Goal: Task Accomplishment & Management: Manage account settings

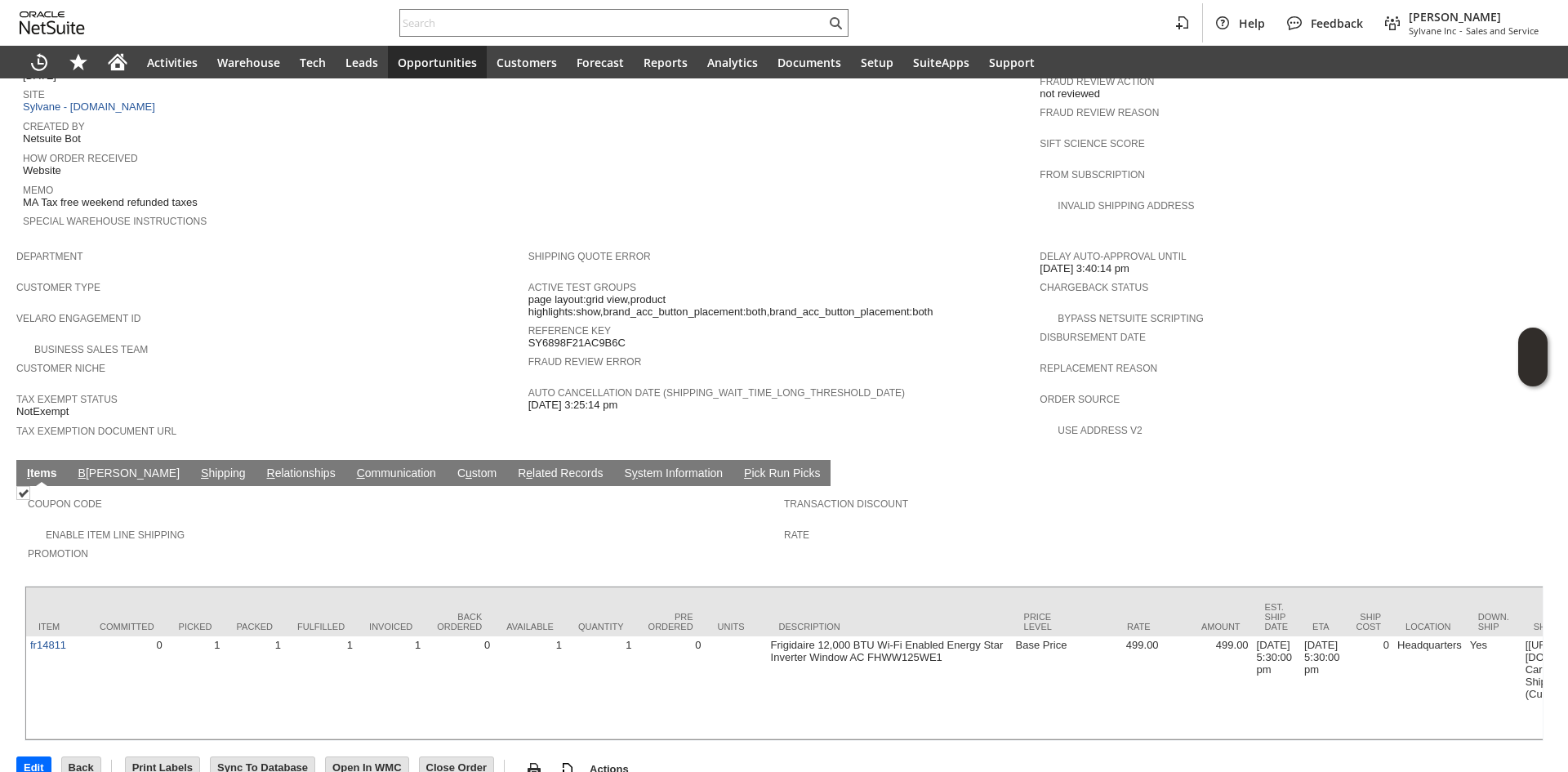
scroll to position [764, 0]
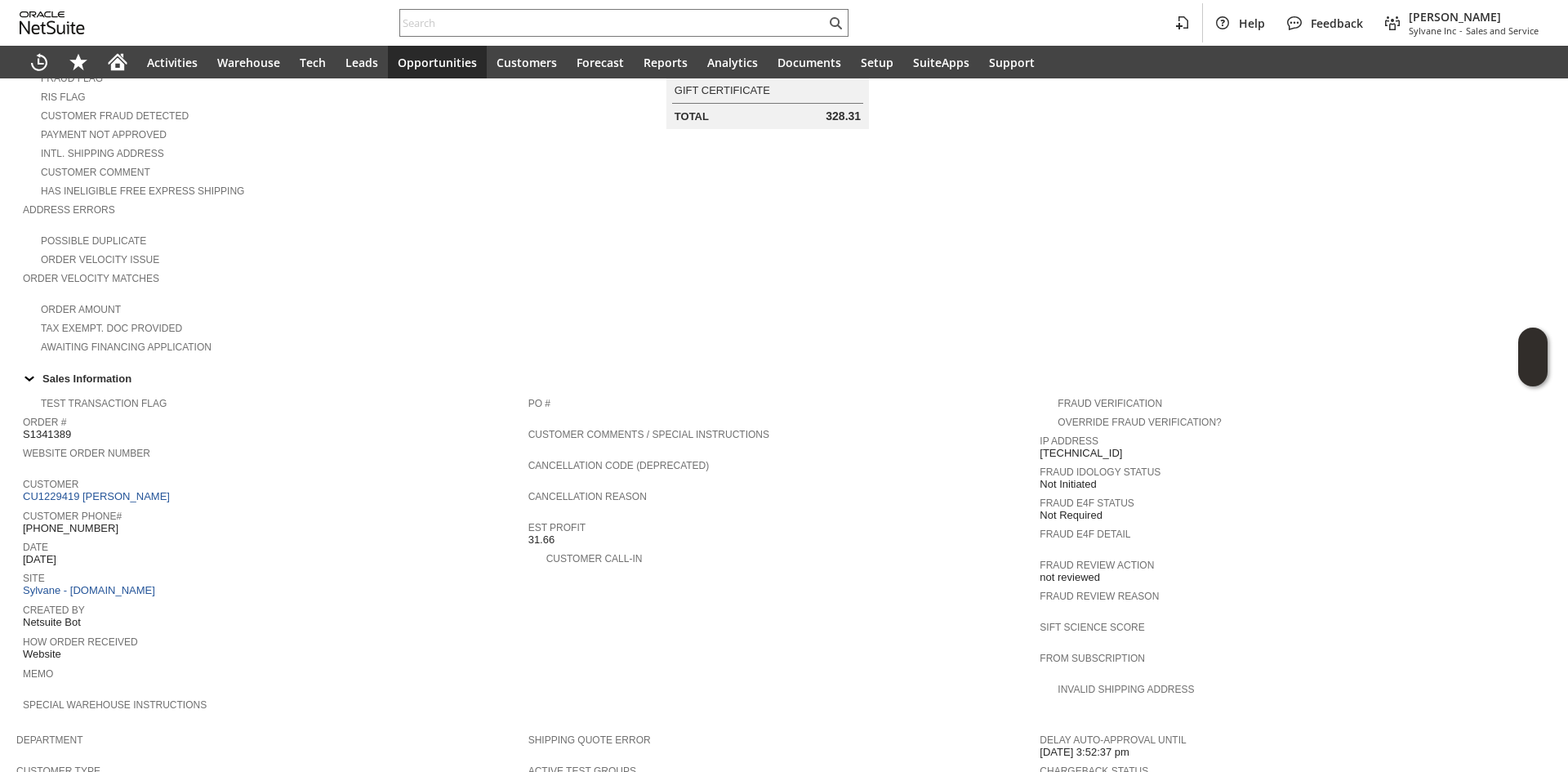
scroll to position [237, 0]
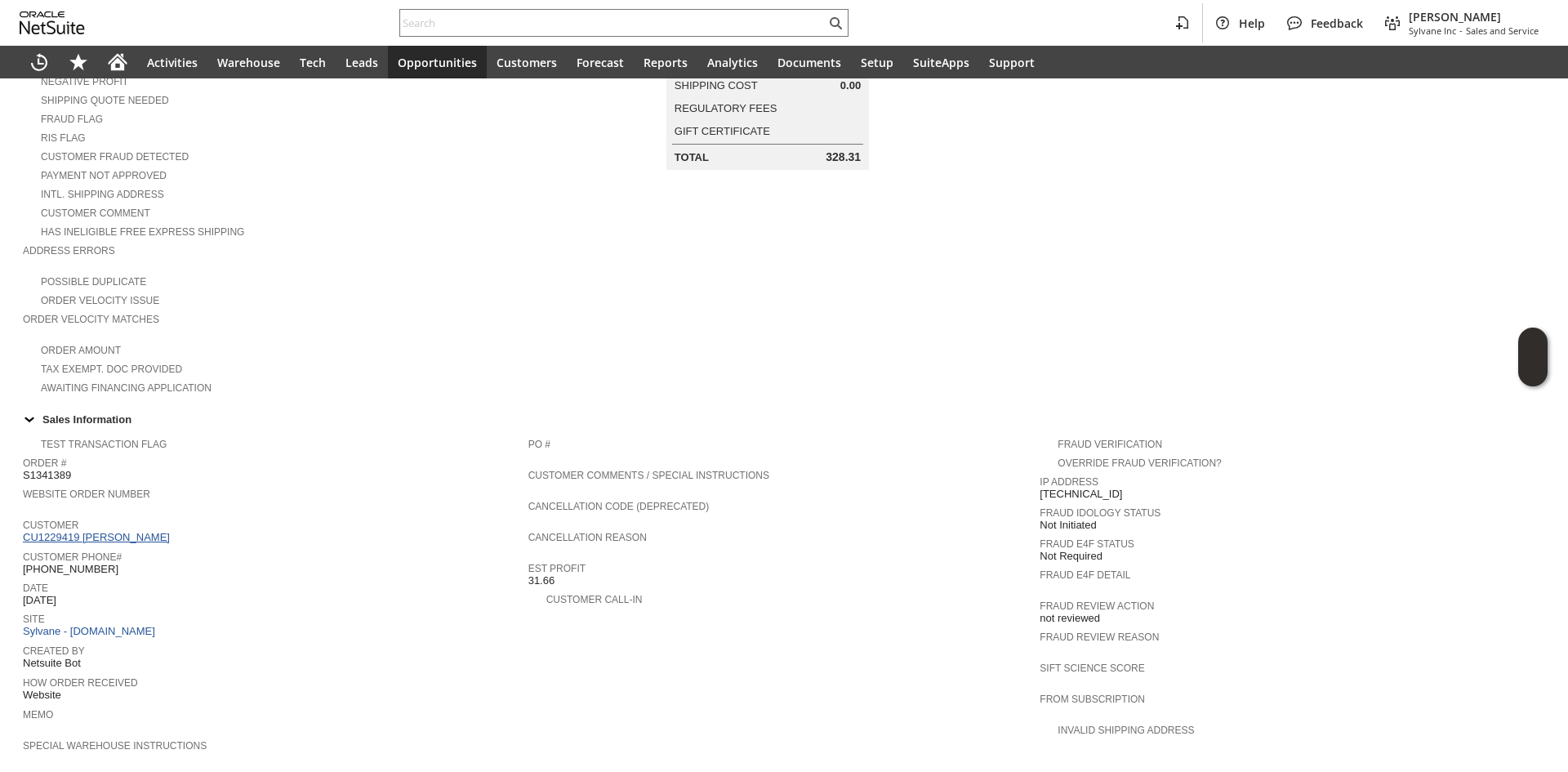
click at [135, 531] on link "CU1229419 michelle papazian" at bounding box center [98, 537] width 151 height 13
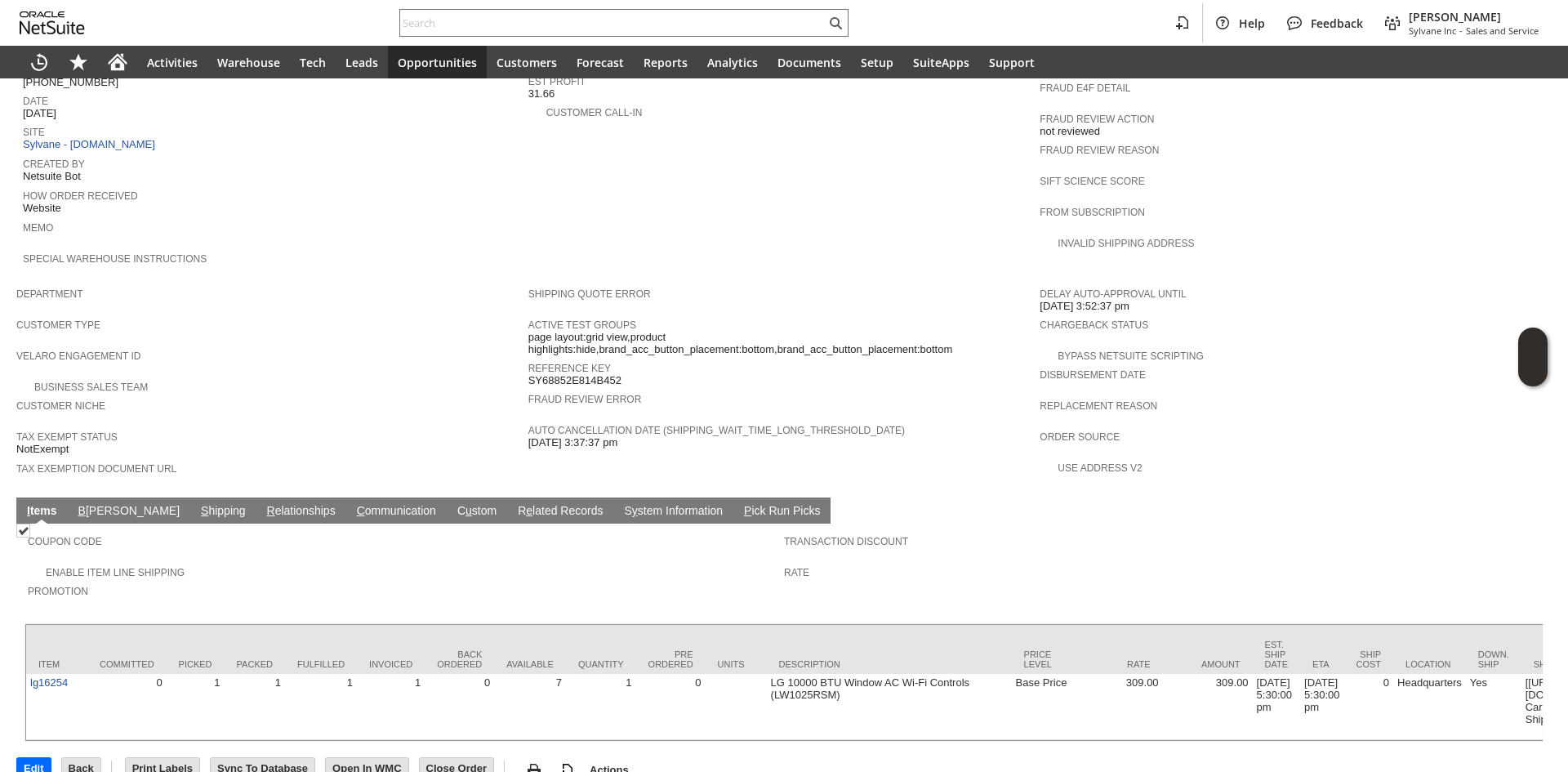
scroll to position [728, 0]
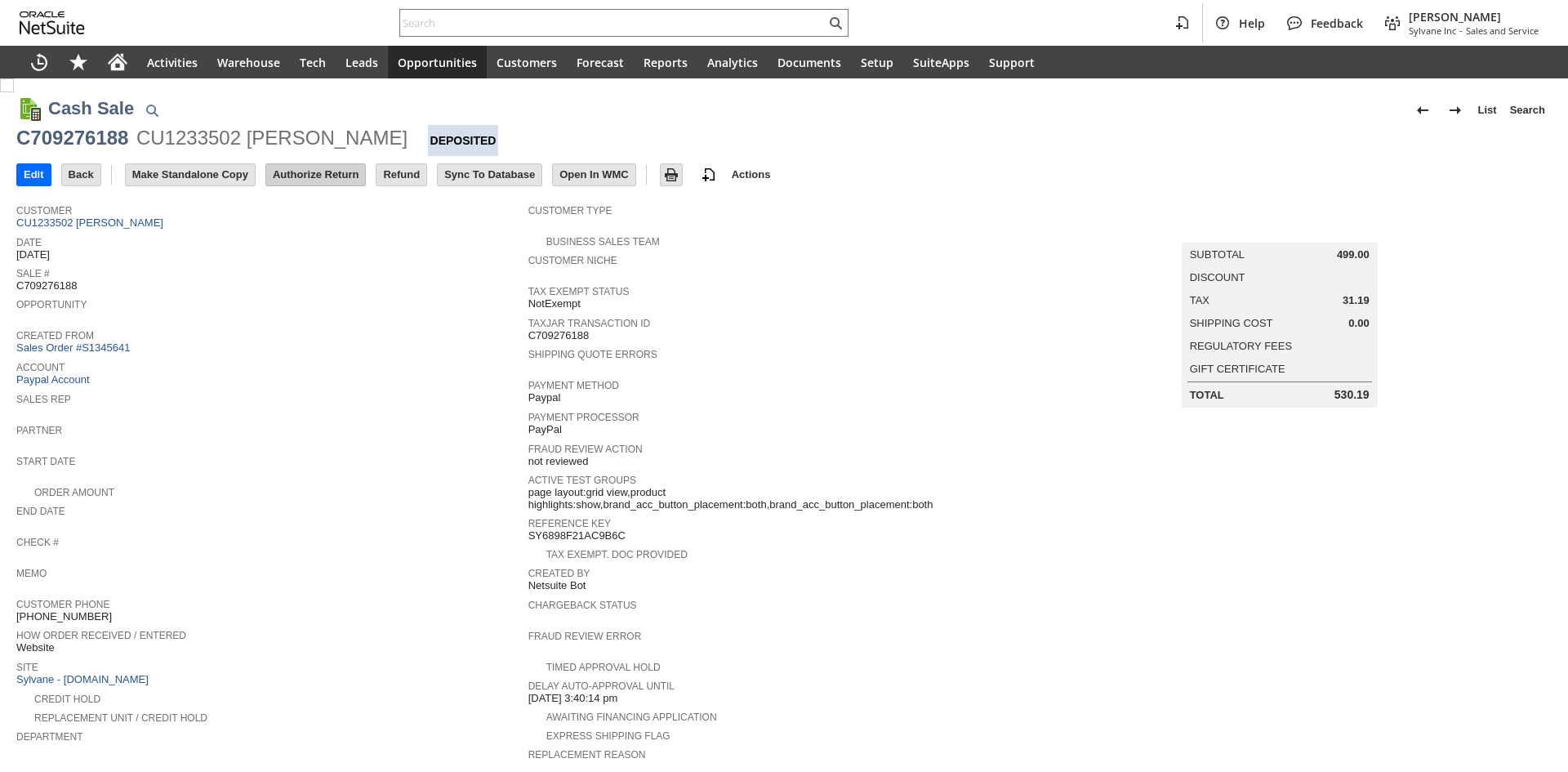
click at [326, 179] on input "Authorize Return" at bounding box center [316, 175] width 98 height 21
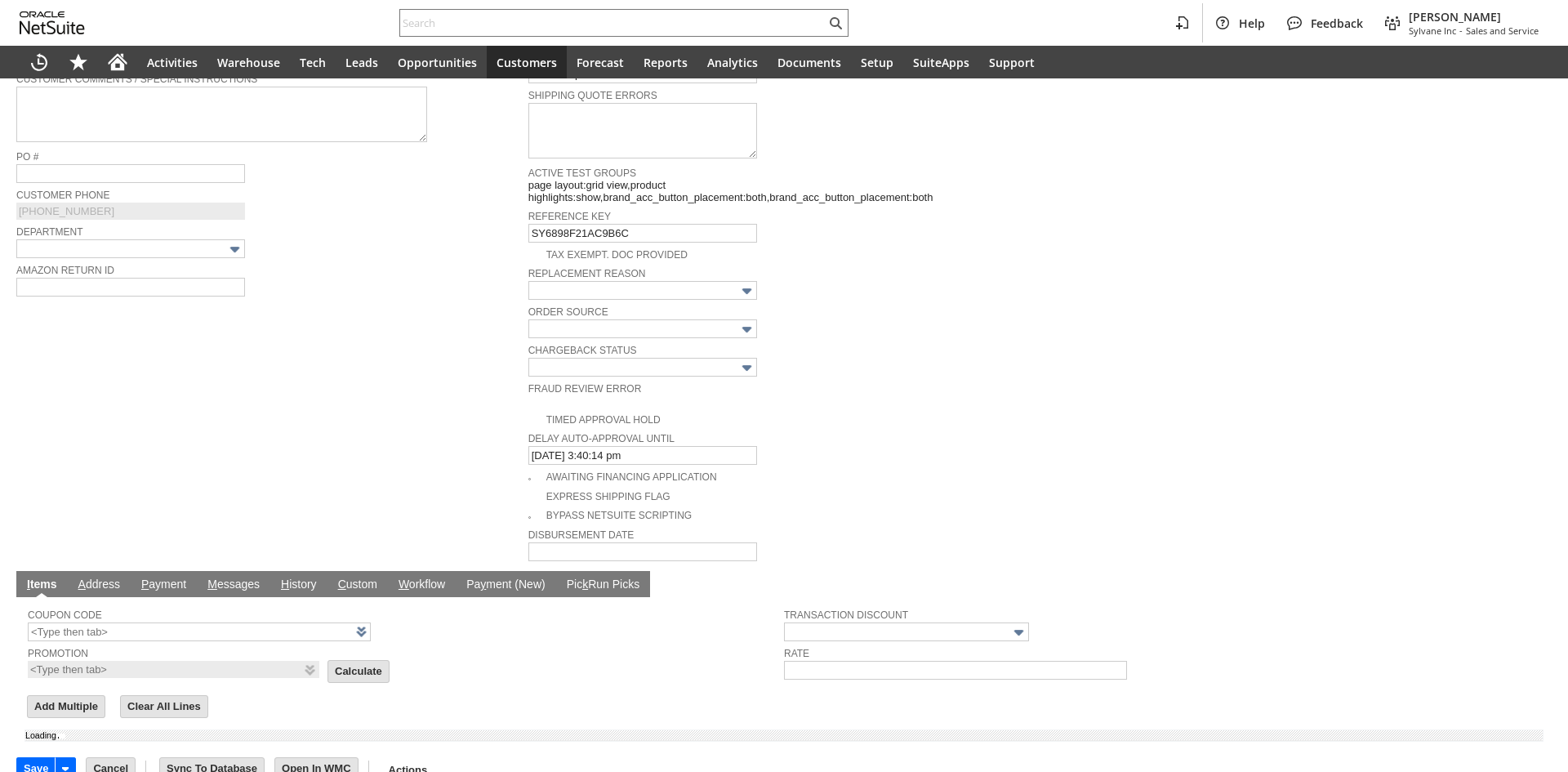
type input "Add"
type input "Copy Previous"
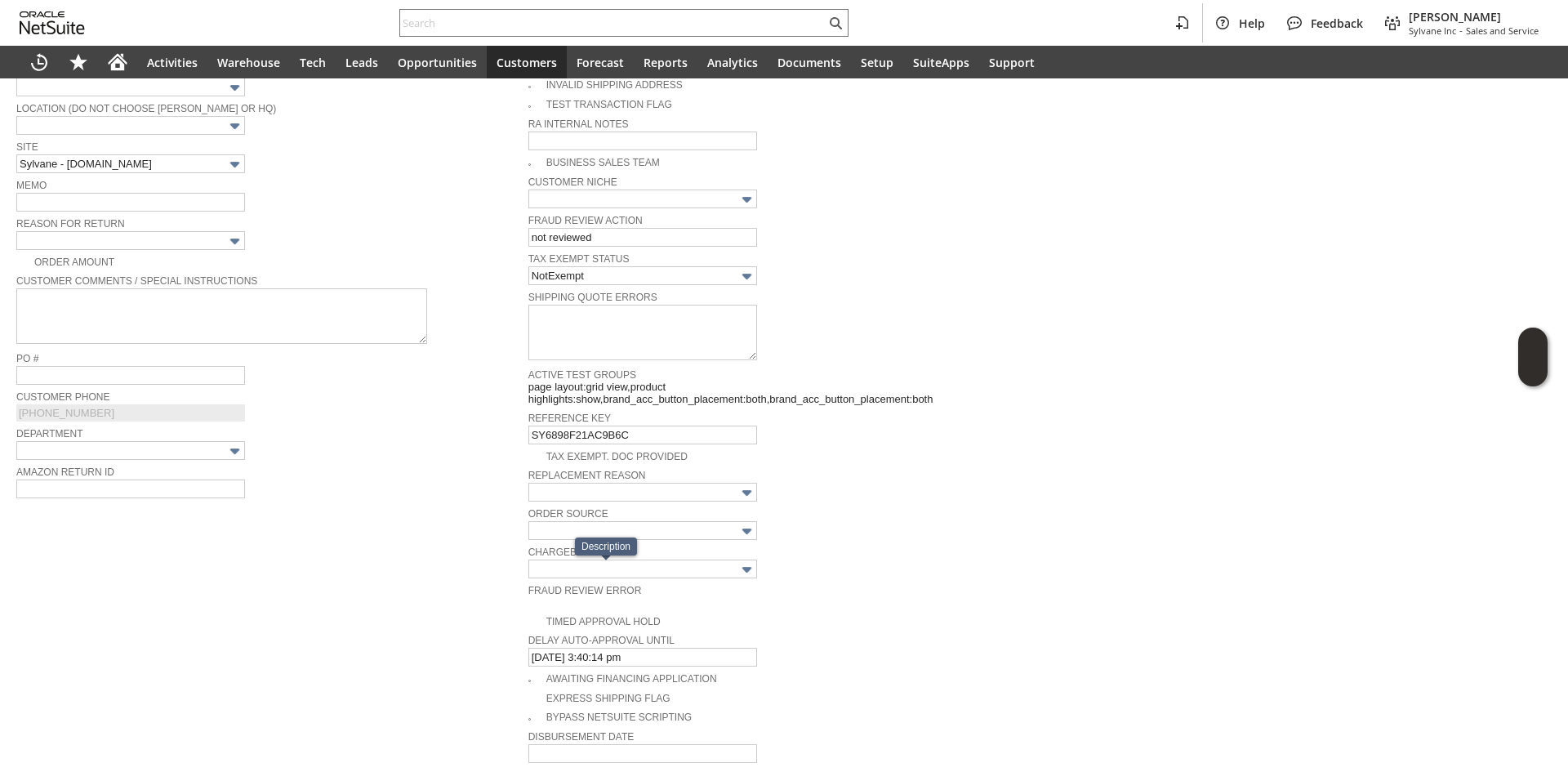
scroll to position [335, 0]
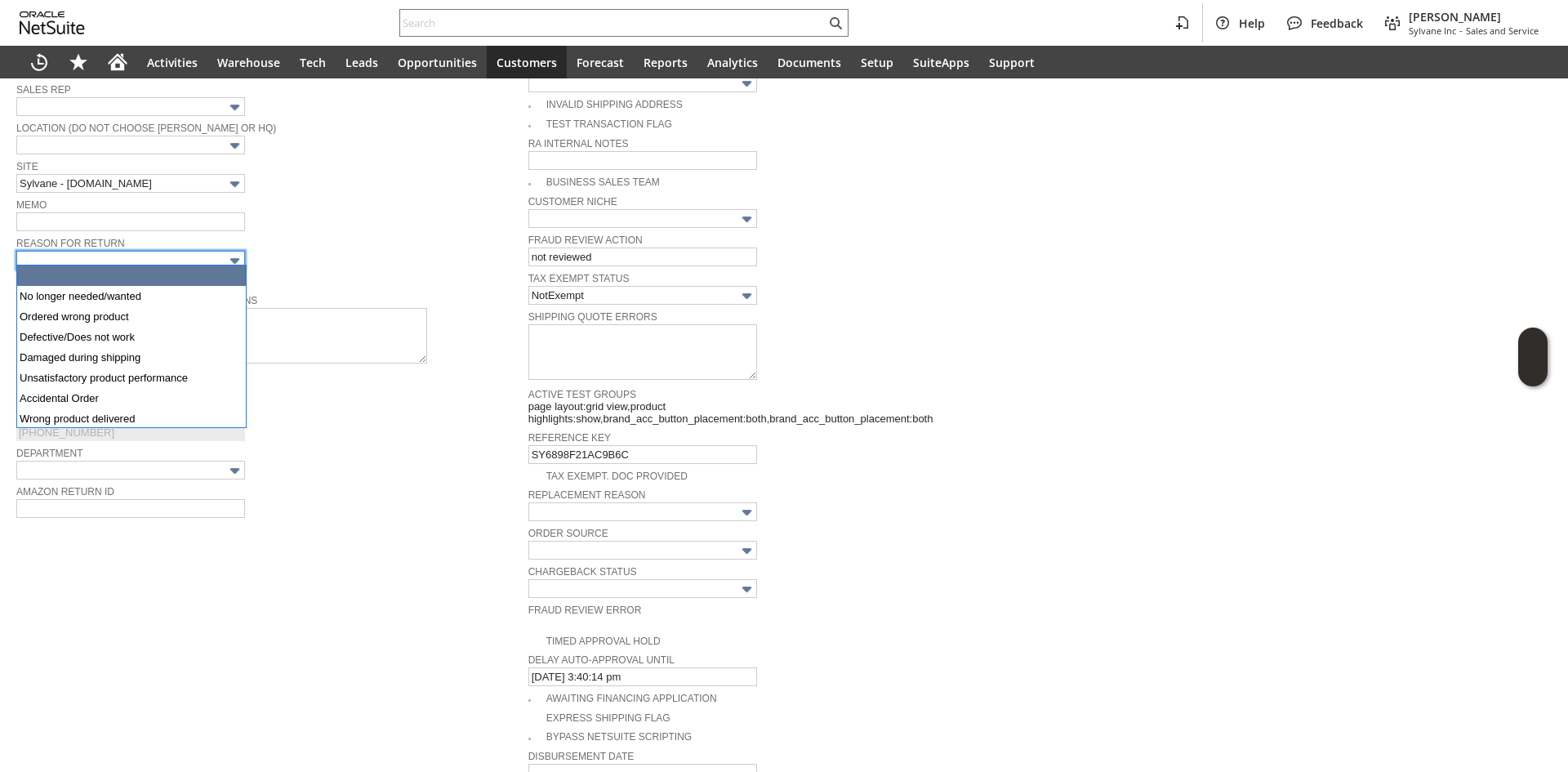
click at [206, 262] on input "text" at bounding box center [130, 260] width 229 height 18
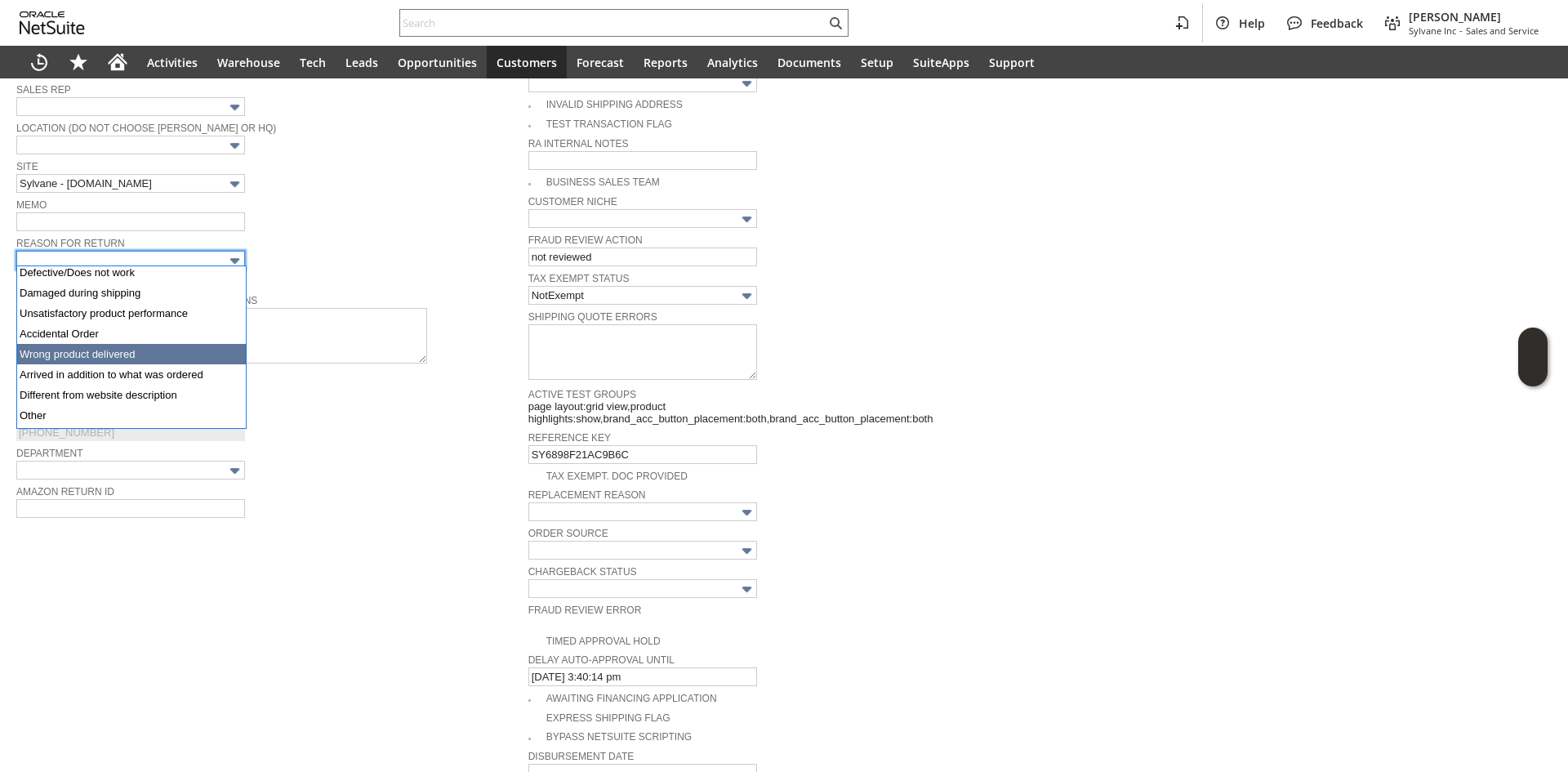
scroll to position [83, 0]
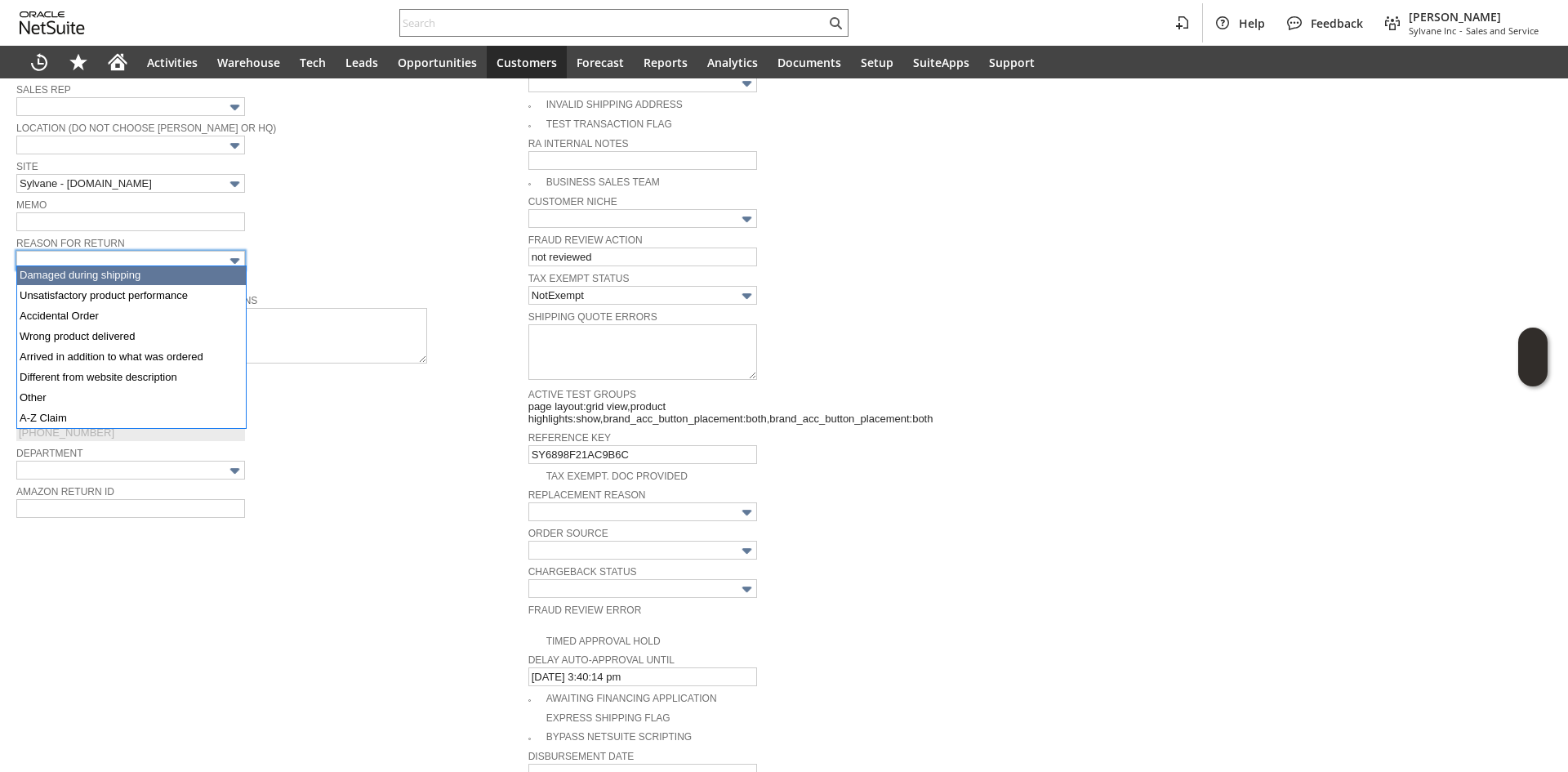
click at [106, 233] on span "Reason For Return" at bounding box center [268, 241] width 504 height 18
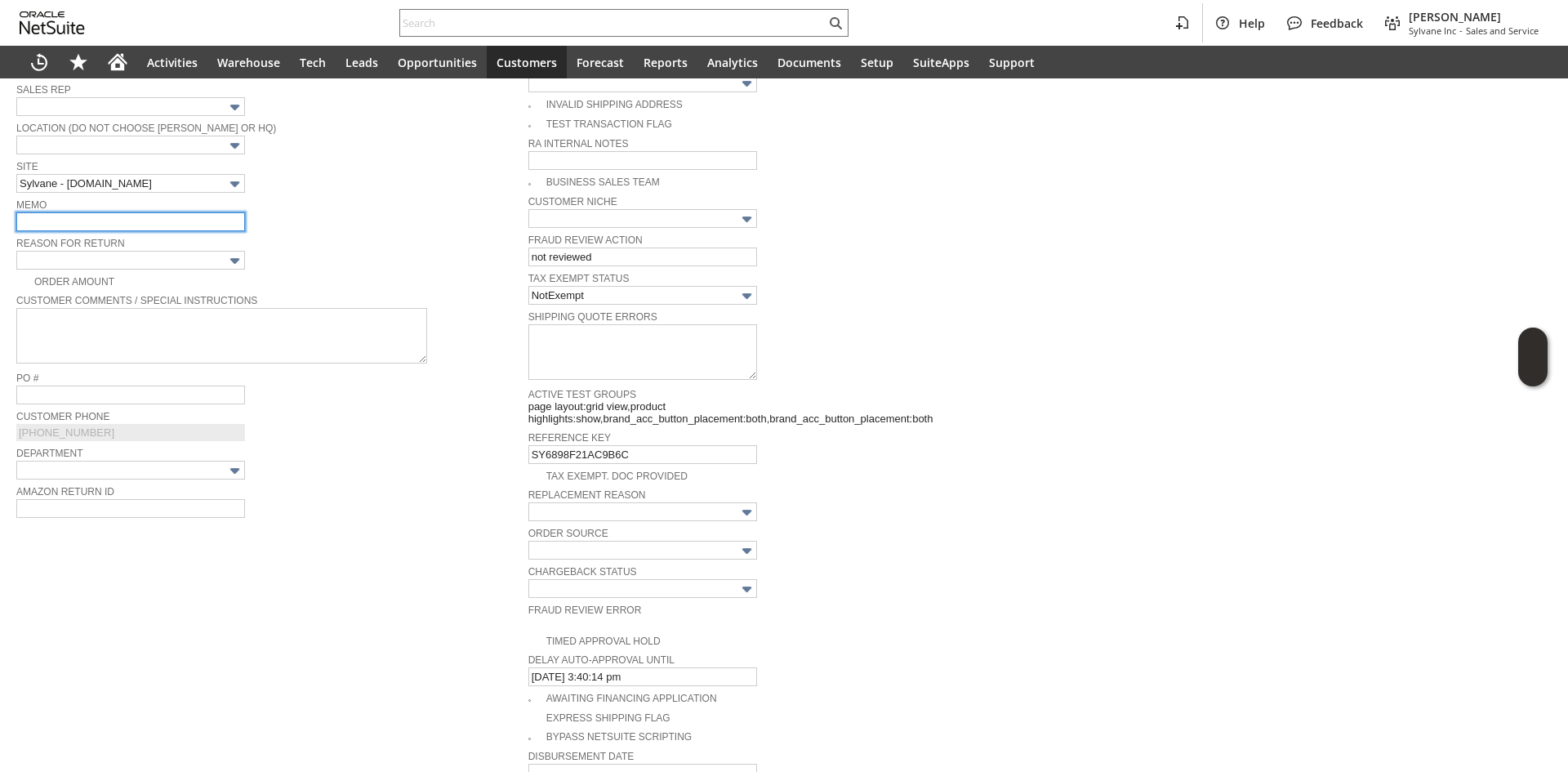
click at [106, 222] on input "text" at bounding box center [130, 221] width 229 height 18
type input "doesn't fit/ doesn't work with them"
click at [128, 262] on input "text" at bounding box center [130, 260] width 229 height 18
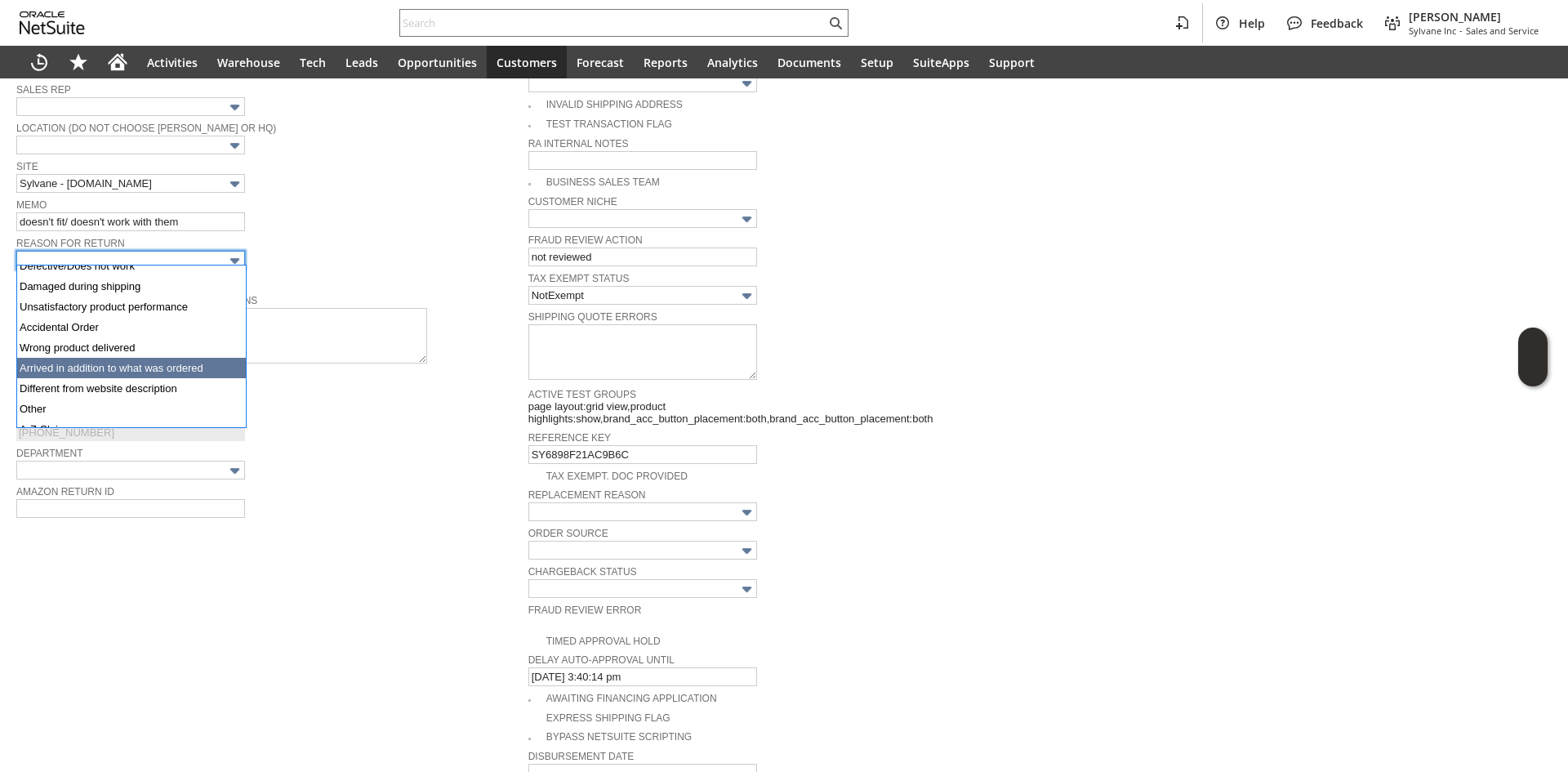
scroll to position [82, 0]
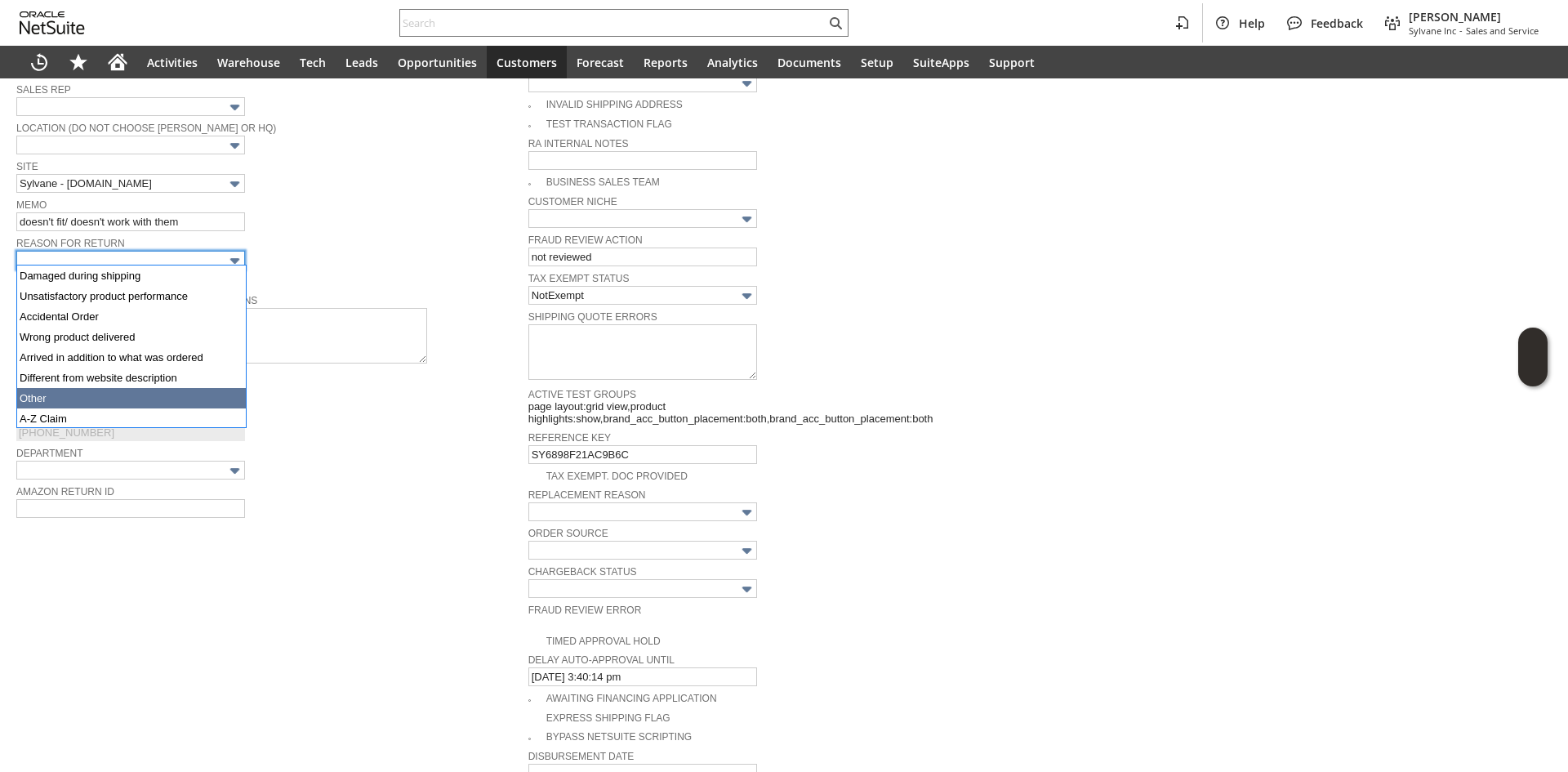
type input "Other"
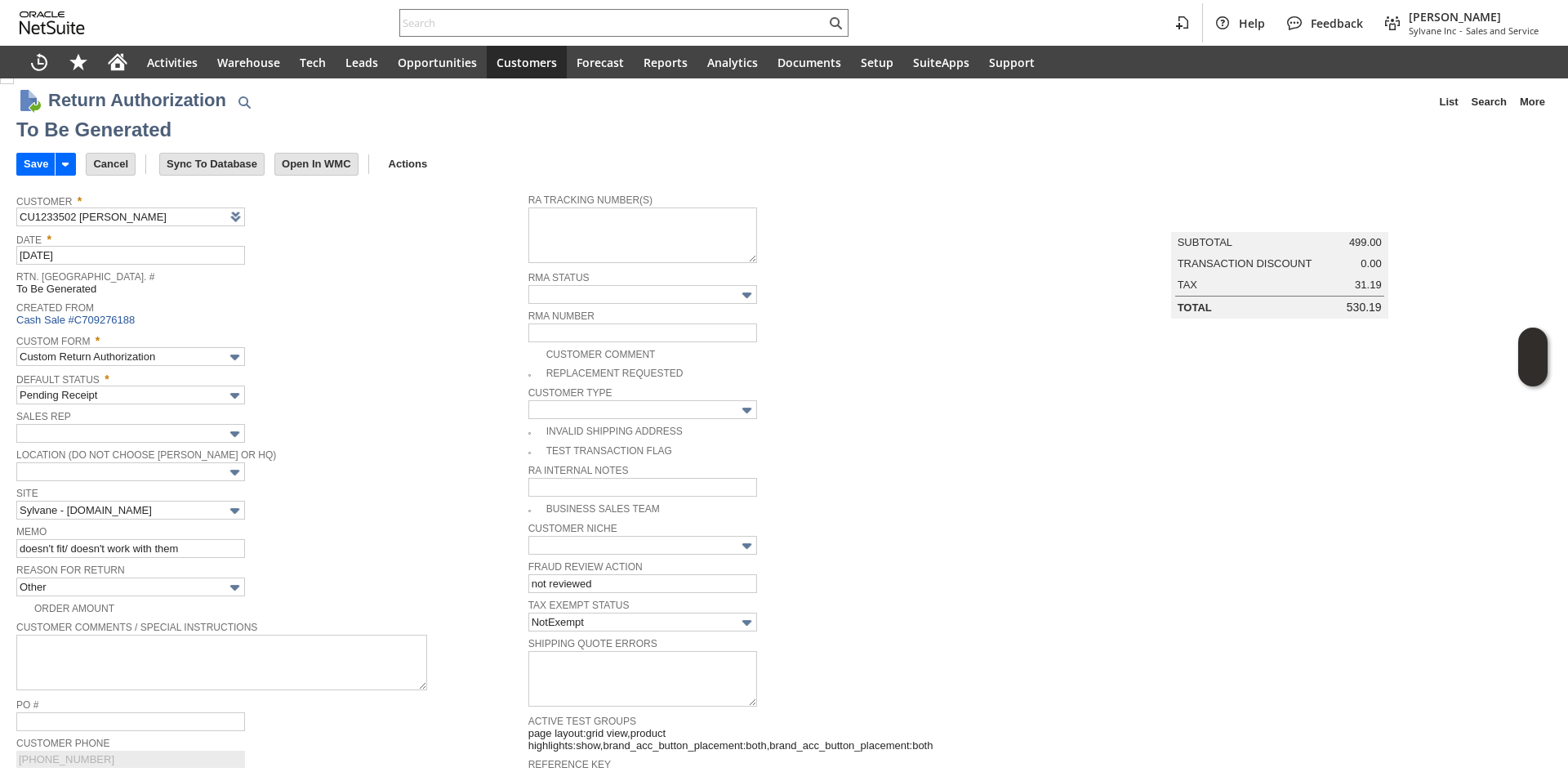
click at [344, 438] on div "Sales Rep" at bounding box center [268, 425] width 504 height 37
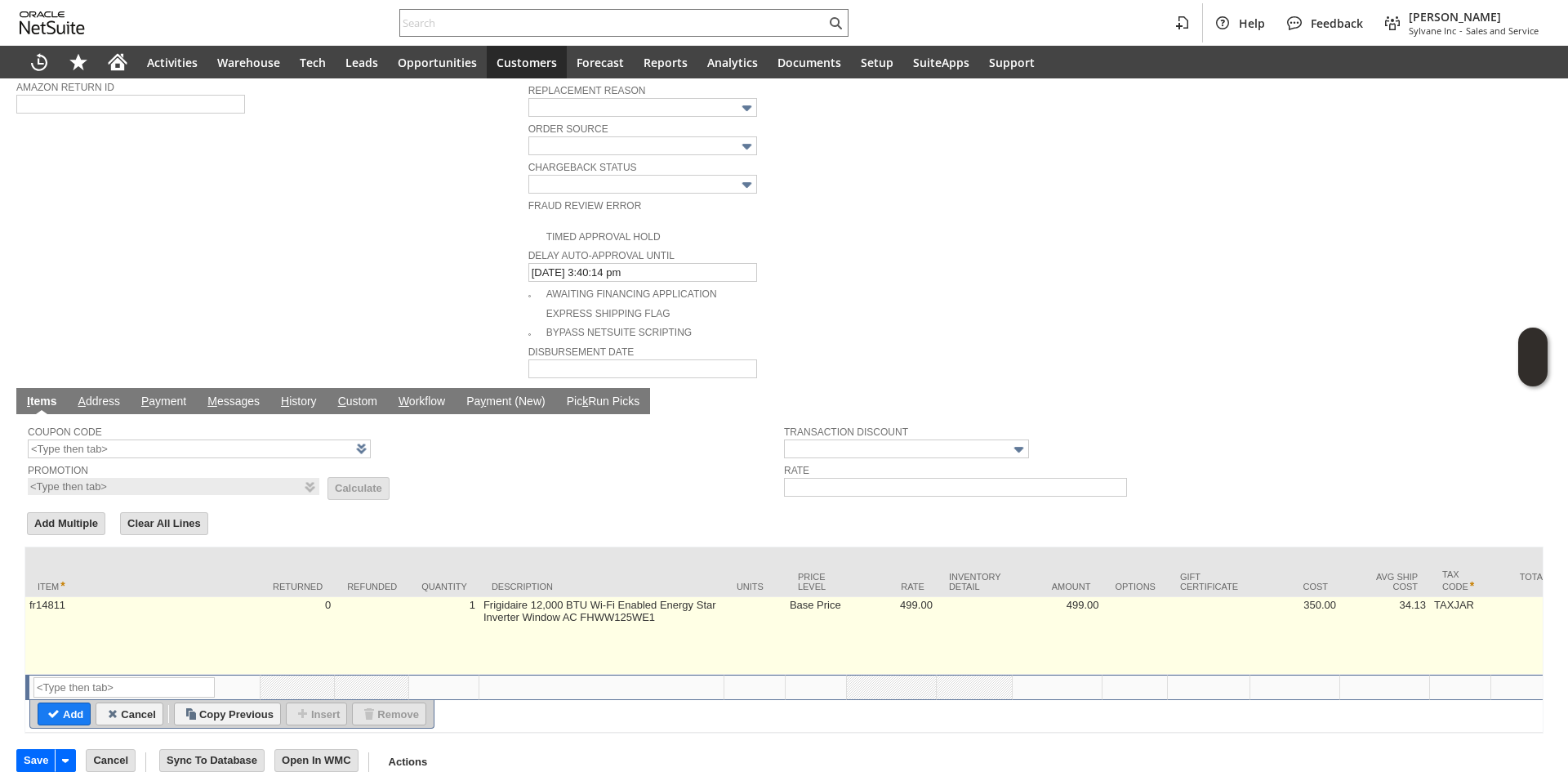
scroll to position [743, 0]
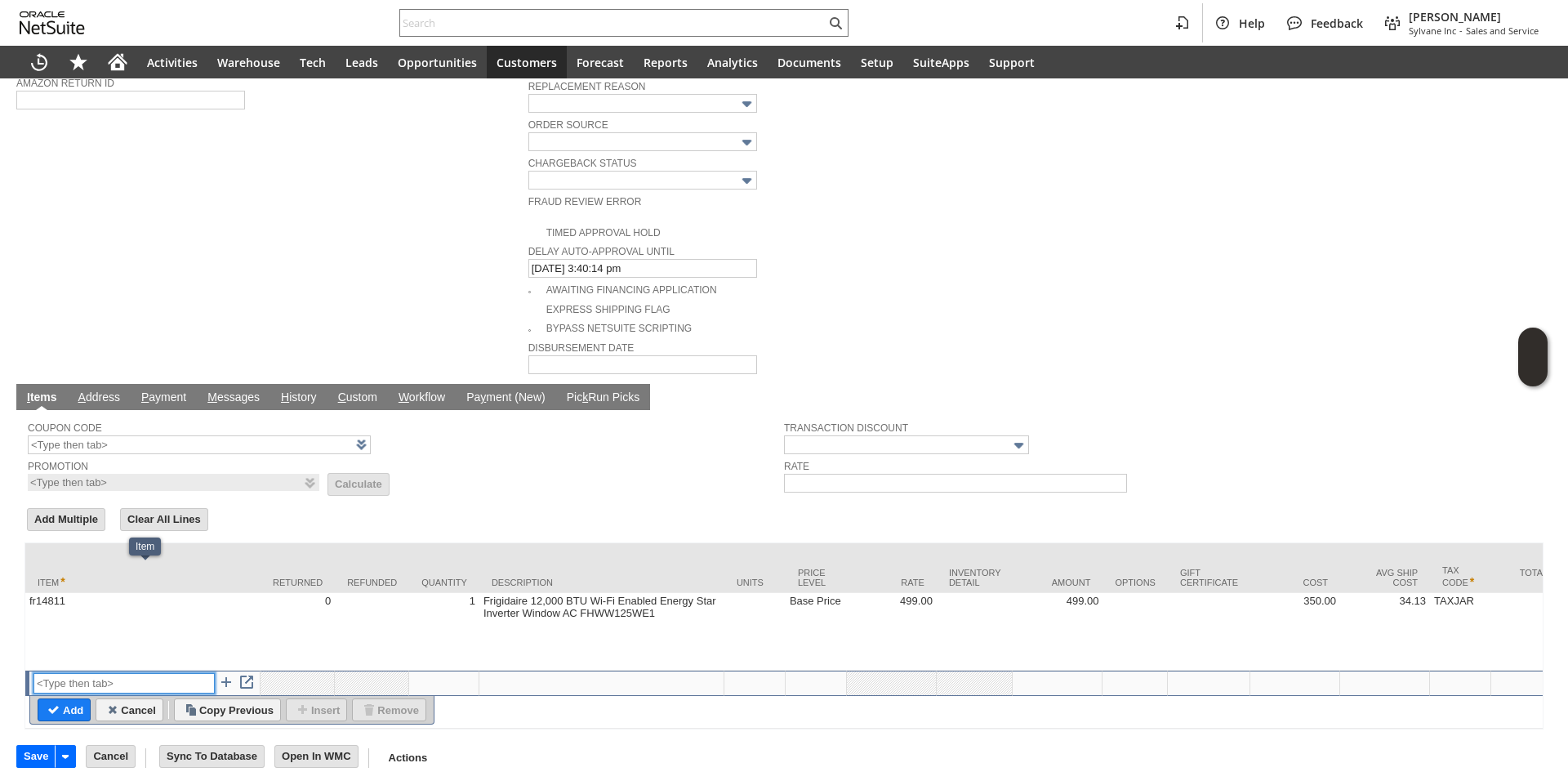
click at [98, 673] on input "text" at bounding box center [124, 682] width 181 height 20
type input "r"
type input "Misc Expense"
type textarea "Misc Expense"
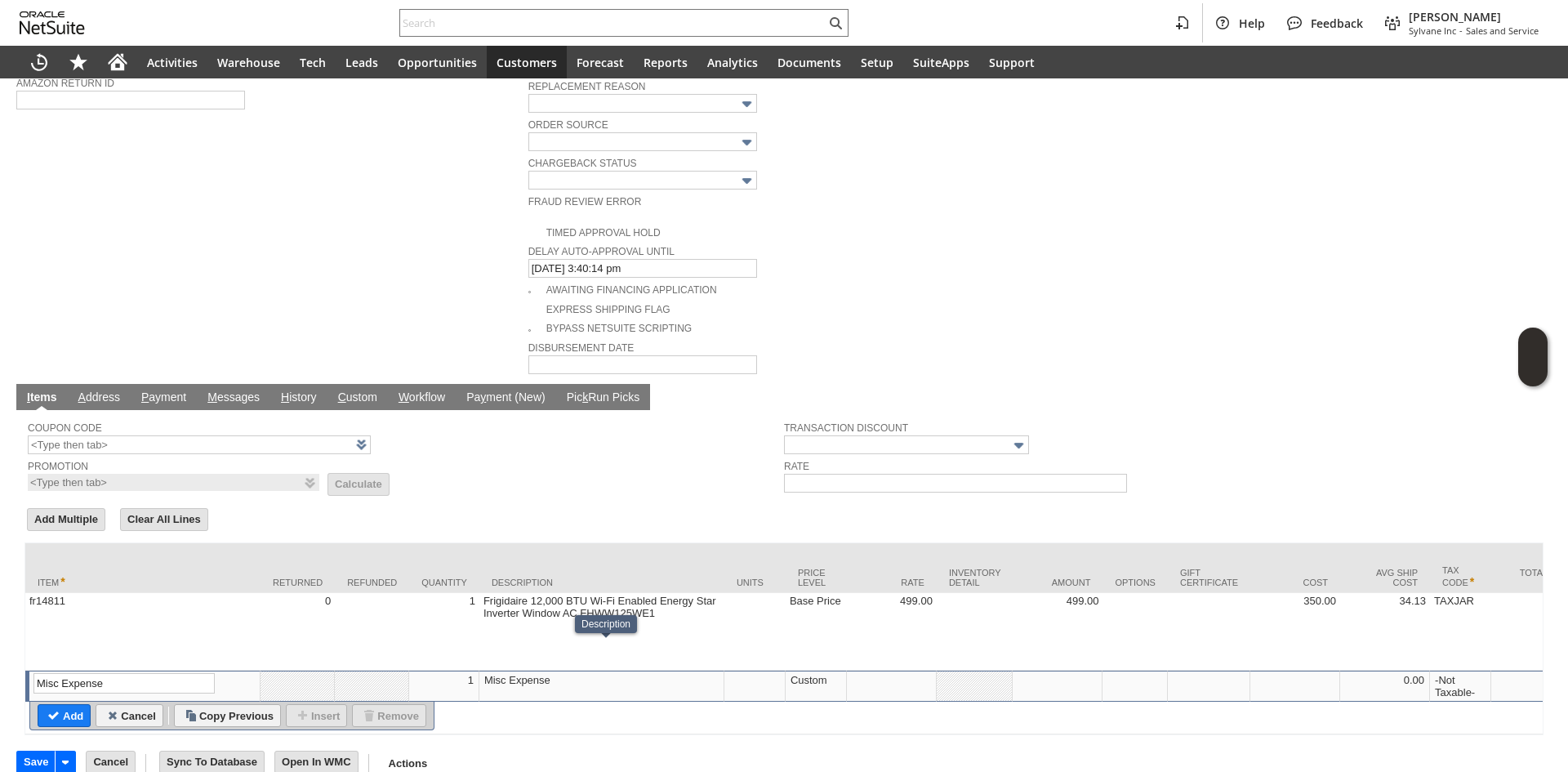
click at [514, 671] on td "Misc Expense" at bounding box center [602, 686] width 245 height 31
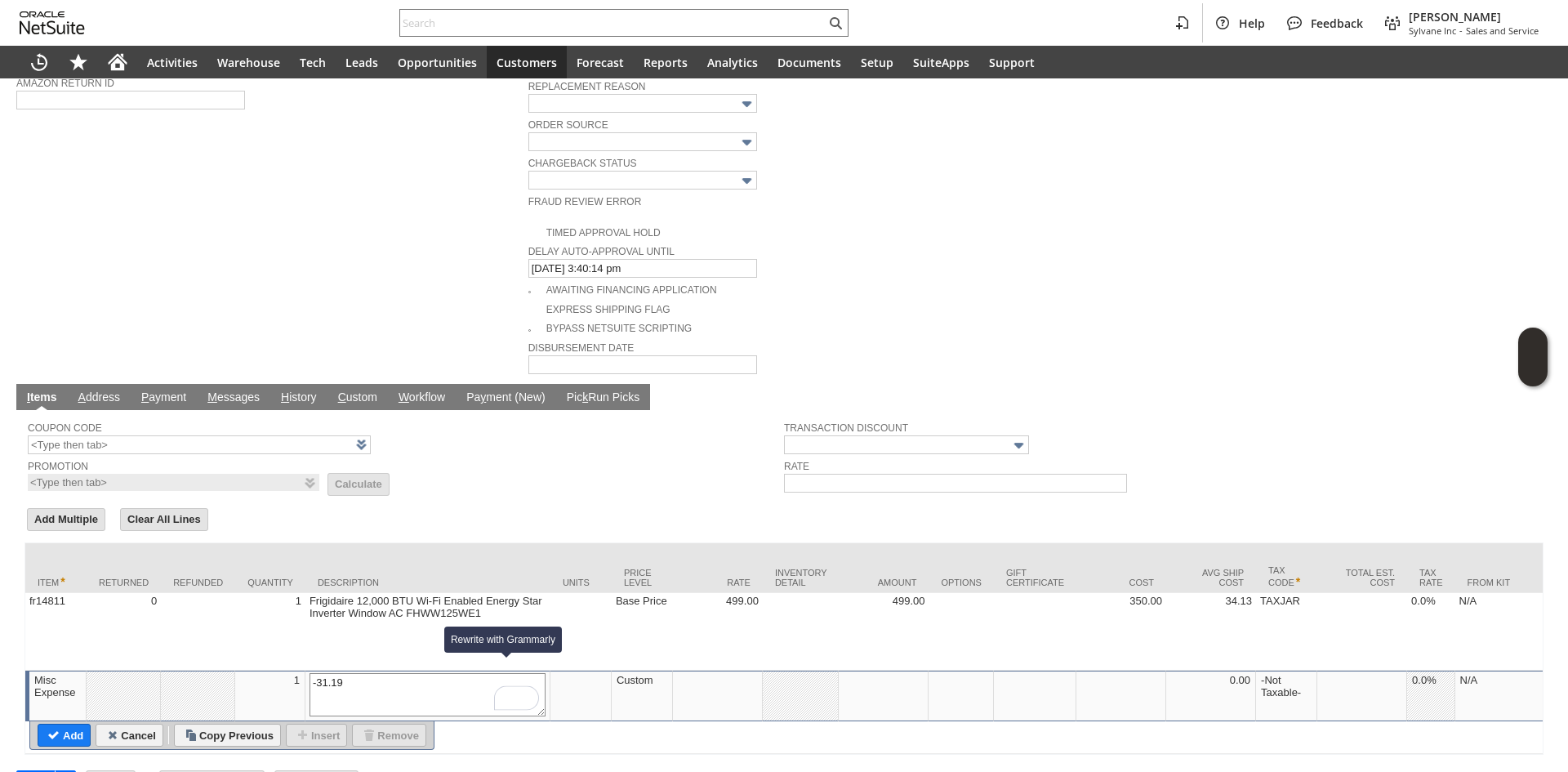
type textarea "Misc Expense"
click at [726, 675] on td at bounding box center [717, 696] width 90 height 50
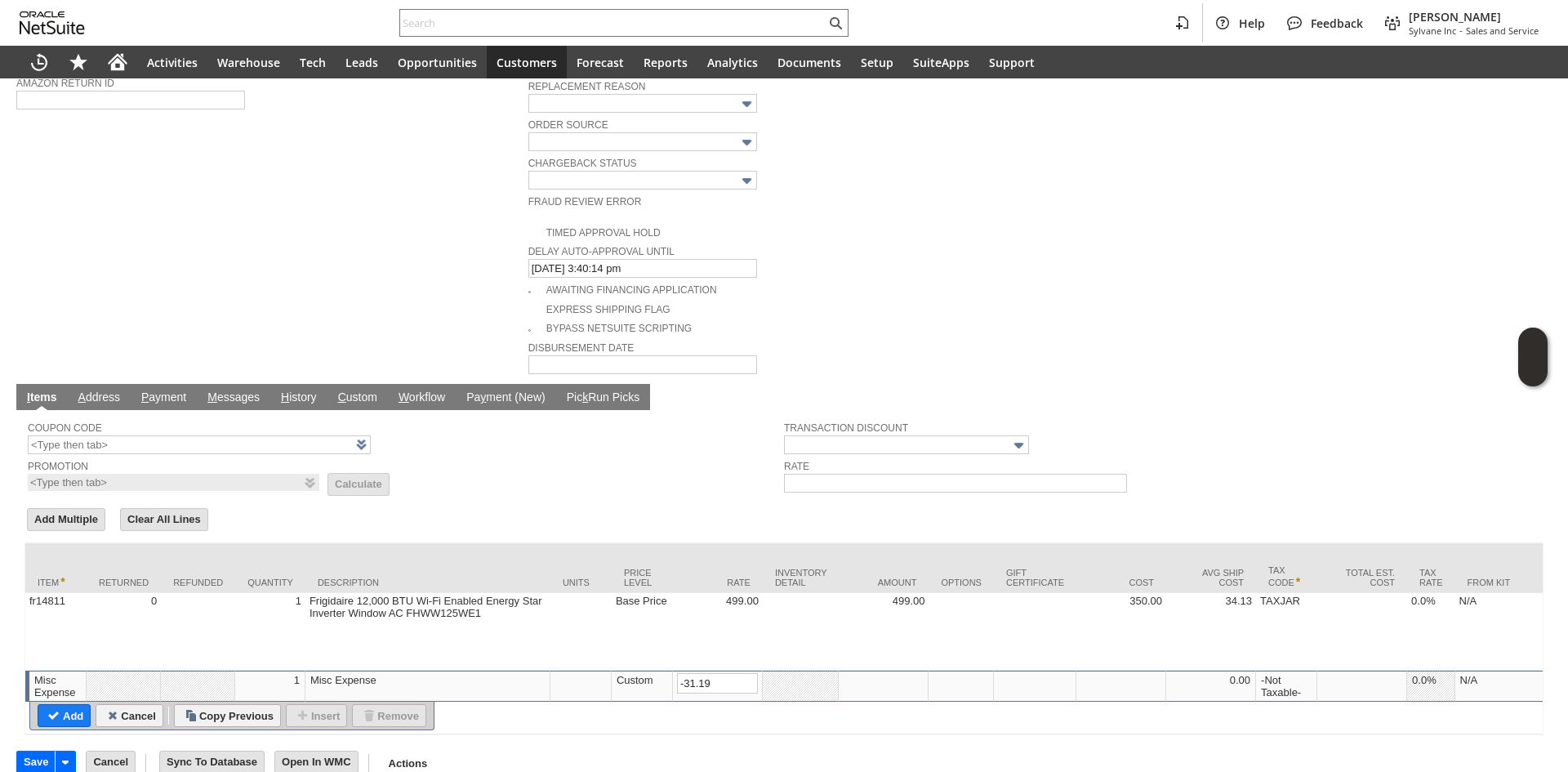
type input "-31.19"
click at [367, 671] on td "Misc Expense" at bounding box center [427, 686] width 245 height 31
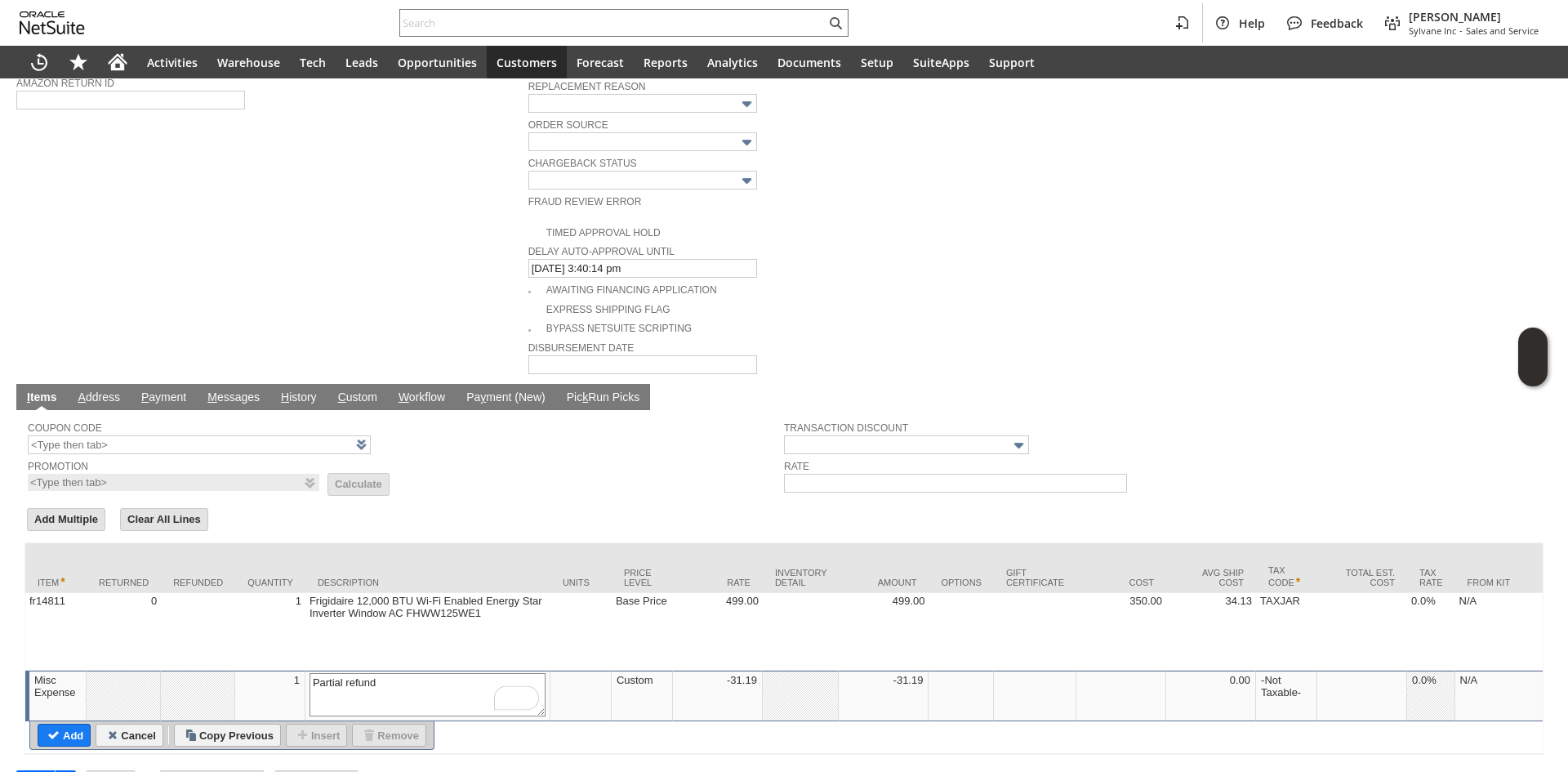
click at [331, 673] on textarea "Partial refund" at bounding box center [427, 694] width 236 height 43
type textarea "Initial partial refund"
click at [81, 725] on input "Add" at bounding box center [64, 735] width 51 height 21
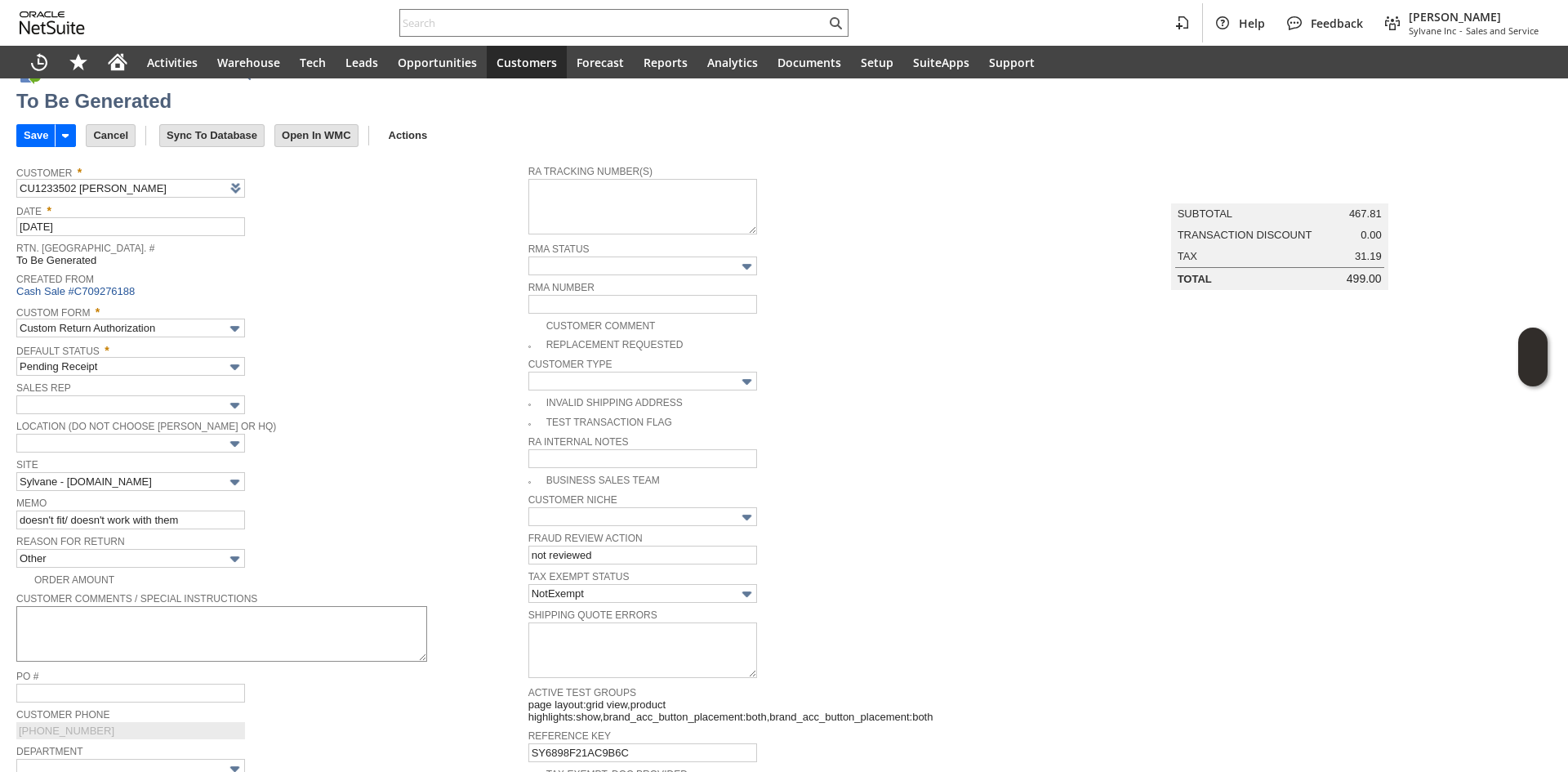
scroll to position [0, 0]
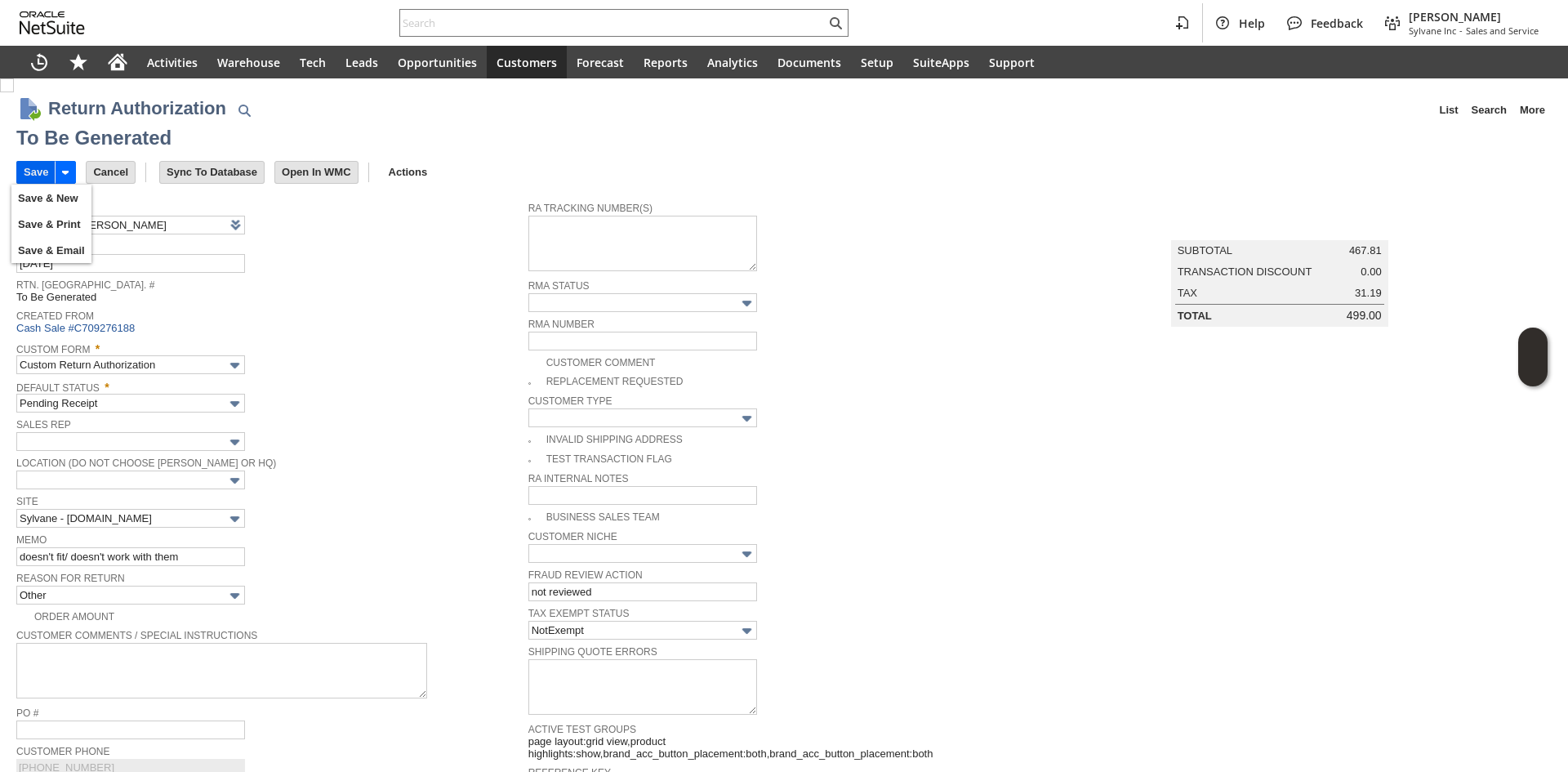
click at [27, 182] on input "Save" at bounding box center [36, 173] width 38 height 21
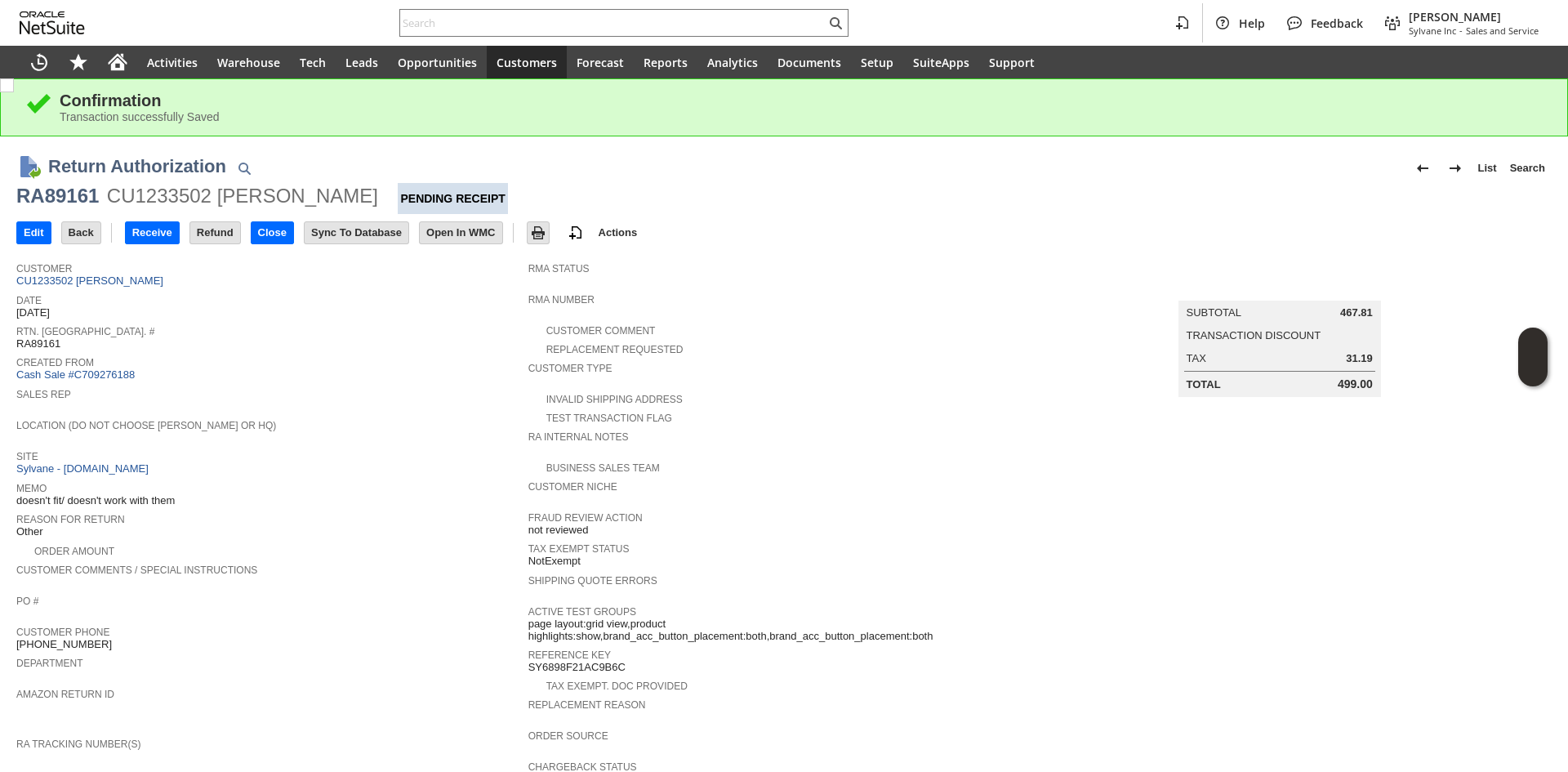
click at [668, 300] on span "RMA Number" at bounding box center [780, 297] width 504 height 16
click at [401, 358] on span "Created From" at bounding box center [268, 360] width 504 height 16
click at [470, 408] on td "Sales Rep" at bounding box center [272, 400] width 512 height 31
drag, startPoint x: 470, startPoint y: 408, endPoint x: 478, endPoint y: 452, distance: 44.7
click at [478, 452] on tbody "Customer CU1233502 Michelle Papazian Date 8/15/2025 Rtn. Auth. # RA89161 Create…" at bounding box center [272, 509] width 512 height 510
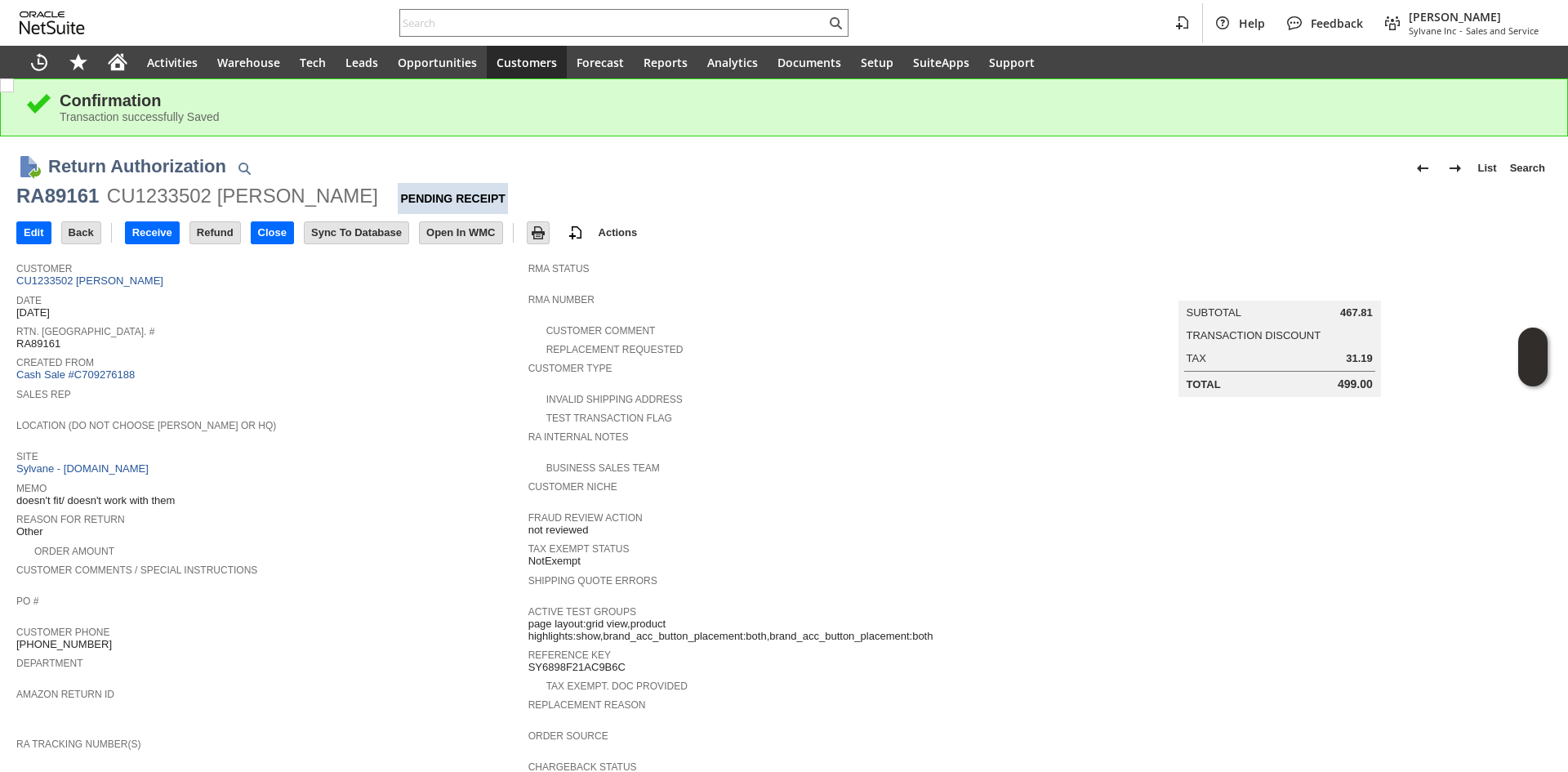
click at [478, 452] on span "Site" at bounding box center [268, 454] width 504 height 16
drag, startPoint x: 284, startPoint y: 427, endPoint x: 32, endPoint y: 413, distance: 252.4
click at [32, 415] on div "Location (Do Not Choose [PERSON_NAME] or HQ)" at bounding box center [268, 429] width 504 height 29
click at [431, 427] on div "Location (Do Not Choose [PERSON_NAME] or HQ)" at bounding box center [268, 429] width 504 height 29
click at [969, 439] on div "RA Internal Notes" at bounding box center [780, 441] width 504 height 29
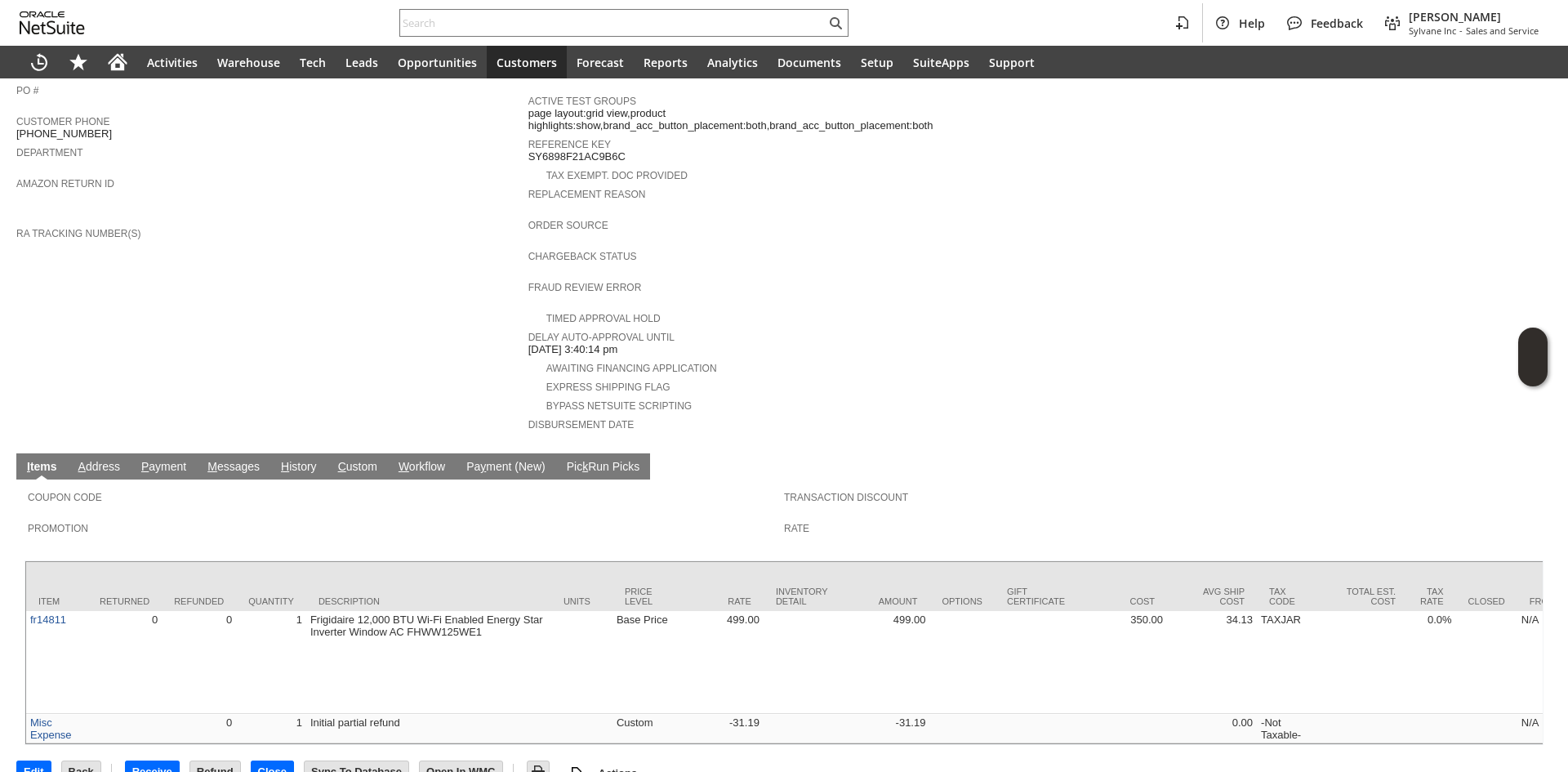
scroll to position [532, 0]
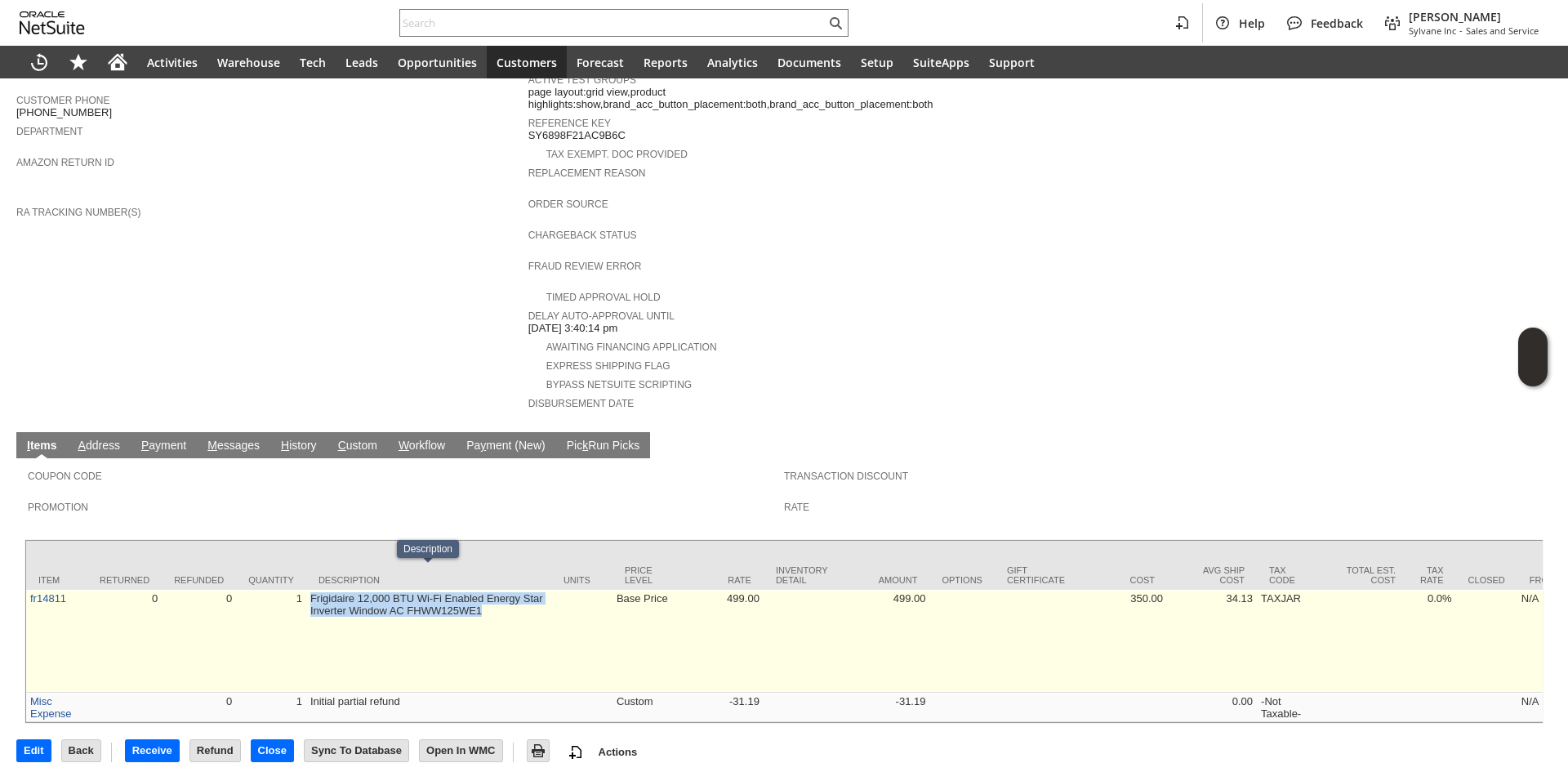
drag, startPoint x: 312, startPoint y: 580, endPoint x: 501, endPoint y: 588, distance: 189.2
click at [501, 590] on td "Frigidaire 12,000 BTU Wi-Fi Enabled Energy Star Inverter Window AC FHWW125WE1" at bounding box center [428, 641] width 245 height 103
drag, startPoint x: 501, startPoint y: 588, endPoint x: 322, endPoint y: 582, distance: 179.1
click at [322, 590] on td "Frigidaire 12,000 BTU Wi-Fi Enabled Energy Star Inverter Window AC FHWW125WE1" at bounding box center [428, 641] width 245 height 103
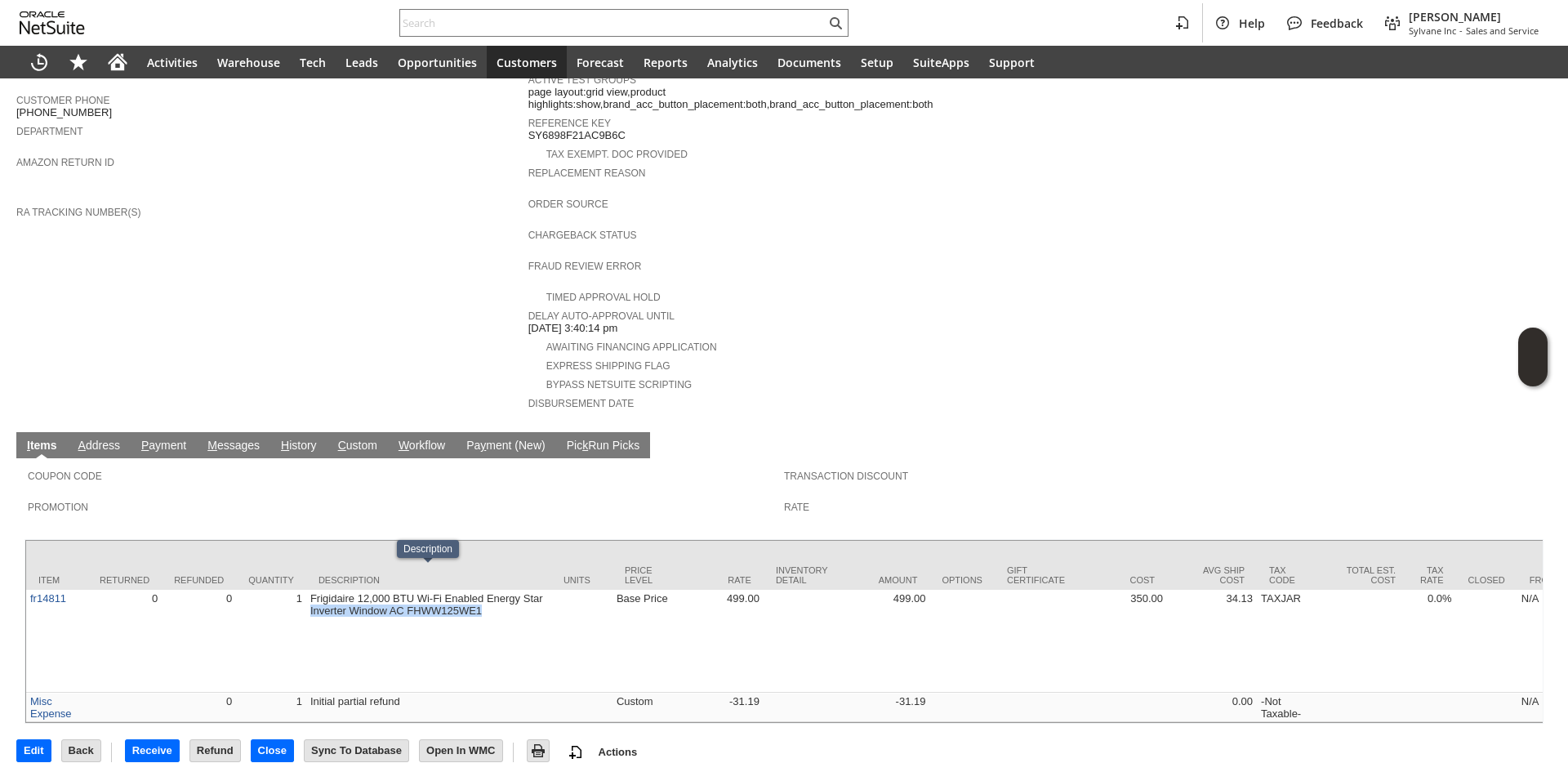
click at [312, 558] on div at bounding box center [312, 558] width 0 height 0
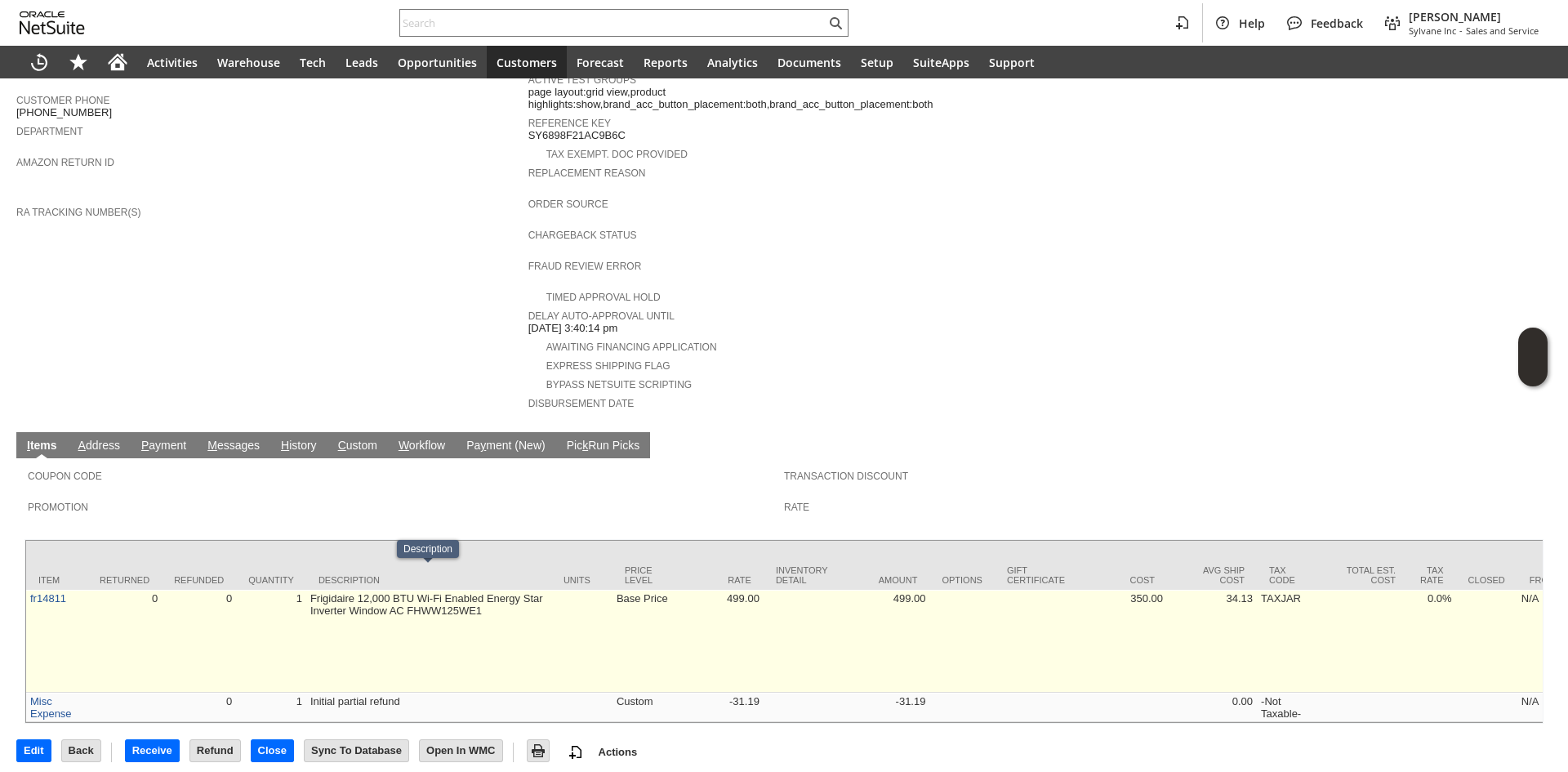
click at [480, 593] on body "Help Feedback Gary J Llanasas Sylvane Inc - Sales and Service Activities Wareho…" at bounding box center [784, 386] width 1568 height 772
click at [480, 593] on td "Frigidaire 12,000 BTU Wi-Fi Enabled Energy Star Inverter Window AC FHWW125WE1" at bounding box center [428, 641] width 245 height 103
drag, startPoint x: 484, startPoint y: 587, endPoint x: 311, endPoint y: 572, distance: 173.6
click at [311, 590] on td "Frigidaire 12,000 BTU Wi-Fi Enabled Energy Star Inverter Window AC FHWW125WE1" at bounding box center [428, 641] width 245 height 103
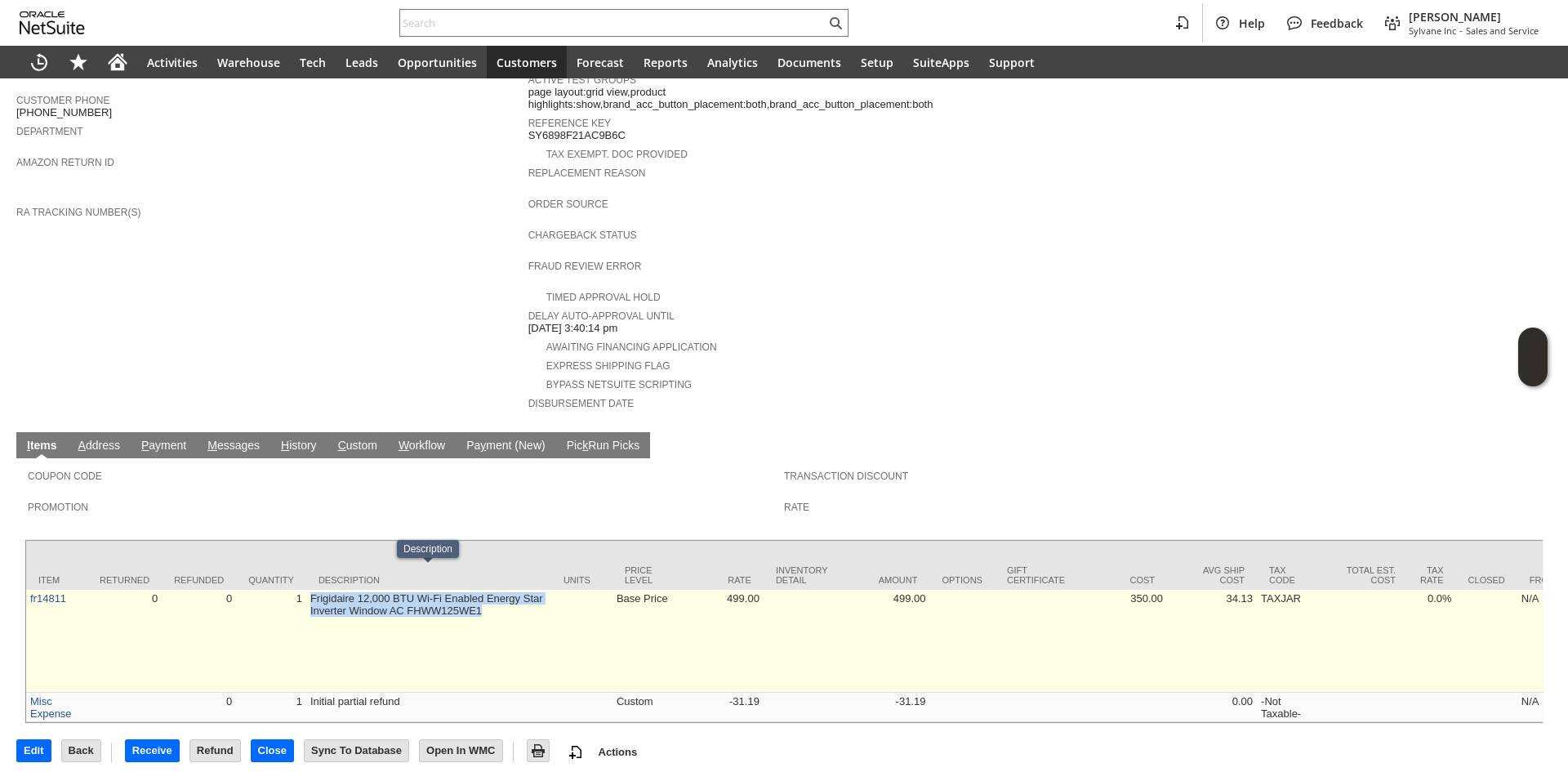
drag, startPoint x: 311, startPoint y: 572, endPoint x: 479, endPoint y: 585, distance: 168.5
click at [479, 590] on td "Frigidaire 12,000 BTU Wi-Fi Enabled Energy Star Inverter Window AC FHWW125WE1" at bounding box center [428, 641] width 245 height 103
drag, startPoint x: 490, startPoint y: 590, endPoint x: 314, endPoint y: 579, distance: 176.3
click at [314, 590] on td "Frigidaire 12,000 BTU Wi-Fi Enabled Energy Star Inverter Window AC FHWW125WE1" at bounding box center [428, 641] width 245 height 103
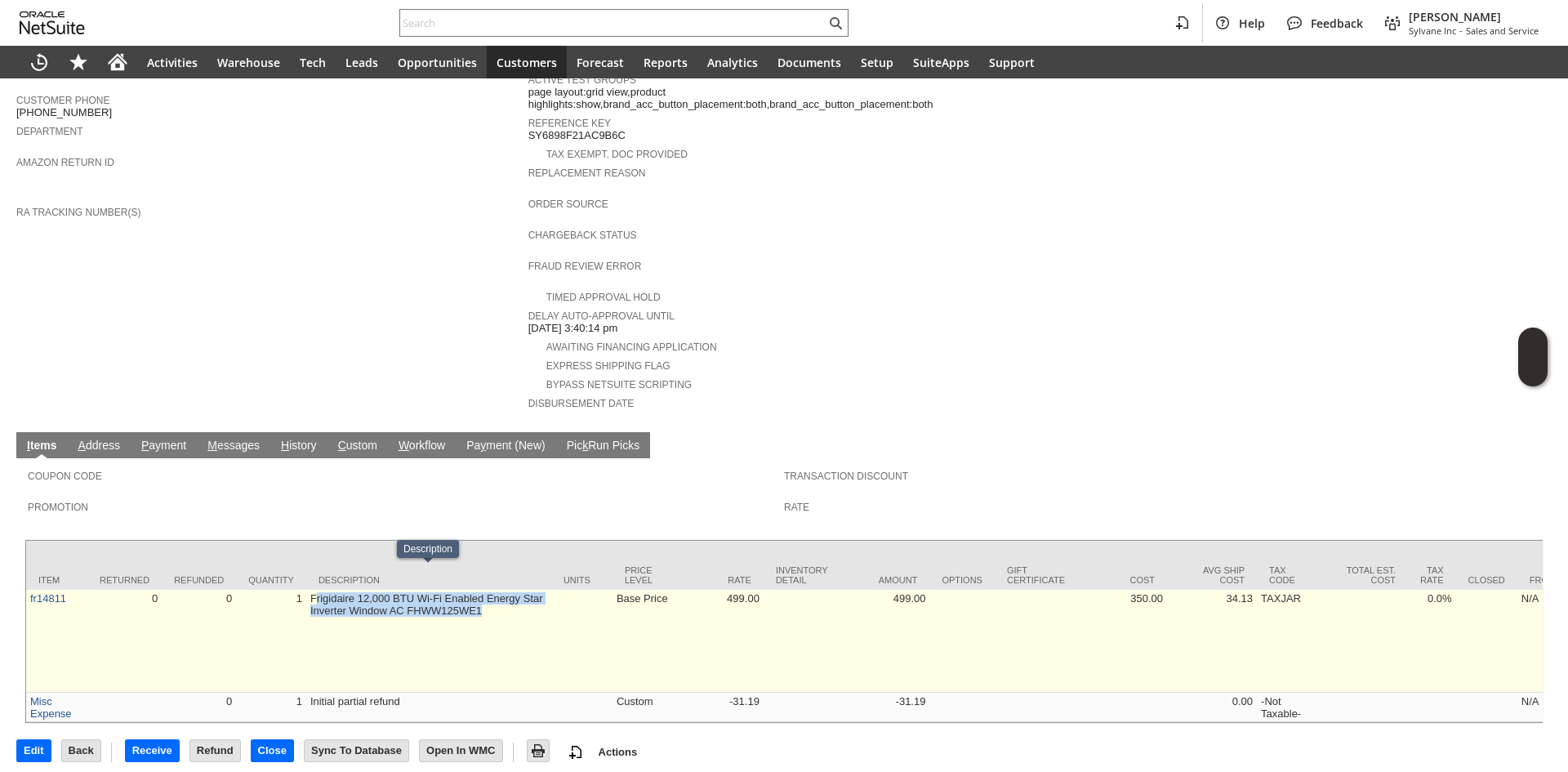
click at [389, 596] on td "Frigidaire 12,000 BTU Wi-Fi Enabled Energy Star Inverter Window AC FHWW125WE1" at bounding box center [428, 641] width 245 height 103
drag, startPoint x: 310, startPoint y: 576, endPoint x: 499, endPoint y: 591, distance: 189.6
click at [499, 591] on td "Frigidaire 12,000 BTU Wi-Fi Enabled Energy Star Inverter Window AC FHWW125WE1" at bounding box center [428, 641] width 245 height 103
drag, startPoint x: 499, startPoint y: 591, endPoint x: 308, endPoint y: 574, distance: 191.8
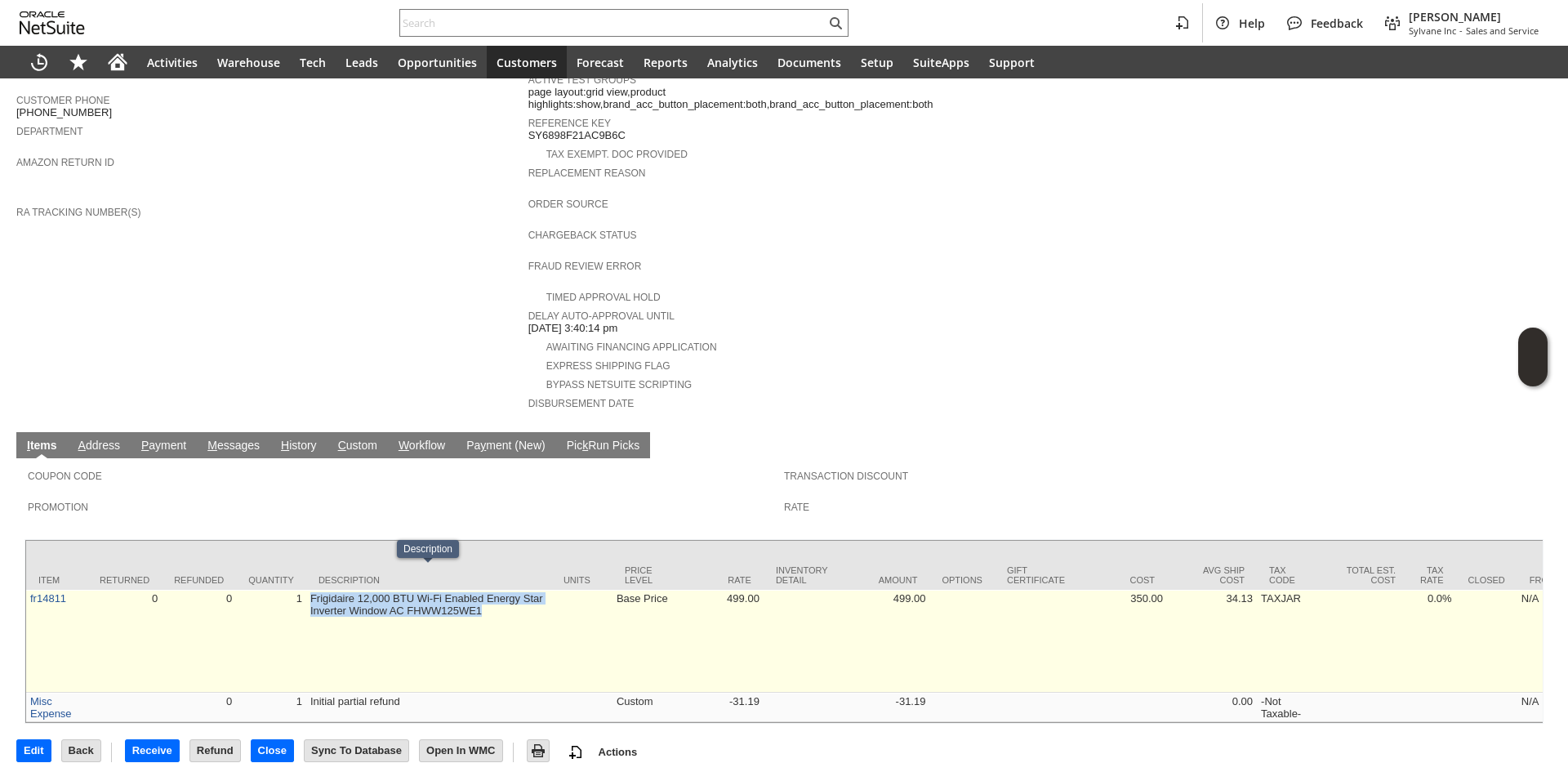
click at [308, 590] on td "Frigidaire 12,000 BTU Wi-Fi Enabled Energy Star Inverter Window AC FHWW125WE1" at bounding box center [428, 641] width 245 height 103
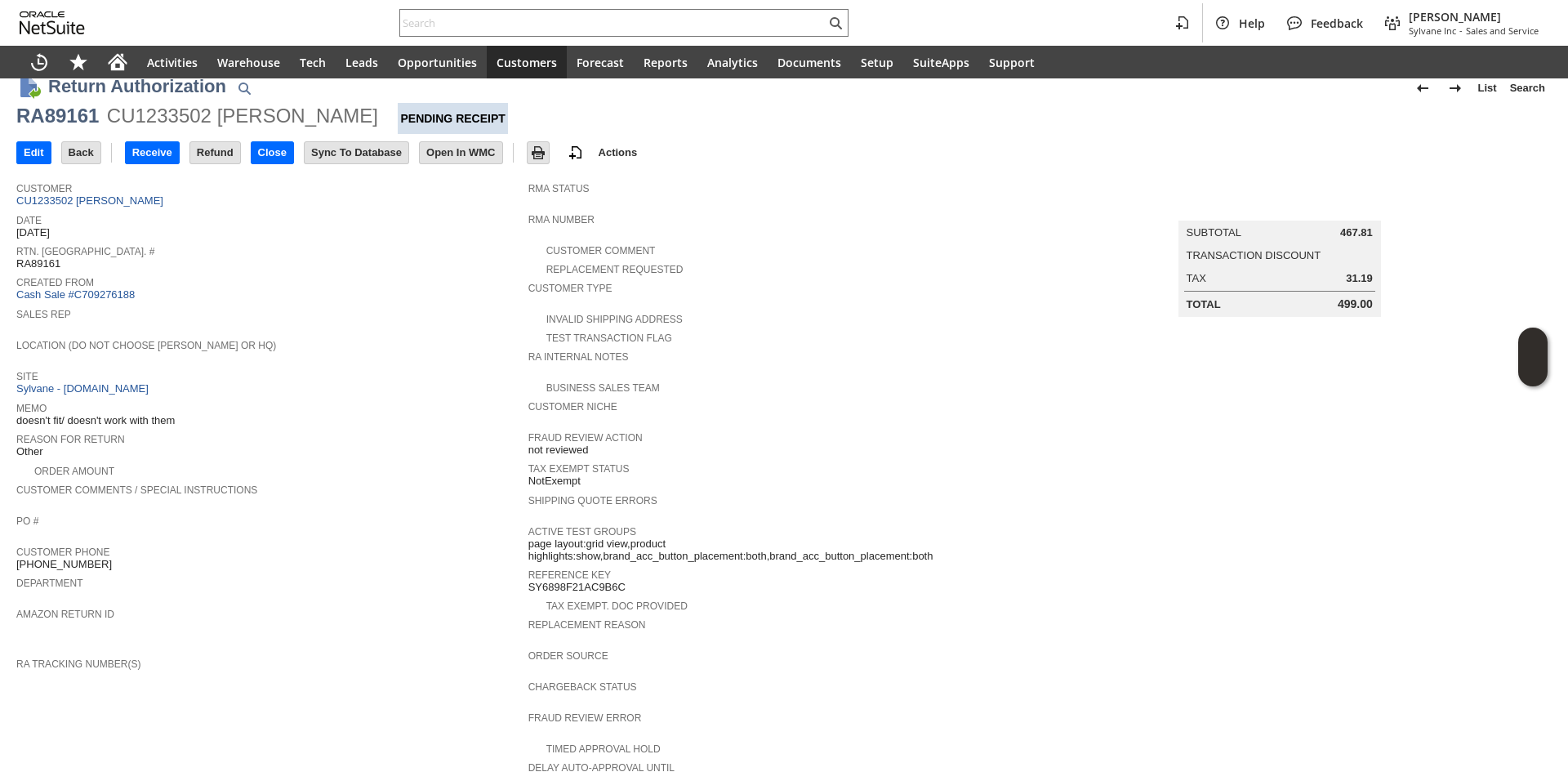
scroll to position [77, 0]
click at [1136, 444] on td "Summary Subtotal 467.81 Transaction Discount Tax 31.19 Total 499.00" at bounding box center [1295, 528] width 512 height 702
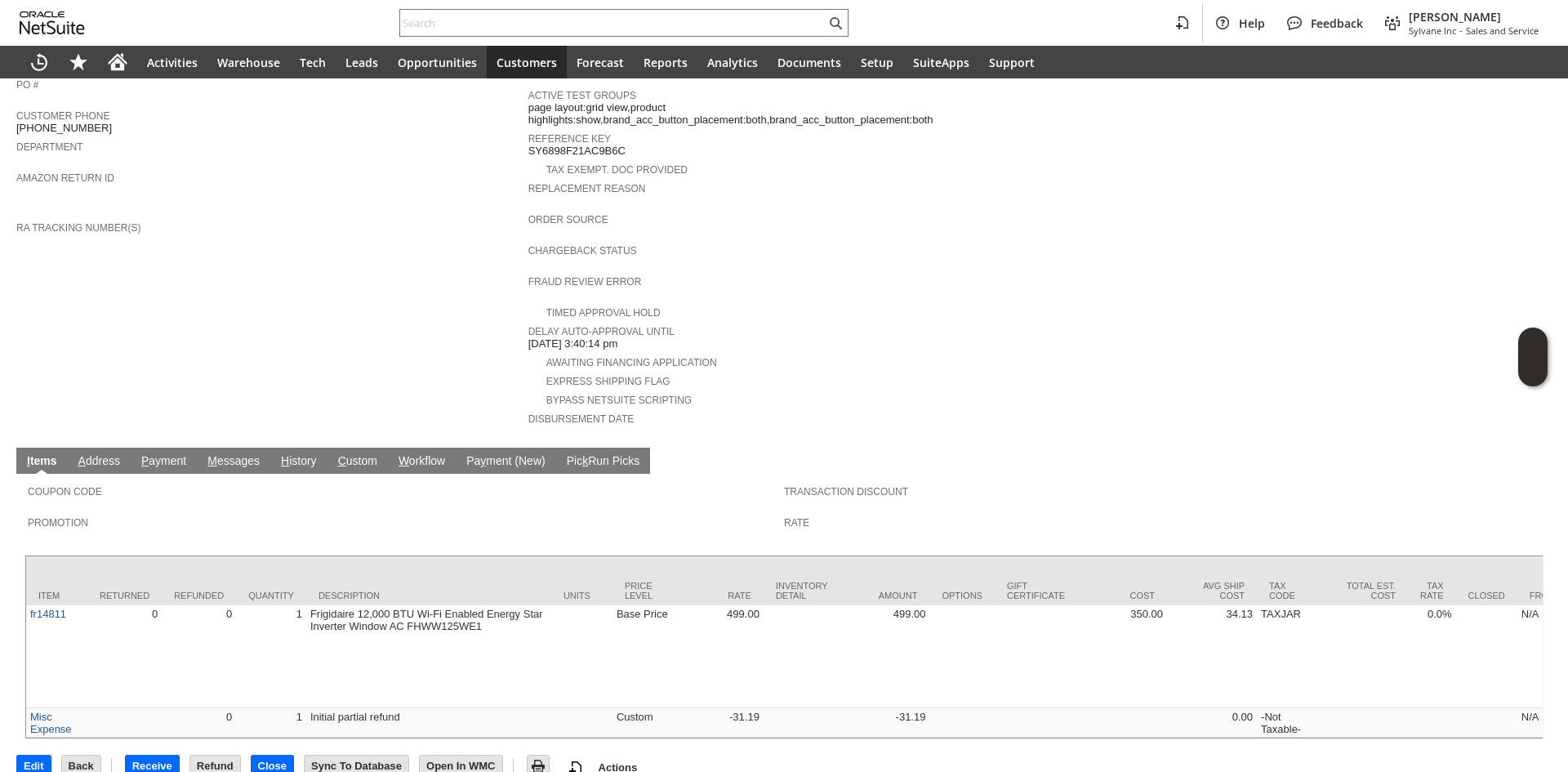
scroll to position [532, 0]
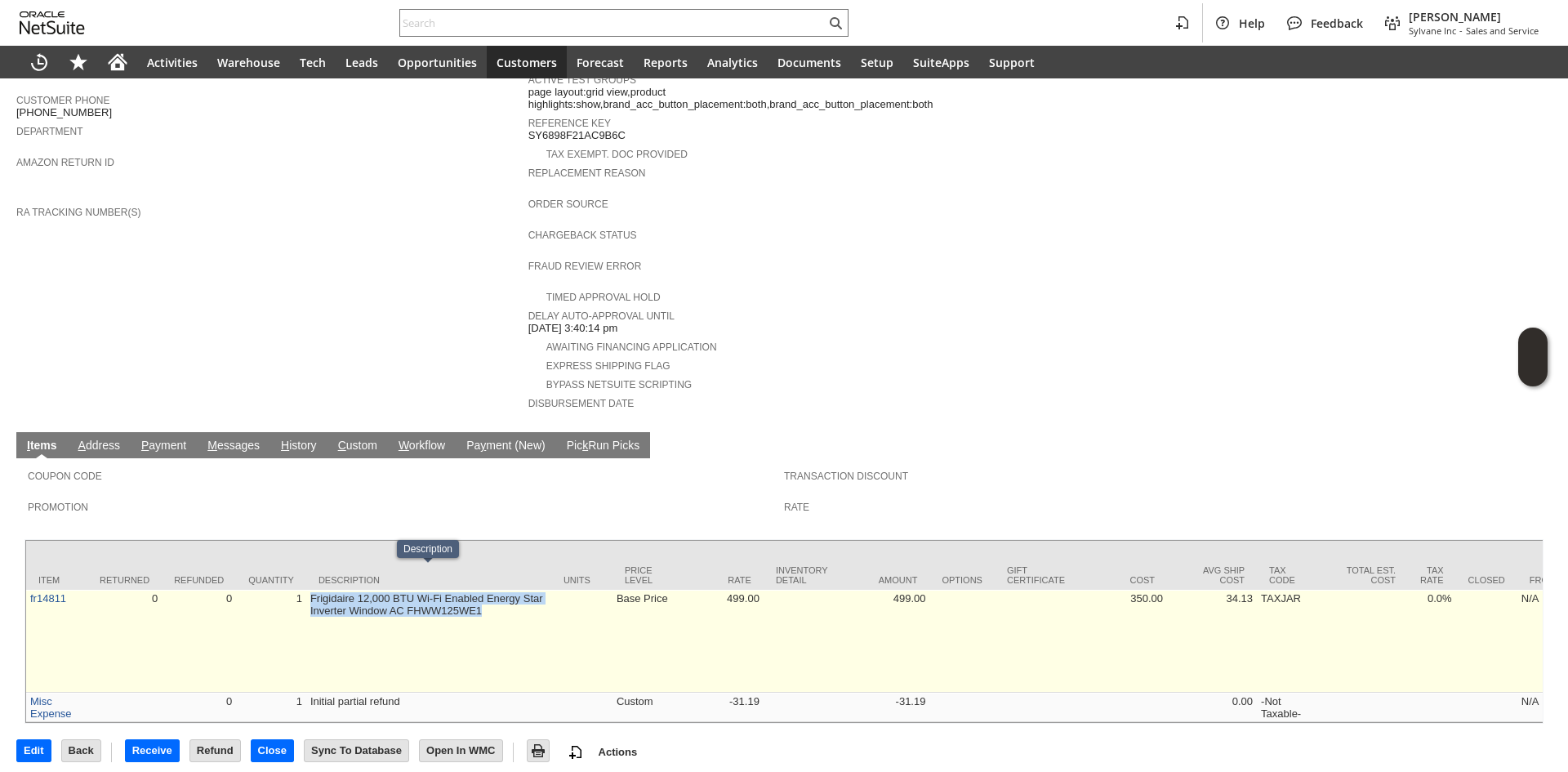
drag, startPoint x: 306, startPoint y: 577, endPoint x: 493, endPoint y: 583, distance: 187.1
click at [493, 590] on td "Frigidaire 12,000 BTU Wi-Fi Enabled Energy Star Inverter Window AC FHWW125WE1" at bounding box center [428, 641] width 245 height 103
drag, startPoint x: 493, startPoint y: 583, endPoint x: 311, endPoint y: 573, distance: 182.3
click at [311, 590] on td "Frigidaire 12,000 BTU Wi-Fi Enabled Energy Star Inverter Window AC FHWW125WE1" at bounding box center [428, 641] width 245 height 103
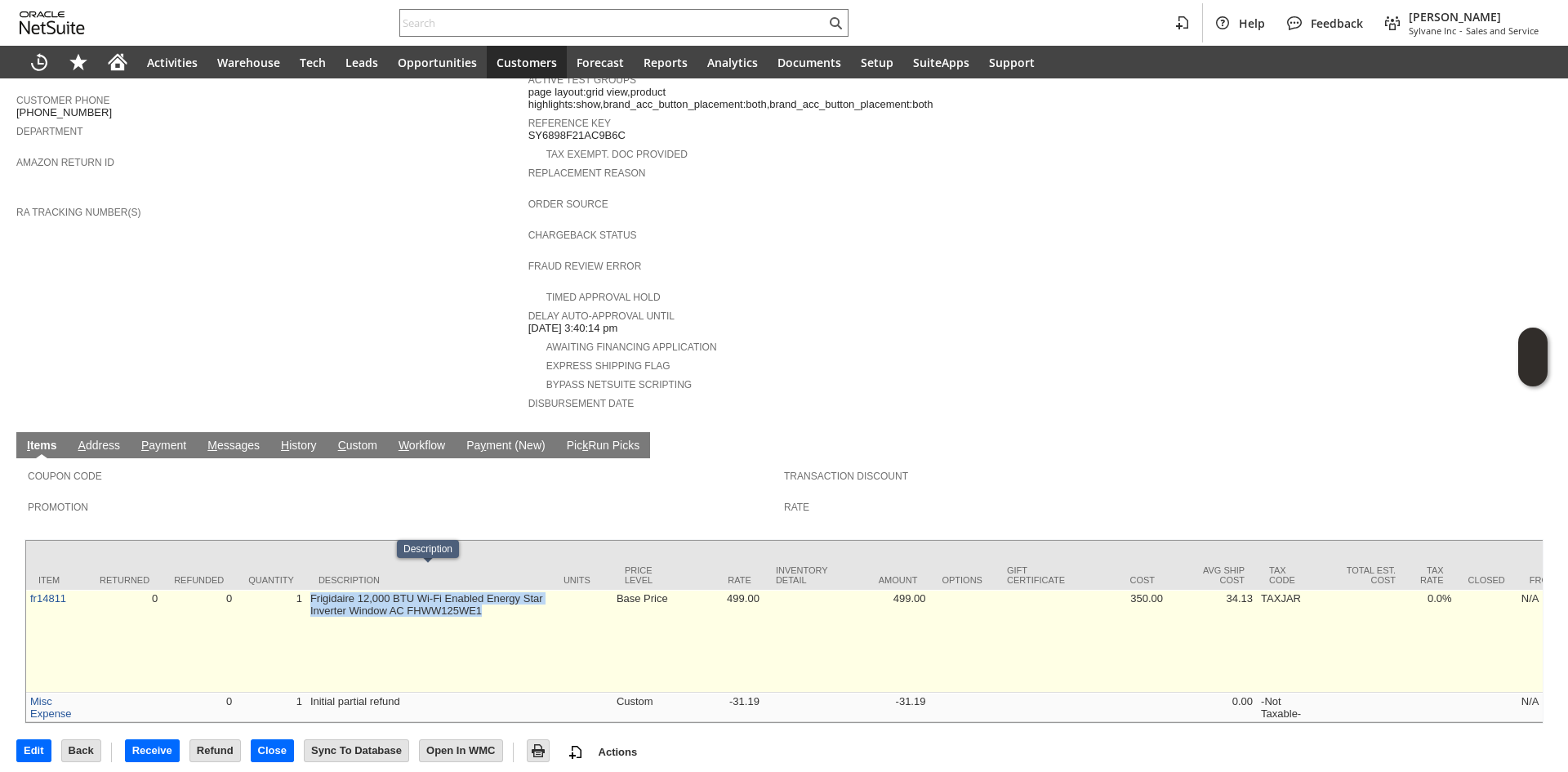
click at [311, 590] on td "Frigidaire 12,000 BTU Wi-Fi Enabled Energy Star Inverter Window AC FHWW125WE1" at bounding box center [428, 641] width 245 height 103
drag, startPoint x: 311, startPoint y: 573, endPoint x: 471, endPoint y: 586, distance: 160.5
click at [471, 590] on td "Frigidaire 12,000 BTU Wi-Fi Enabled Energy Star Inverter Window AC FHWW125WE1" at bounding box center [428, 641] width 245 height 103
drag, startPoint x: 491, startPoint y: 589, endPoint x: 311, endPoint y: 576, distance: 180.5
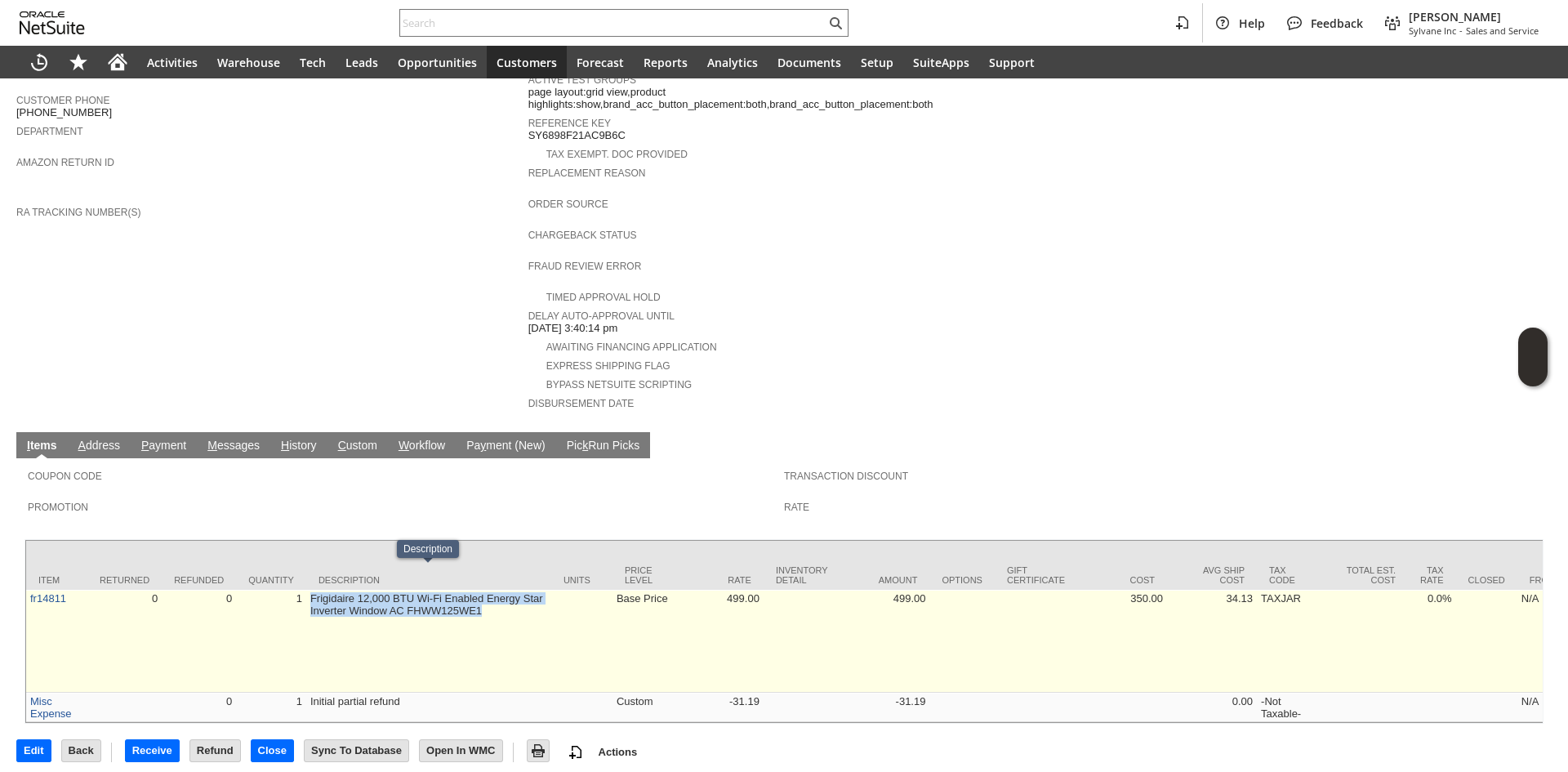
click at [311, 590] on td "Frigidaire 12,000 BTU Wi-Fi Enabled Energy Star Inverter Window AC FHWW125WE1" at bounding box center [428, 641] width 245 height 103
drag, startPoint x: 311, startPoint y: 576, endPoint x: 490, endPoint y: 590, distance: 179.5
click at [490, 590] on td "Frigidaire 12,000 BTU Wi-Fi Enabled Energy Star Inverter Window AC FHWW125WE1" at bounding box center [428, 641] width 245 height 103
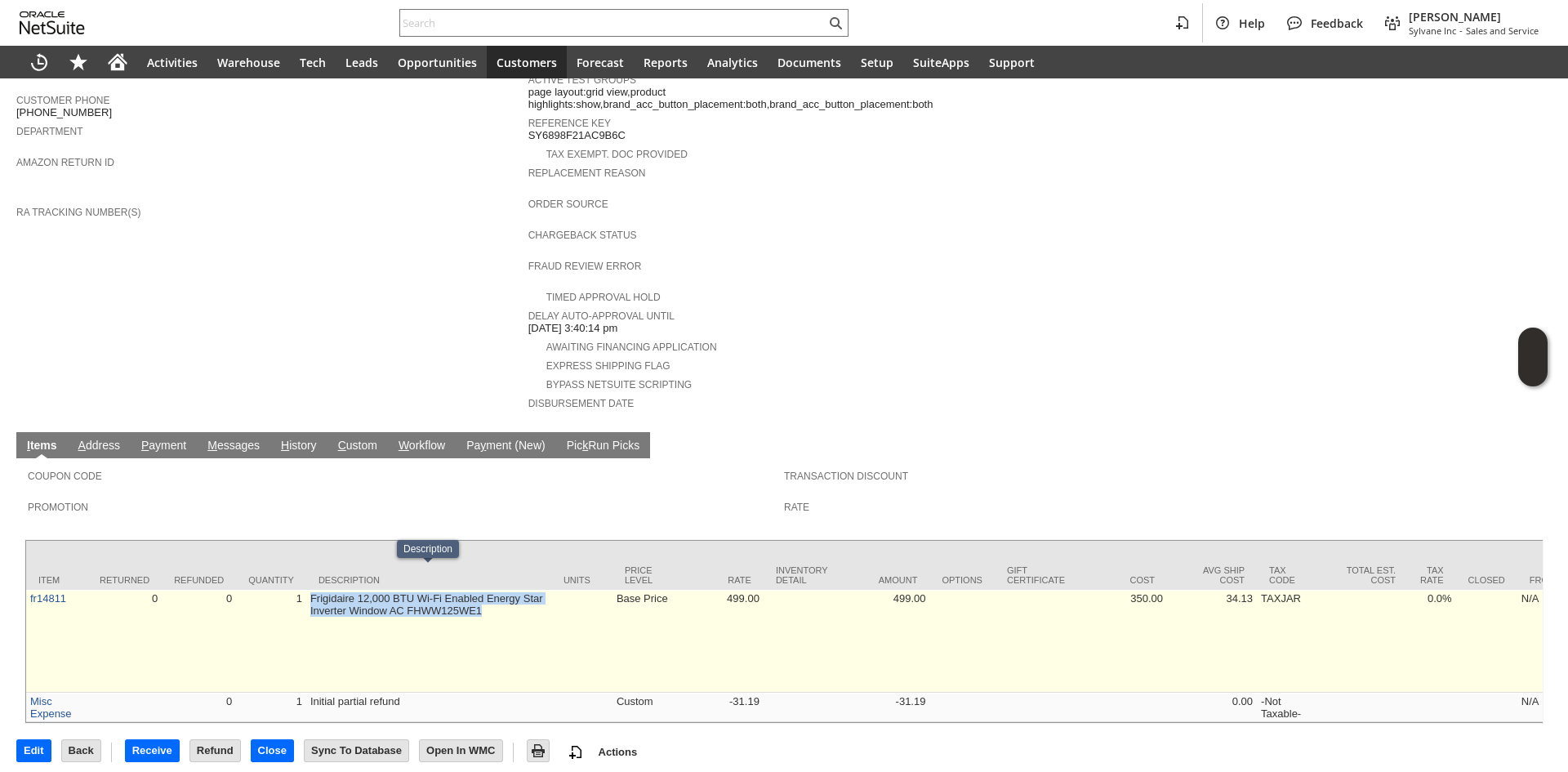
drag, startPoint x: 490, startPoint y: 590, endPoint x: 305, endPoint y: 581, distance: 185.2
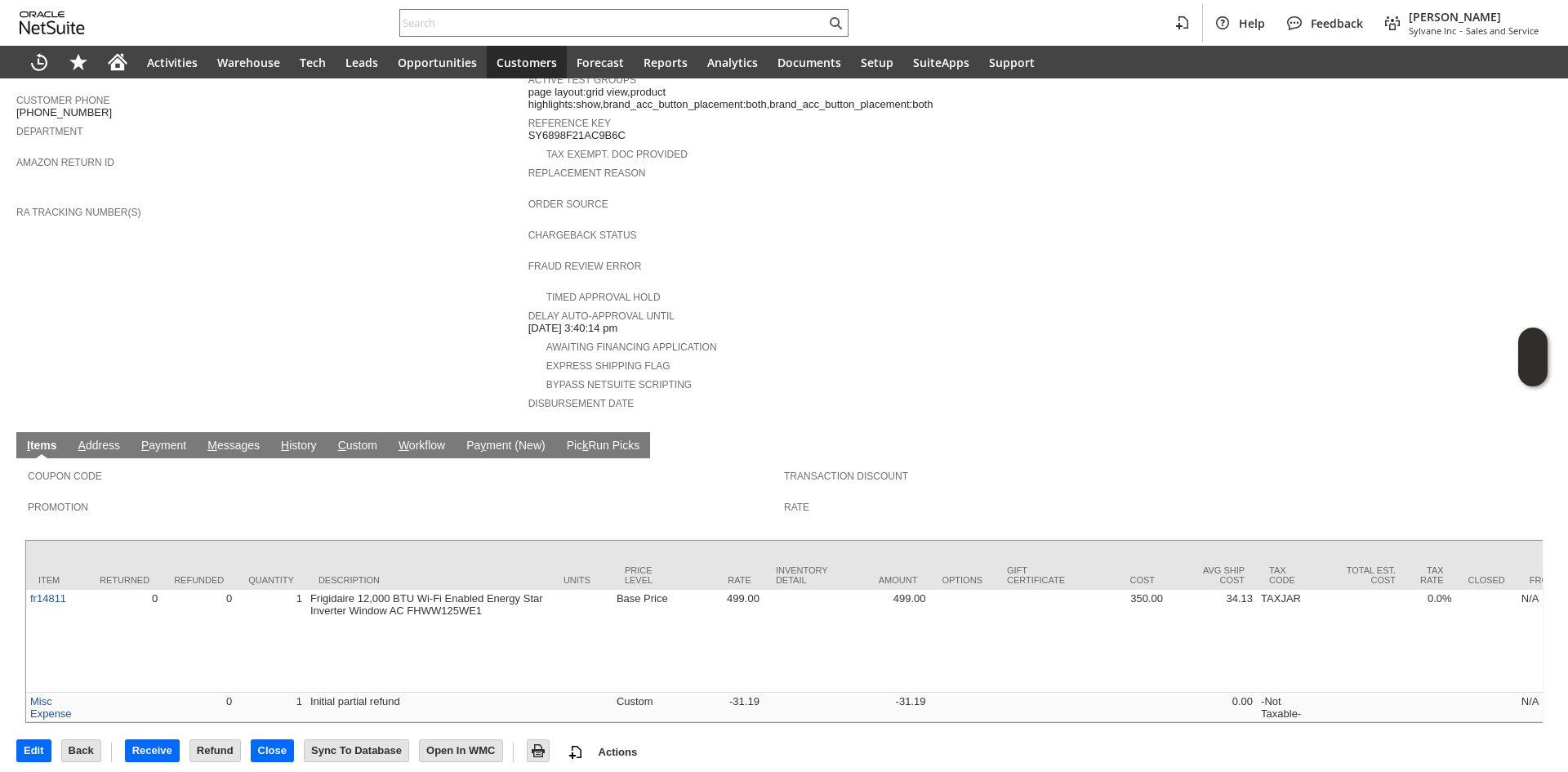
click at [684, 465] on span "Coupon Code" at bounding box center [401, 473] width 748 height 16
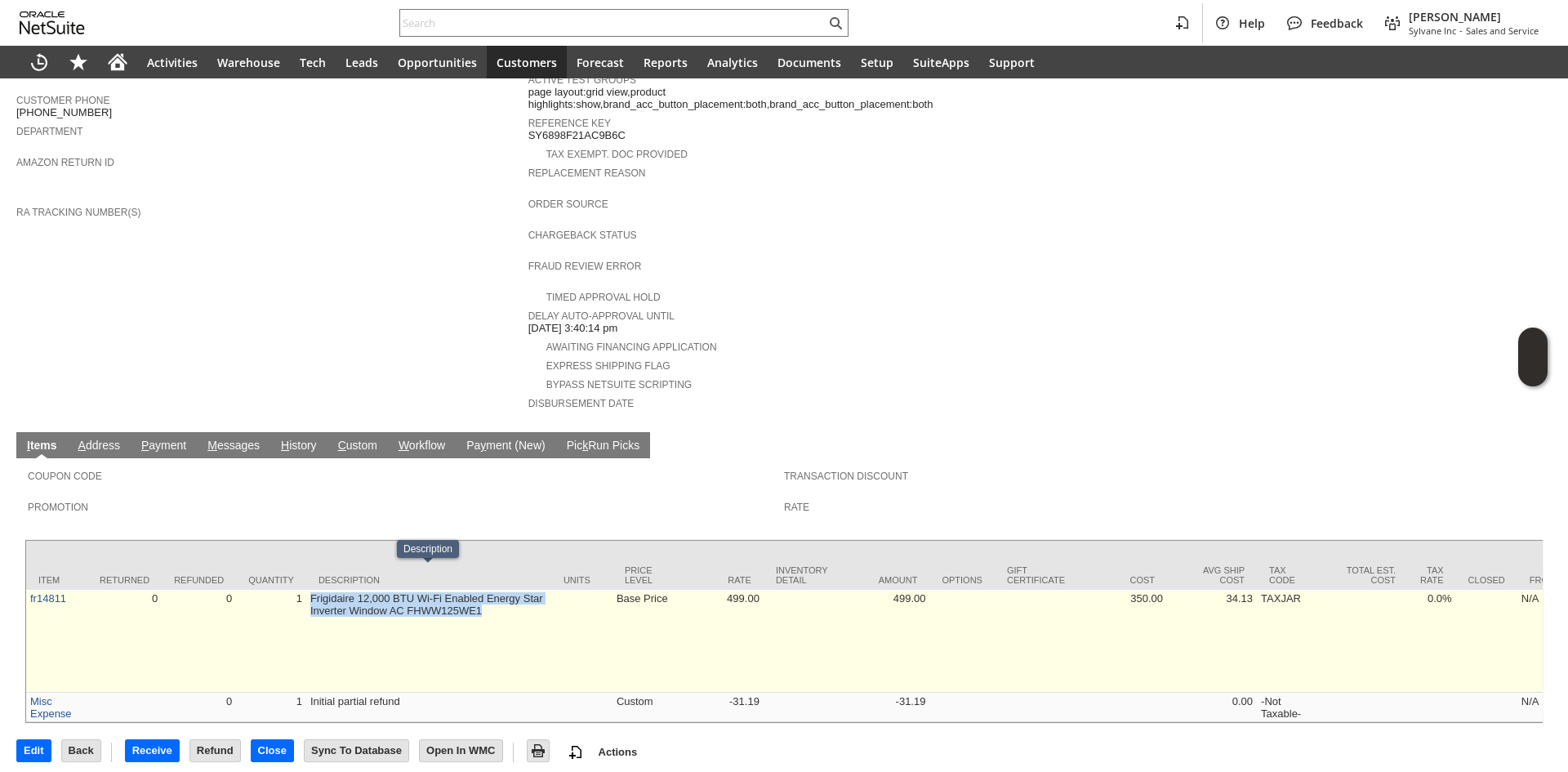
drag, startPoint x: 491, startPoint y: 588, endPoint x: 311, endPoint y: 576, distance: 180.4
click at [311, 590] on td "Frigidaire 12,000 BTU Wi-Fi Enabled Energy Star Inverter Window AC FHWW125WE1" at bounding box center [428, 641] width 245 height 103
drag, startPoint x: 311, startPoint y: 576, endPoint x: 504, endPoint y: 582, distance: 193.1
click at [504, 590] on td "Frigidaire 12,000 BTU Wi-Fi Enabled Energy Star Inverter Window AC FHWW125WE1" at bounding box center [428, 641] width 245 height 103
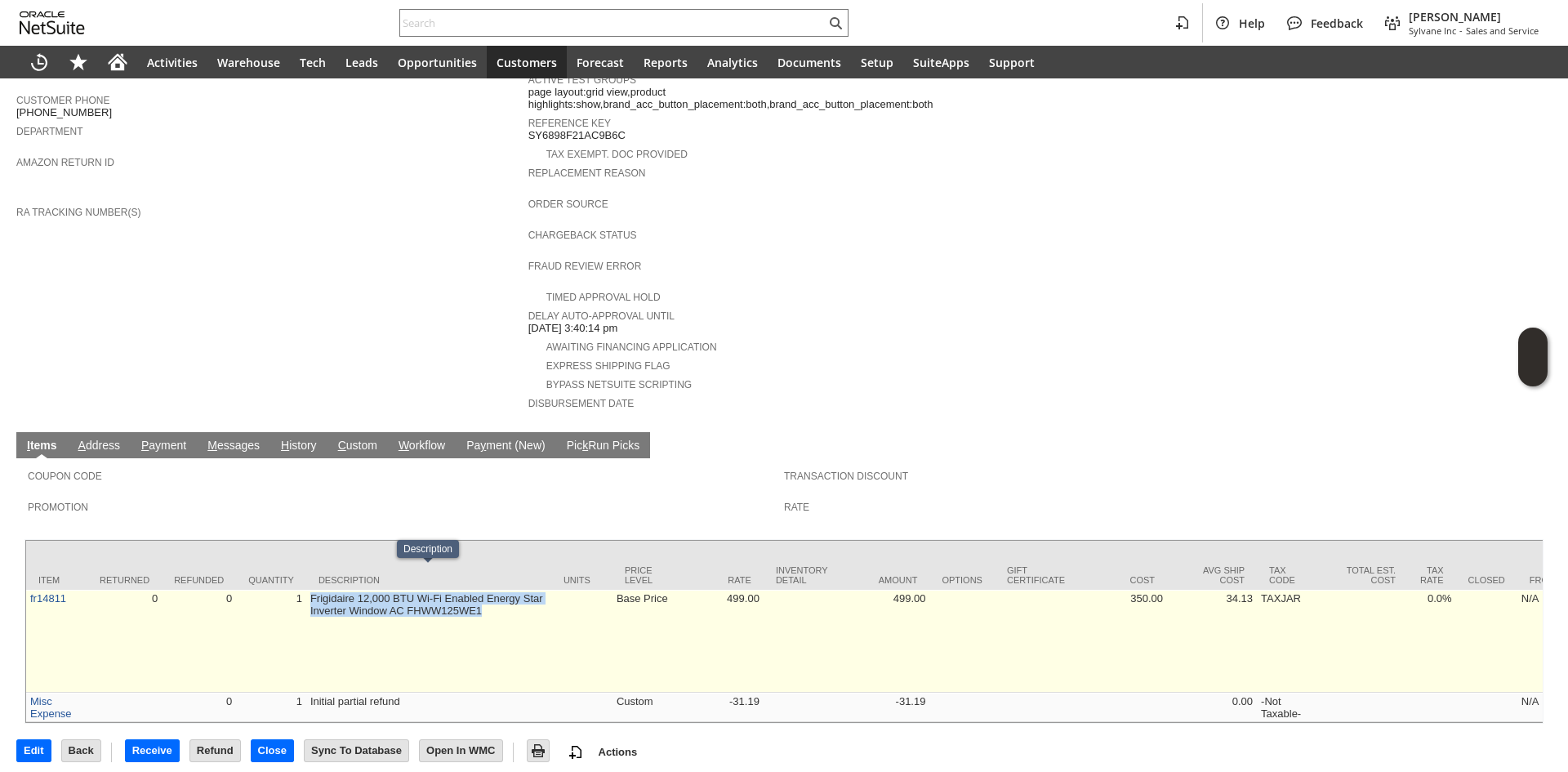
click at [504, 590] on td "Frigidaire 12,000 BTU Wi-Fi Enabled Energy Star Inverter Window AC FHWW125WE1" at bounding box center [428, 641] width 245 height 103
drag, startPoint x: 489, startPoint y: 587, endPoint x: 305, endPoint y: 574, distance: 184.5
click at [306, 590] on td "Frigidaire 12,000 BTU Wi-Fi Enabled Energy Star Inverter Window AC FHWW125WE1" at bounding box center [428, 641] width 245 height 103
drag, startPoint x: 305, startPoint y: 574, endPoint x: 465, endPoint y: 581, distance: 160.2
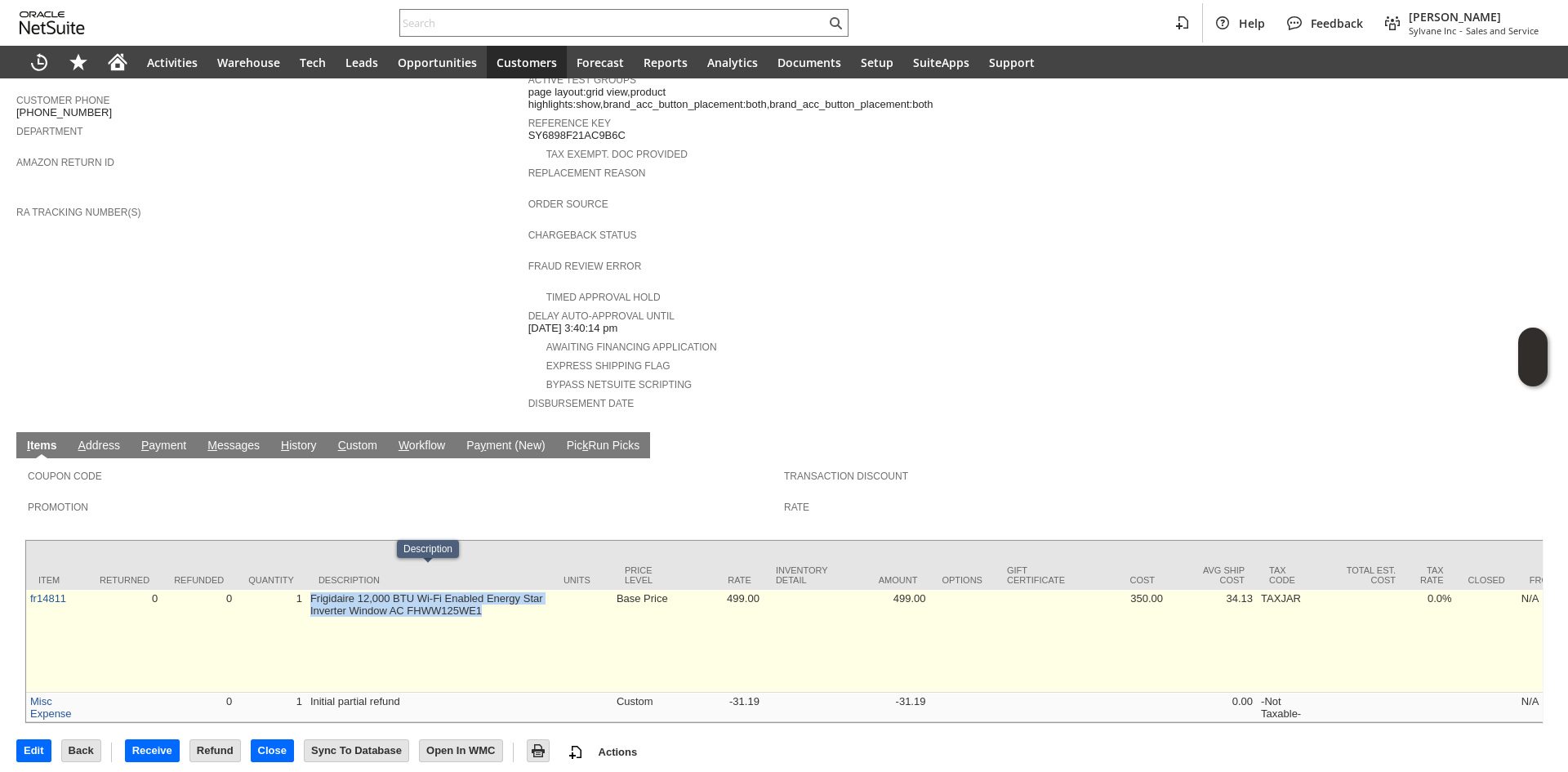
click at [465, 590] on td "Frigidaire 12,000 BTU Wi-Fi Enabled Energy Star Inverter Window AC FHWW125WE1" at bounding box center [428, 641] width 245 height 103
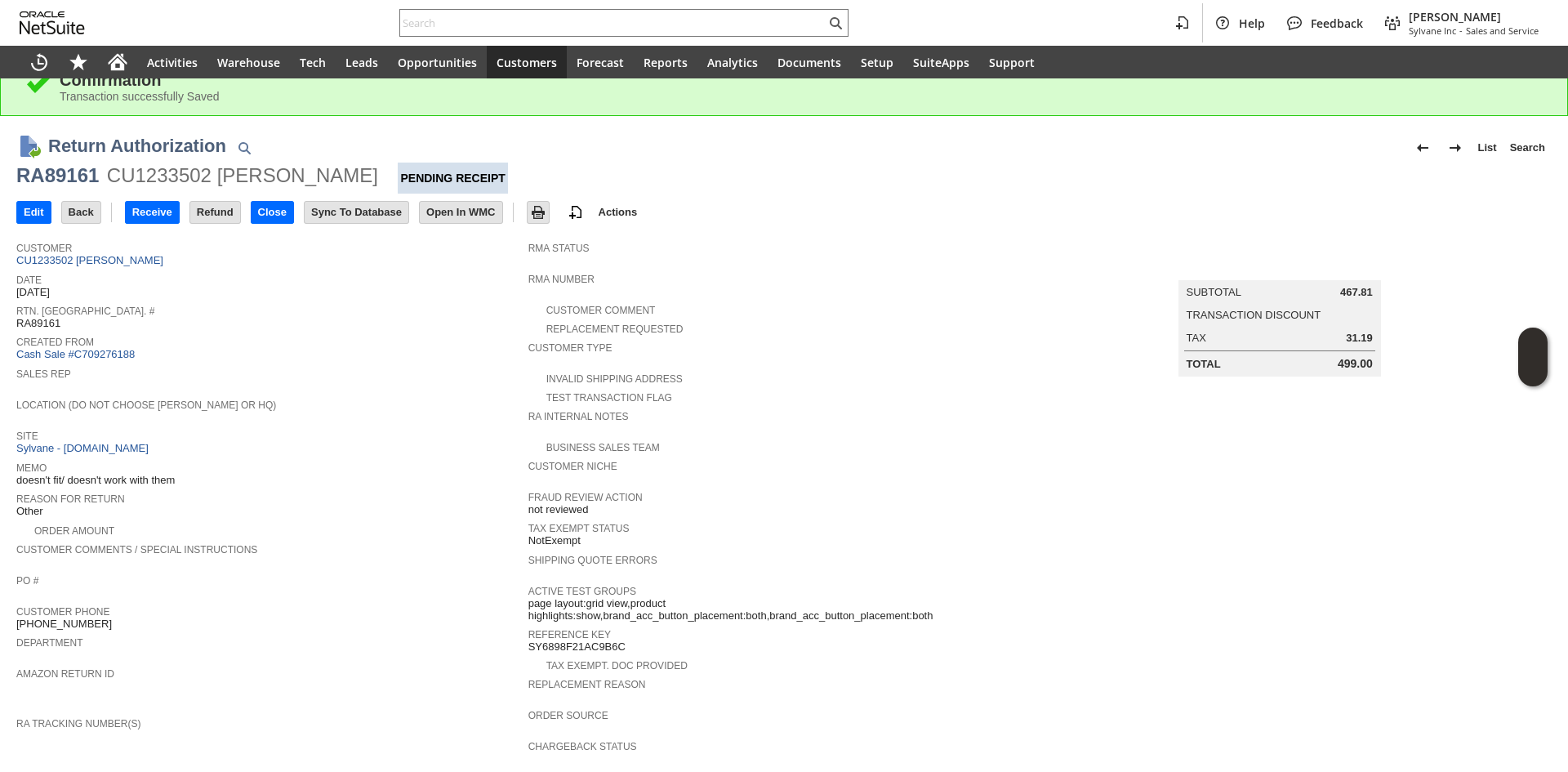
scroll to position [0, 0]
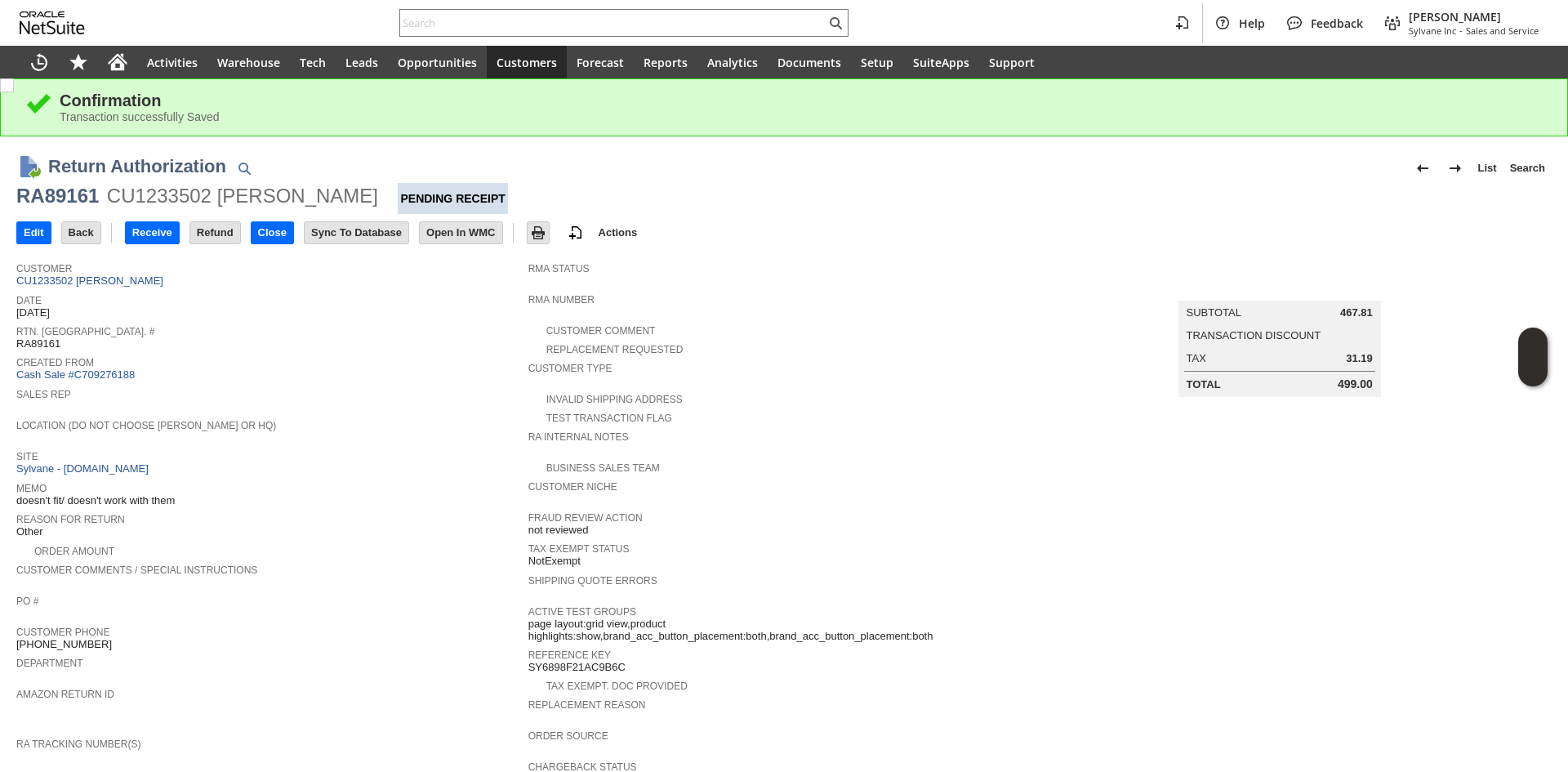
click at [79, 185] on div "RA89161" at bounding box center [57, 196] width 82 height 26
click at [78, 185] on div "RA89161" at bounding box center [57, 196] width 82 height 26
copy div "RA89161"
click at [45, 223] on input "Edit" at bounding box center [34, 233] width 34 height 21
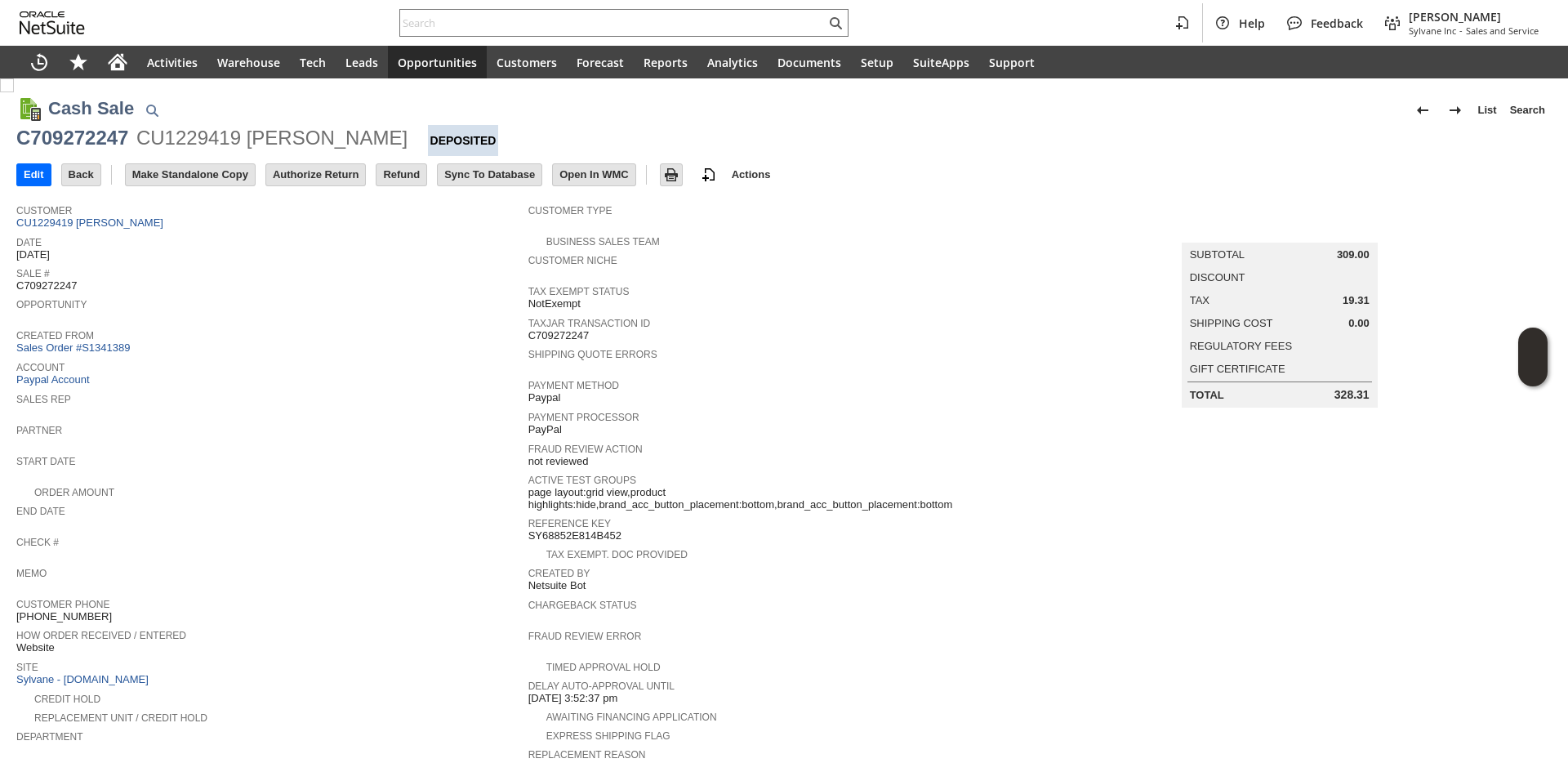
click at [390, 463] on div "Start Date" at bounding box center [268, 465] width 504 height 29
click at [347, 395] on span "Sales Rep" at bounding box center [268, 397] width 504 height 16
click at [334, 178] on input "Authorize Return" at bounding box center [316, 175] width 98 height 21
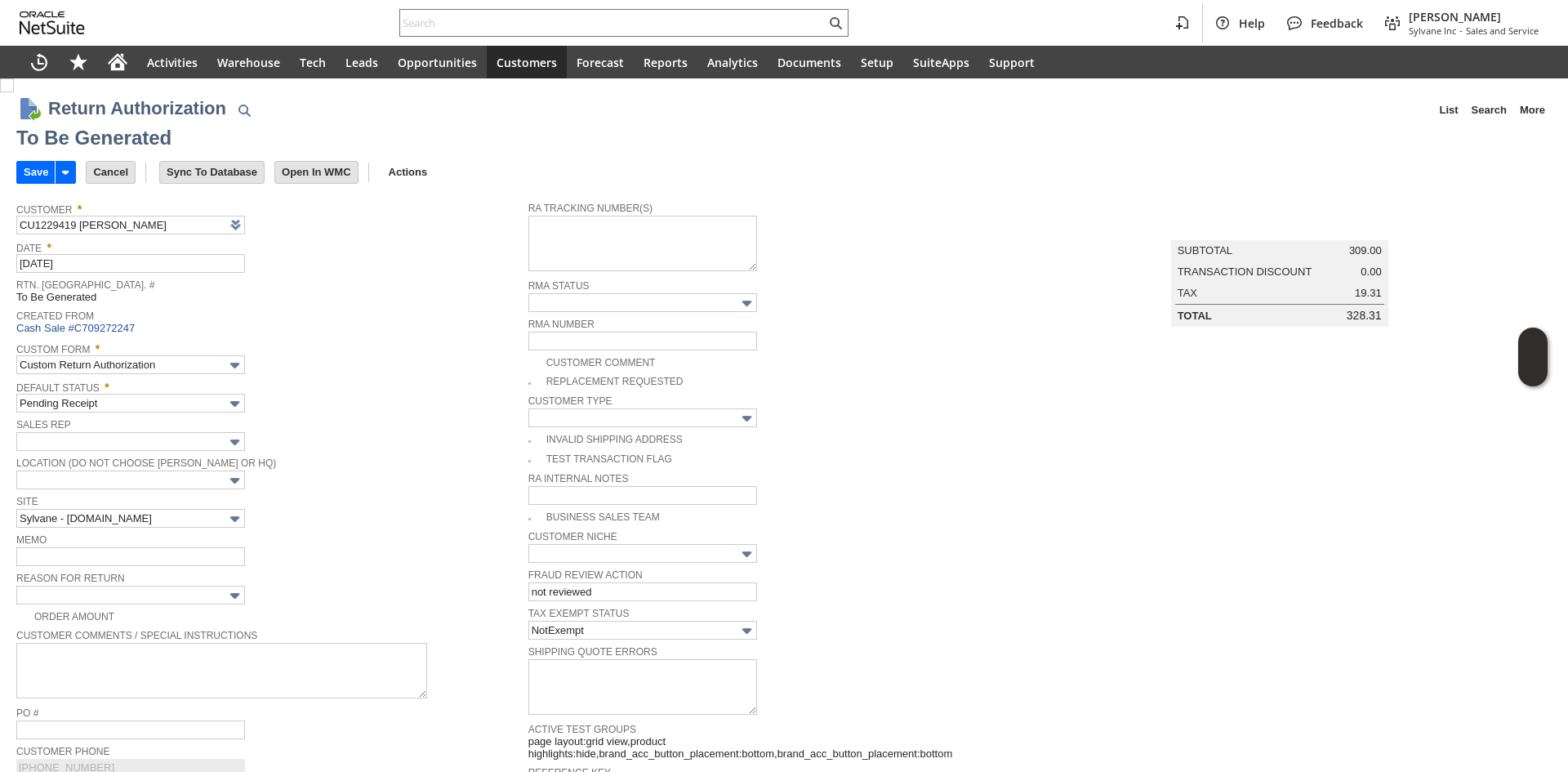
click at [161, 600] on td "Reason For Return" at bounding box center [272, 587] width 512 height 39
click at [167, 588] on input "text" at bounding box center [130, 594] width 229 height 18
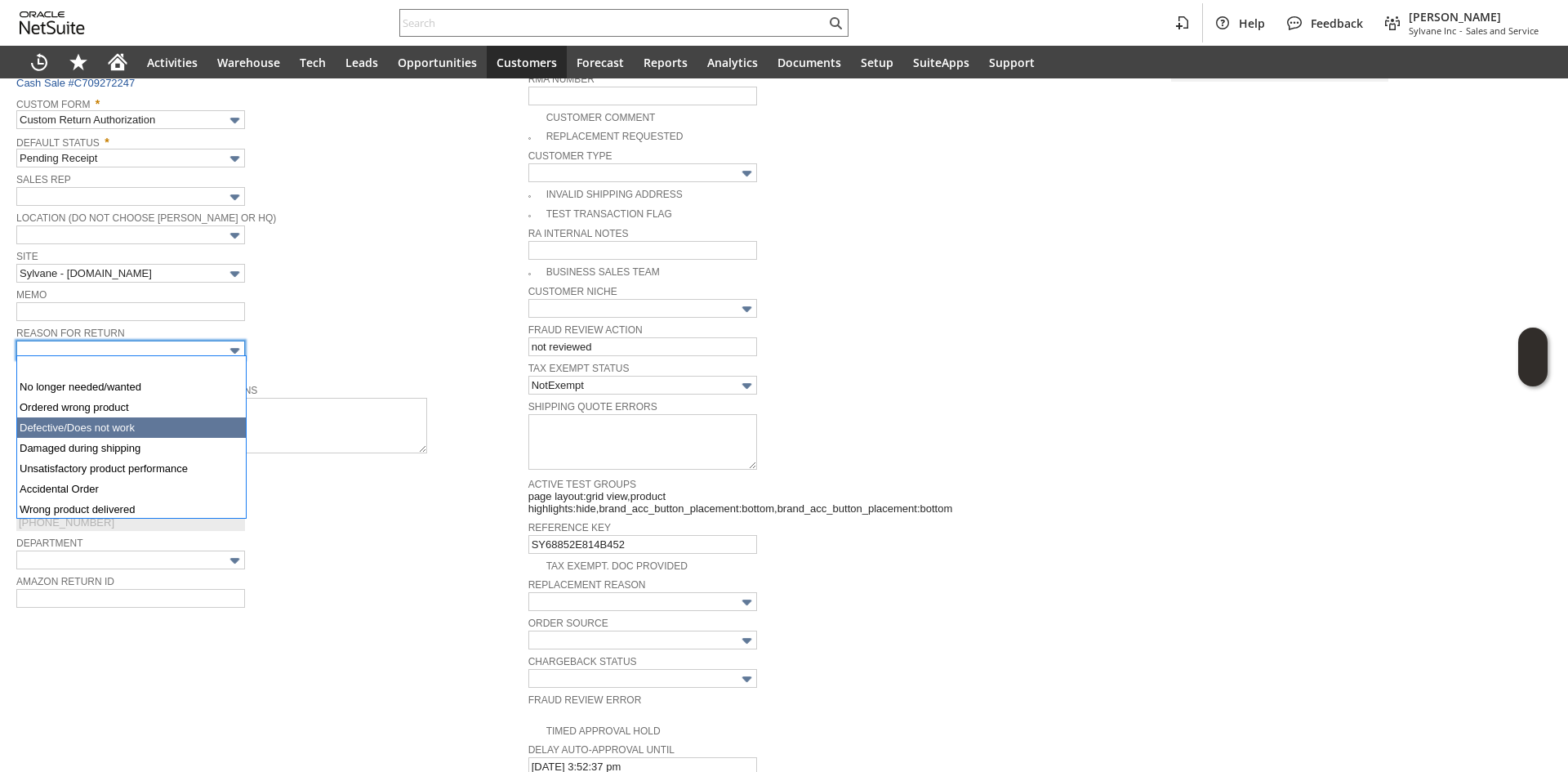
type input "Defective/Does not work"
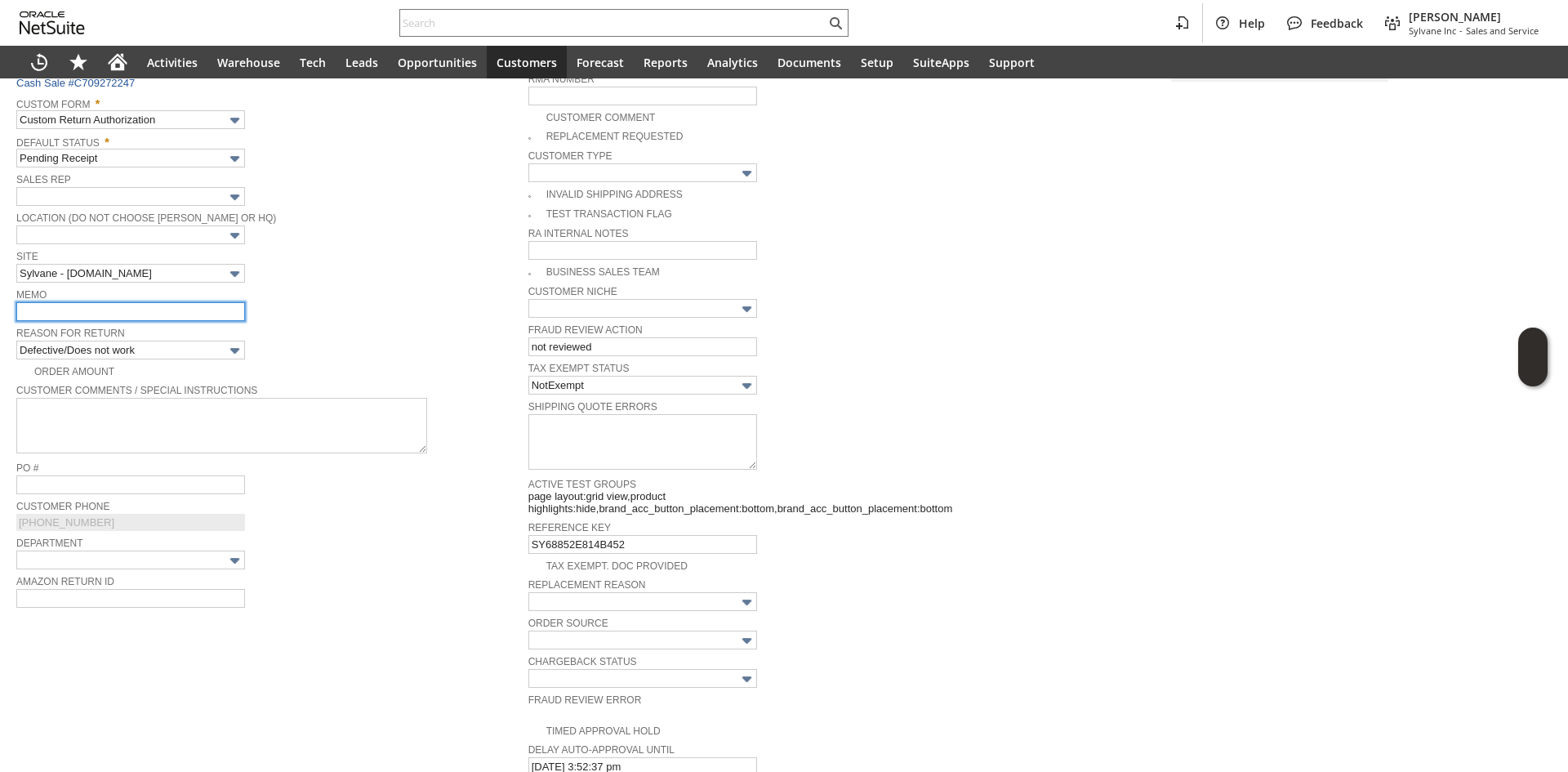
click at [151, 317] on input "text" at bounding box center [130, 311] width 229 height 18
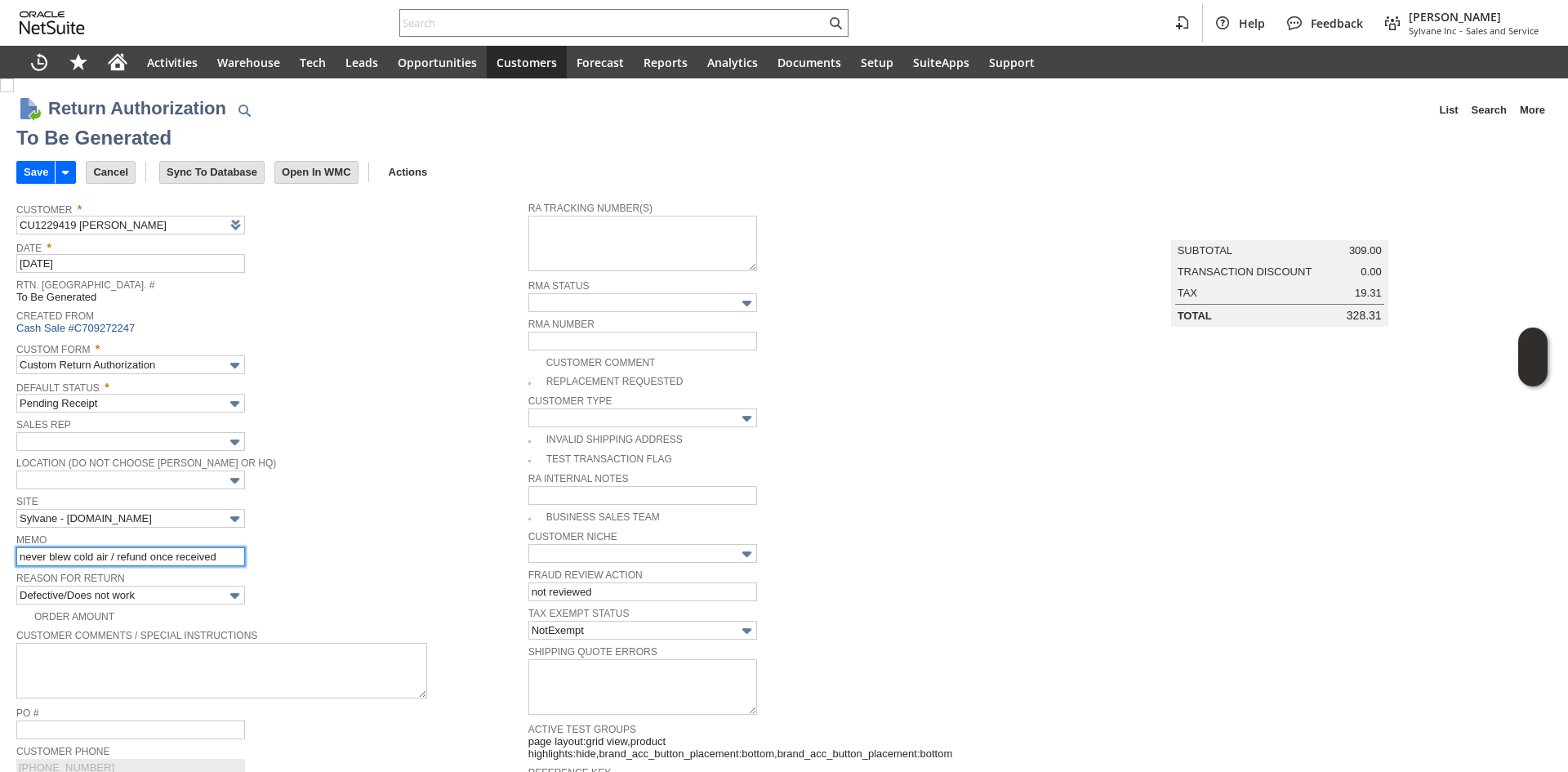
type input "never blew cold air / refund once received"
click at [447, 391] on span "Default Status *" at bounding box center [268, 384] width 504 height 18
click at [33, 172] on input "Save" at bounding box center [36, 173] width 38 height 21
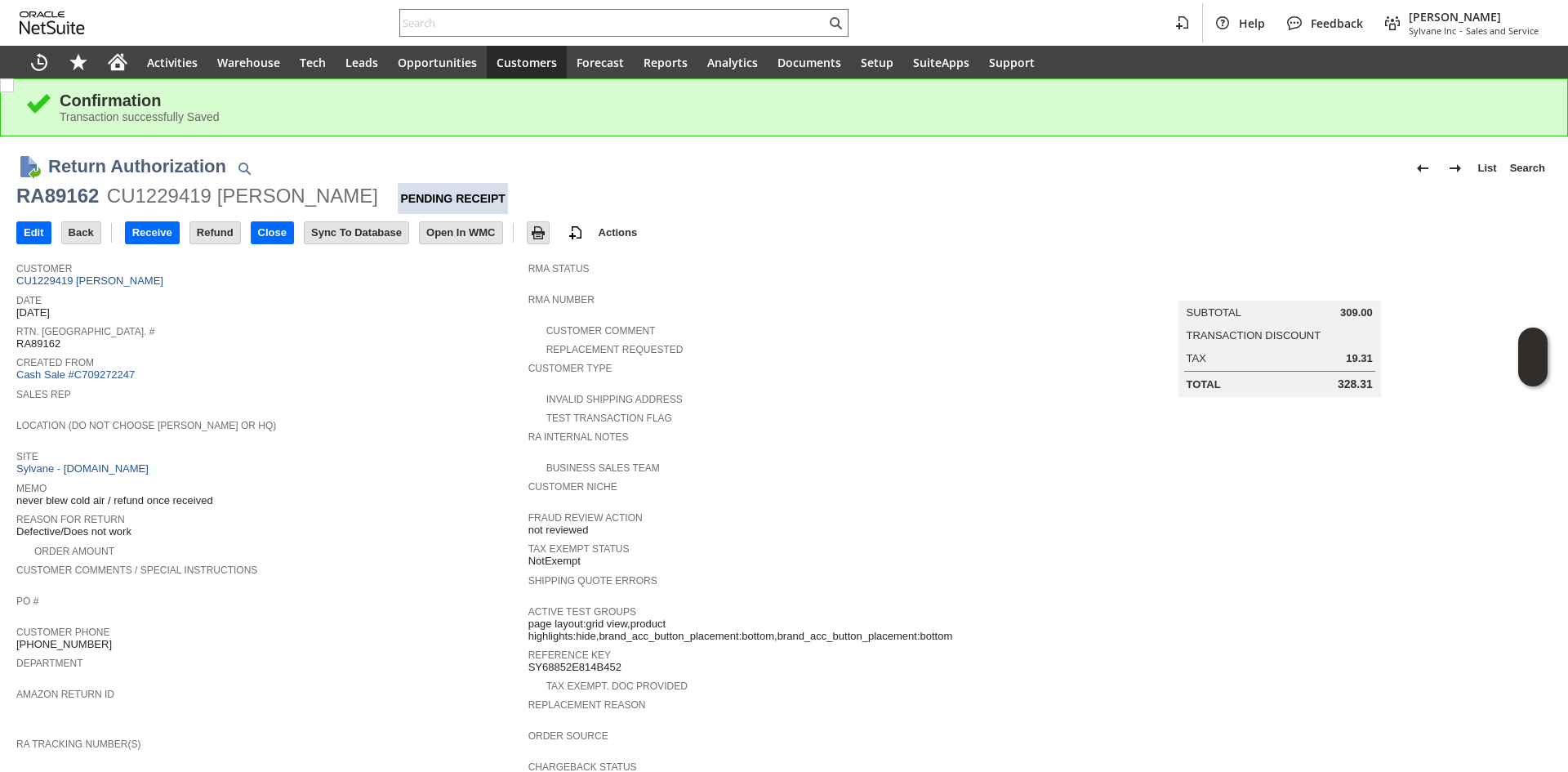
click at [55, 207] on div "RA89162" at bounding box center [57, 196] width 82 height 26
copy div "RA89162"
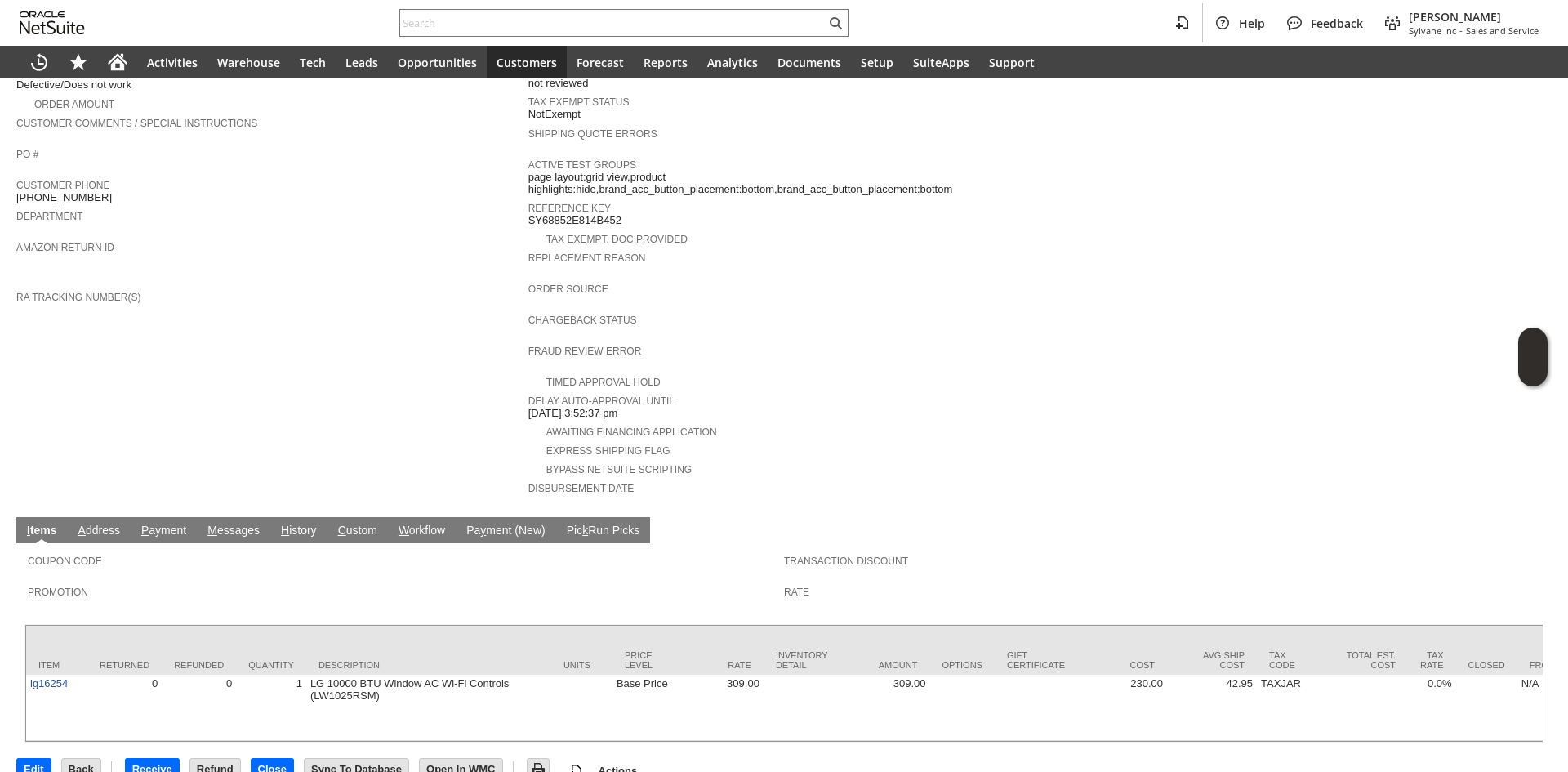
scroll to position [465, 0]
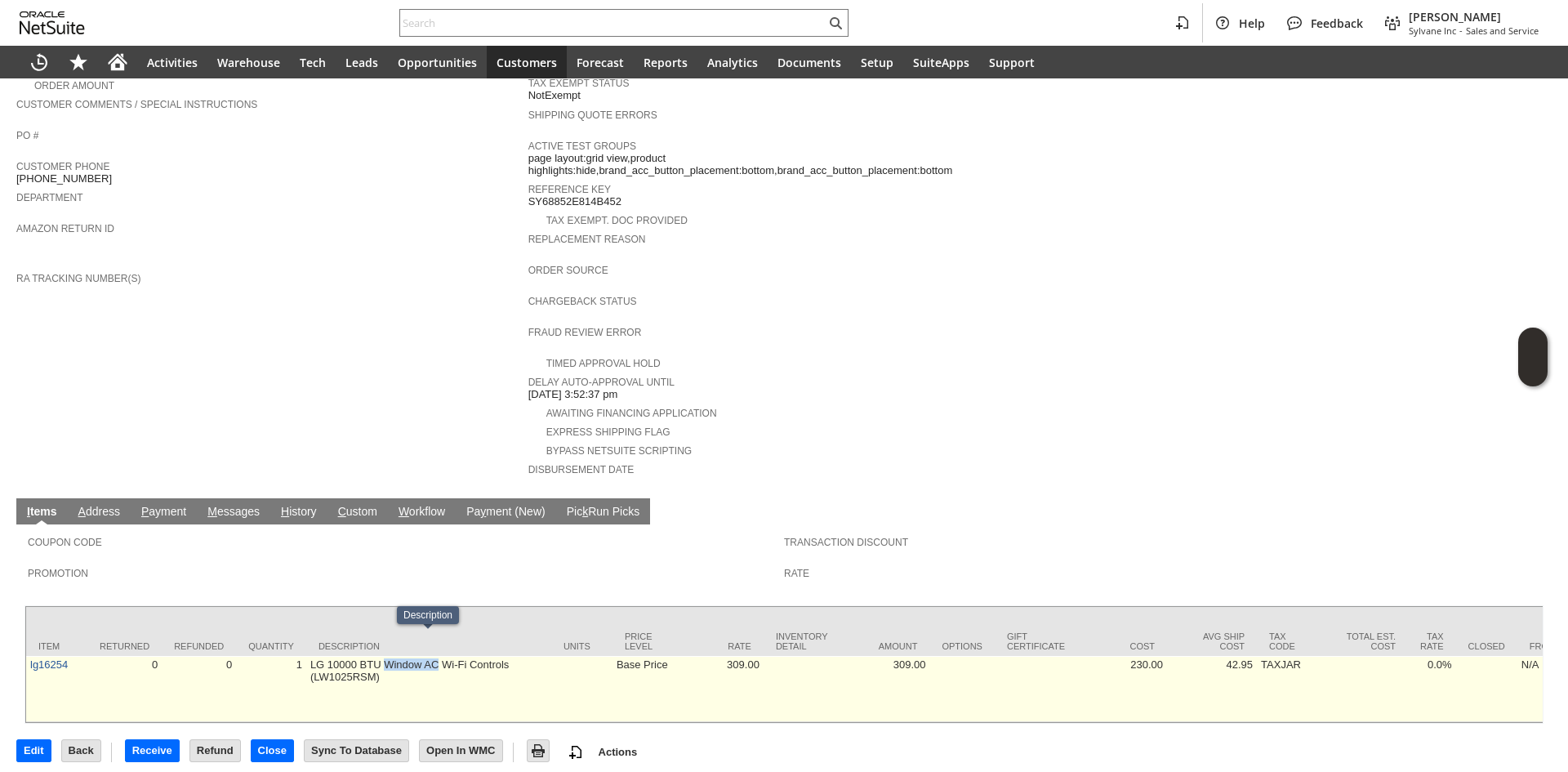
copy td "Window AC"
drag, startPoint x: 387, startPoint y: 641, endPoint x: 437, endPoint y: 641, distance: 50.0
click at [437, 656] on td "LG 10000 BTU Window AC Wi-Fi Controls (LW1025RSM)" at bounding box center [428, 689] width 245 height 67
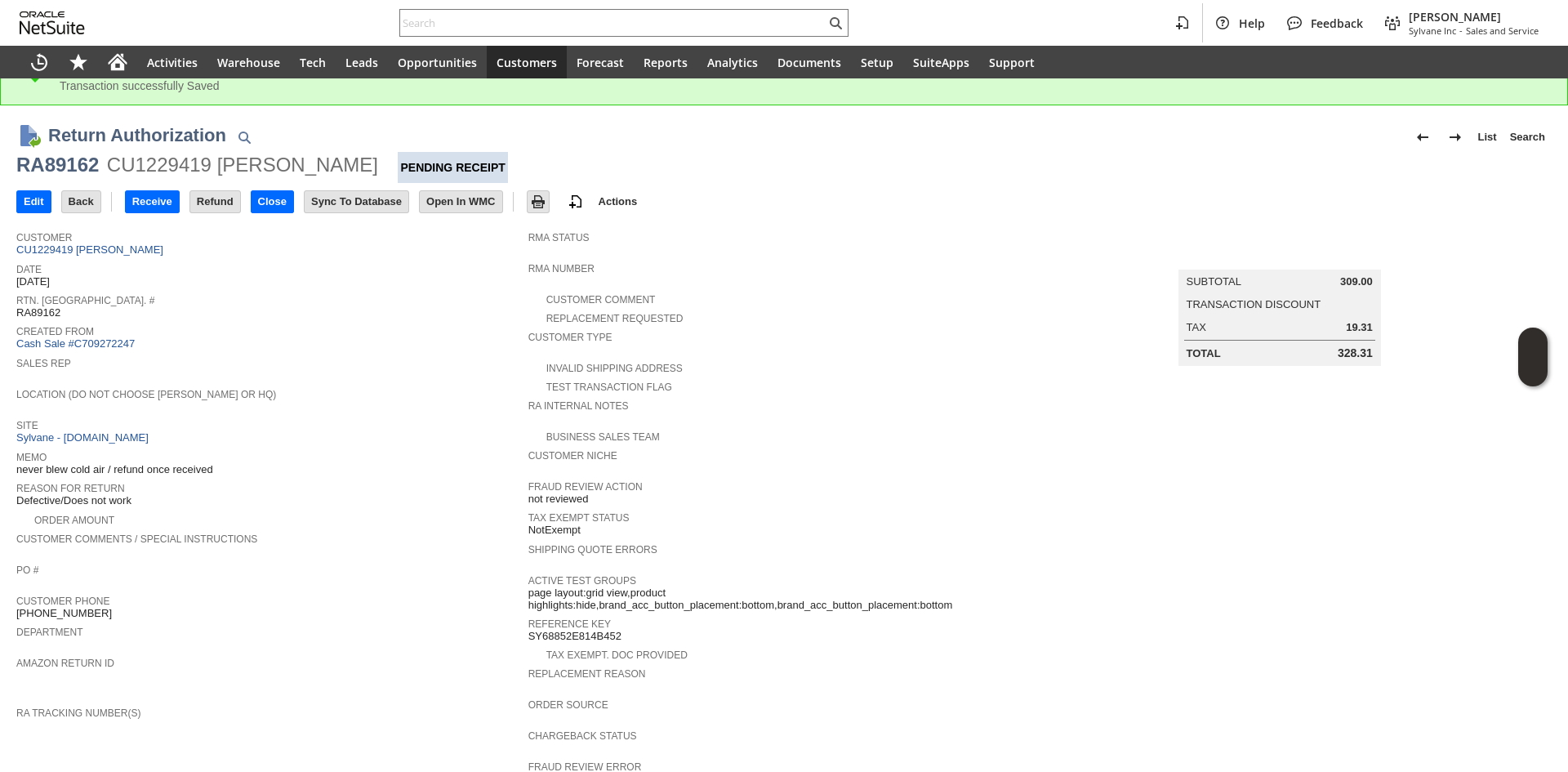
scroll to position [0, 0]
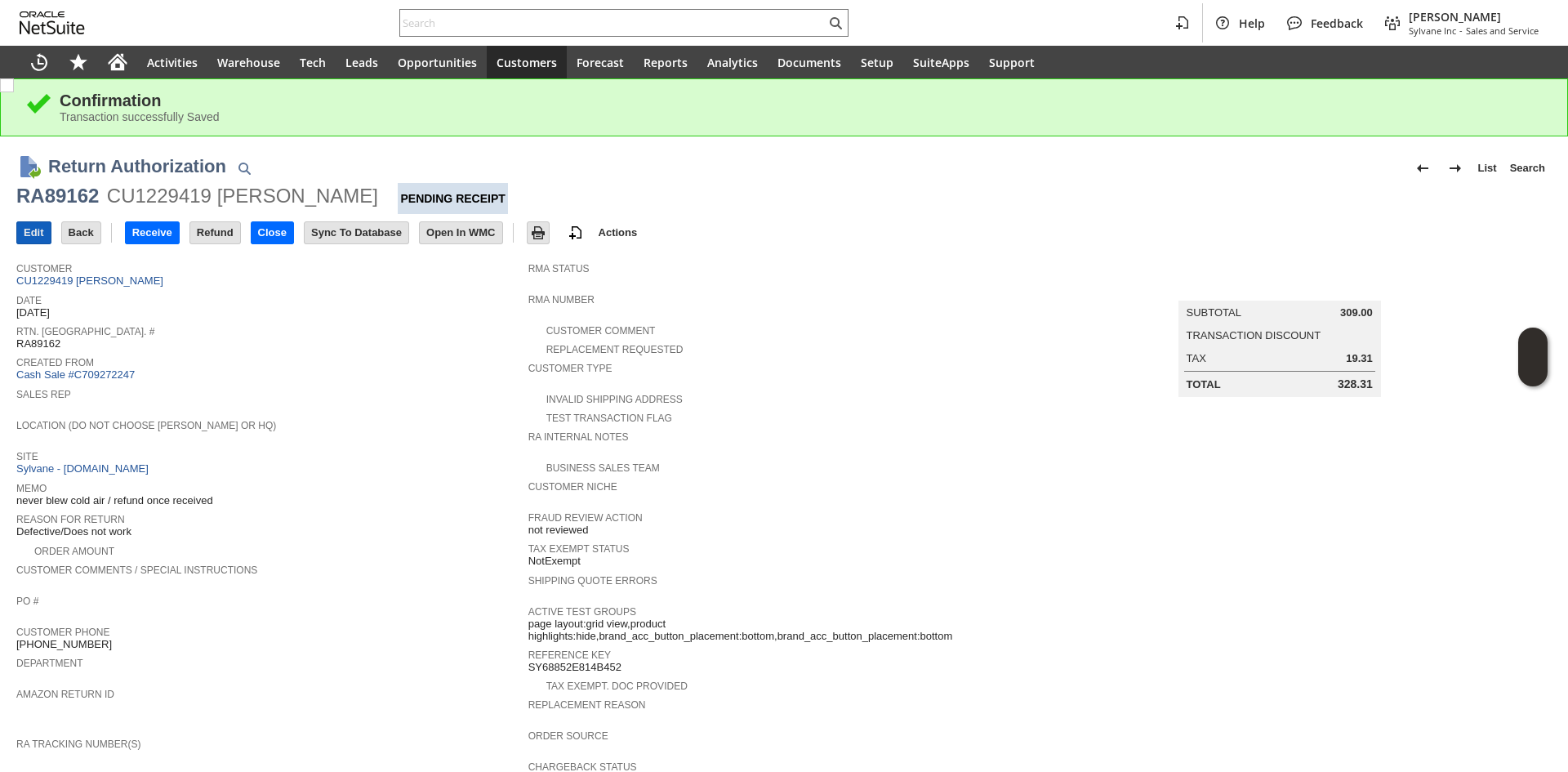
click at [39, 224] on input "Edit" at bounding box center [34, 233] width 34 height 21
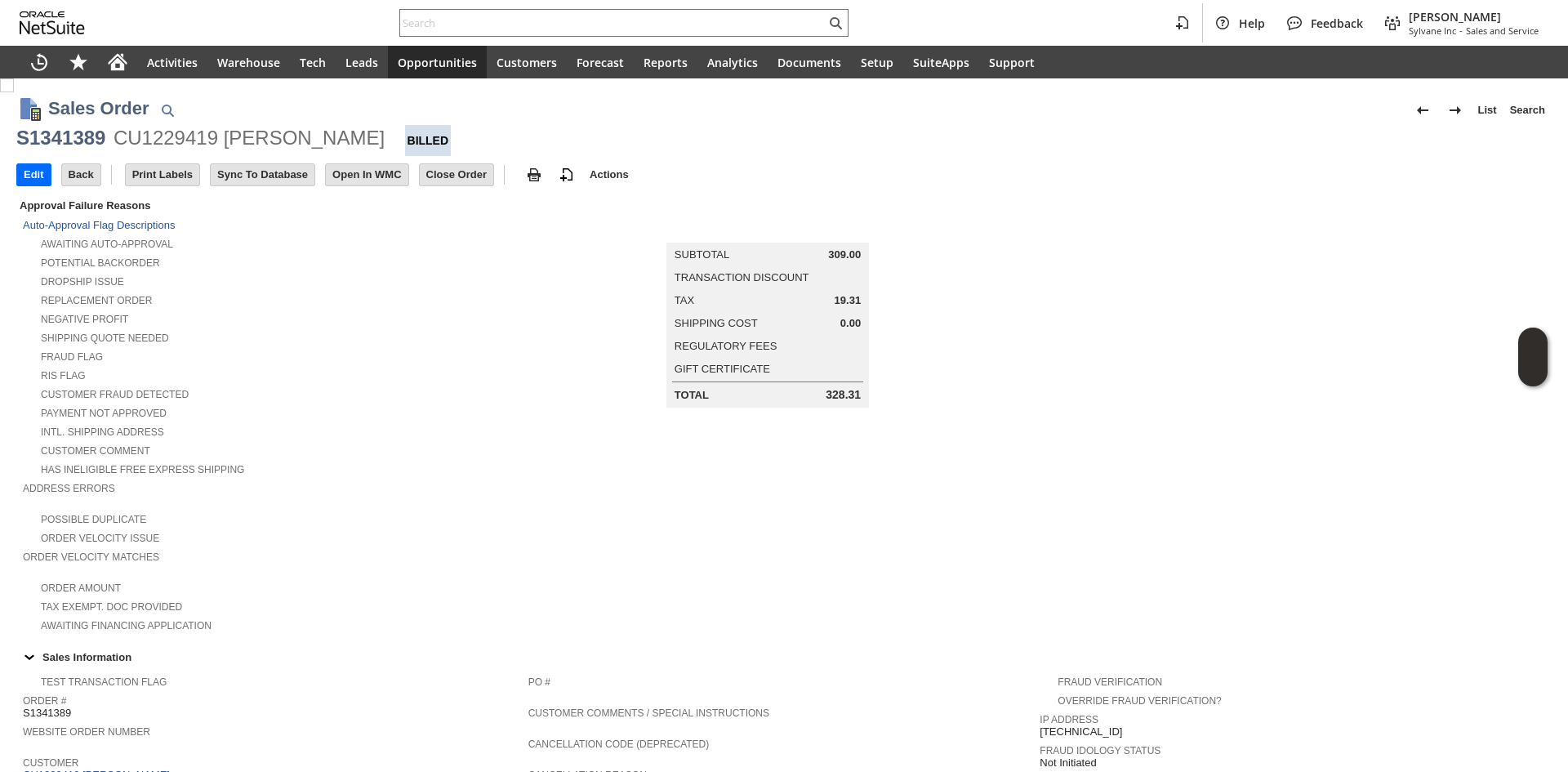
drag, startPoint x: 227, startPoint y: 133, endPoint x: 382, endPoint y: 130, distance: 155.0
click at [382, 130] on div "S1341389 CU1229419 [PERSON_NAME]" at bounding box center [784, 140] width 1535 height 31
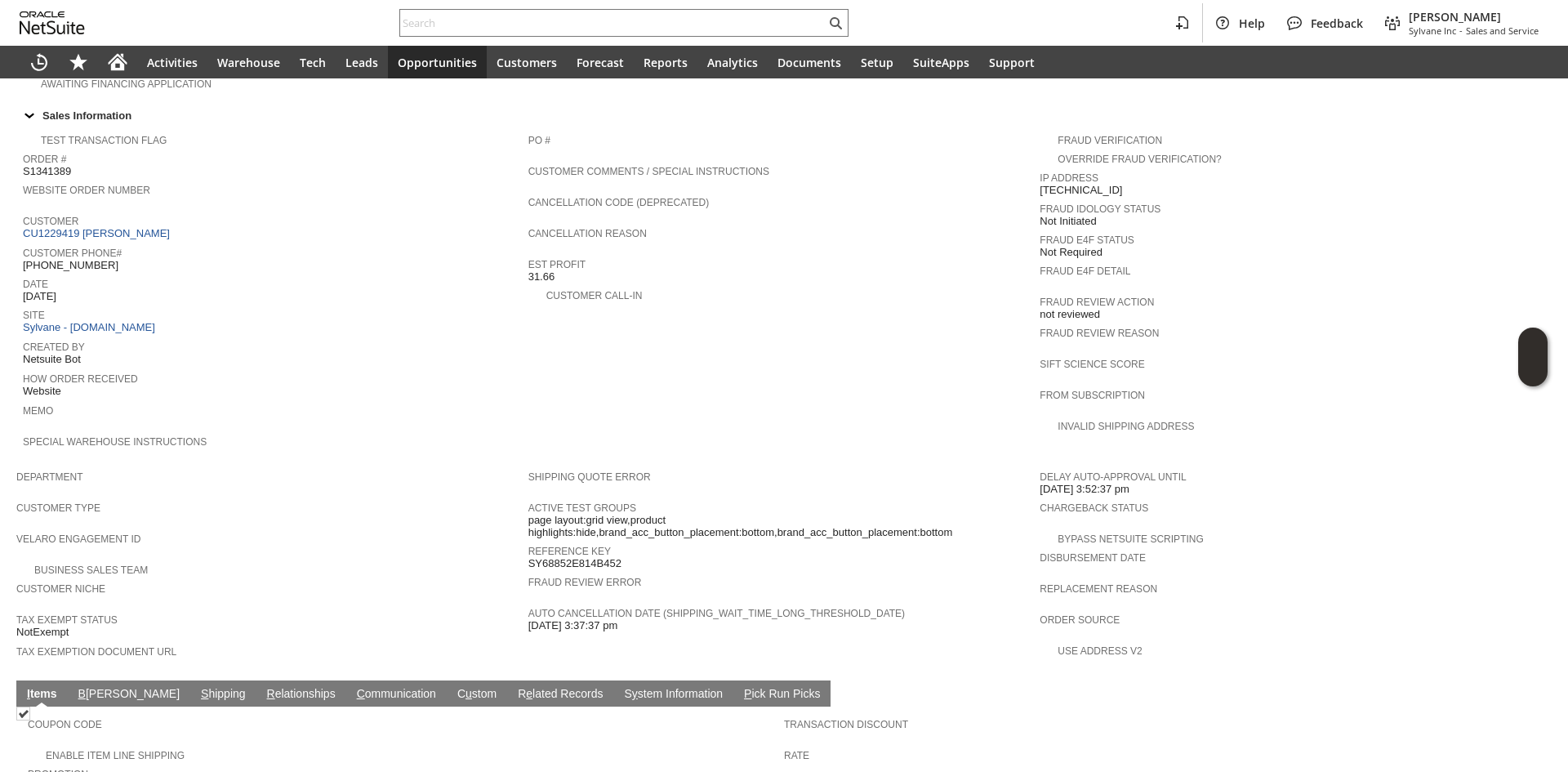
scroll to position [571, 0]
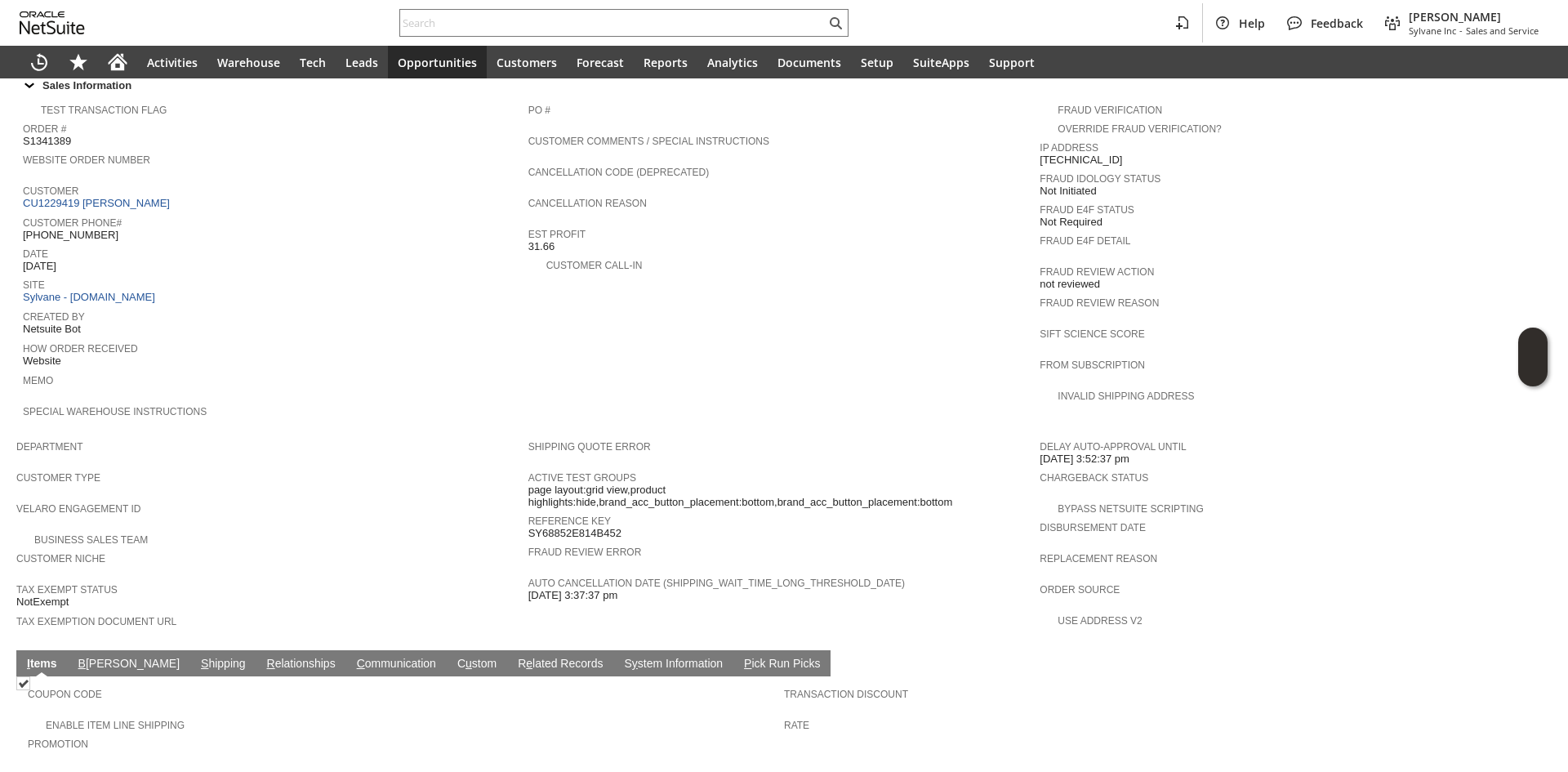
click at [190, 650] on td "S hipping" at bounding box center [223, 663] width 67 height 26
click at [197, 656] on link "S hipping" at bounding box center [223, 664] width 53 height 15
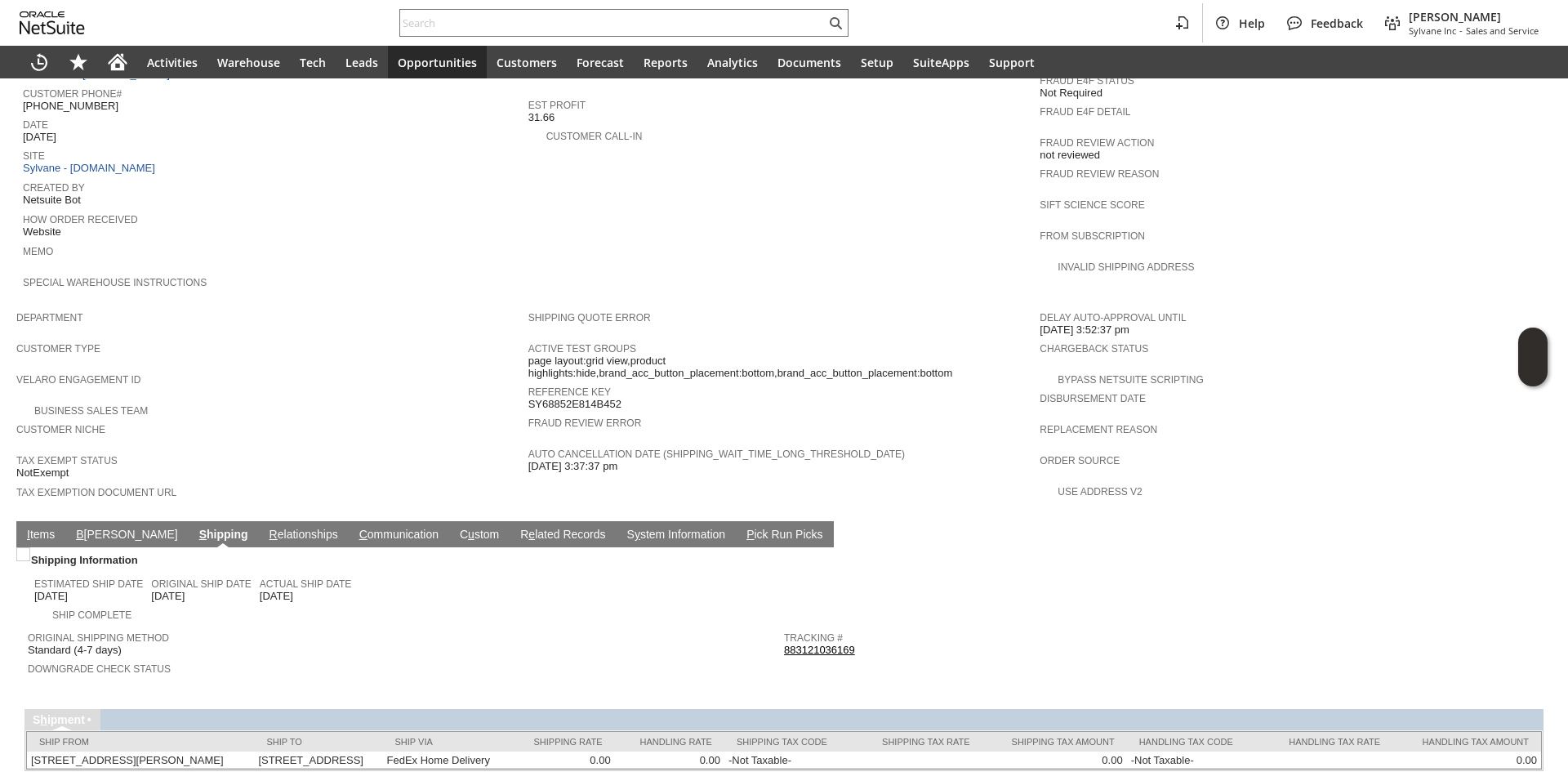
scroll to position [742, 0]
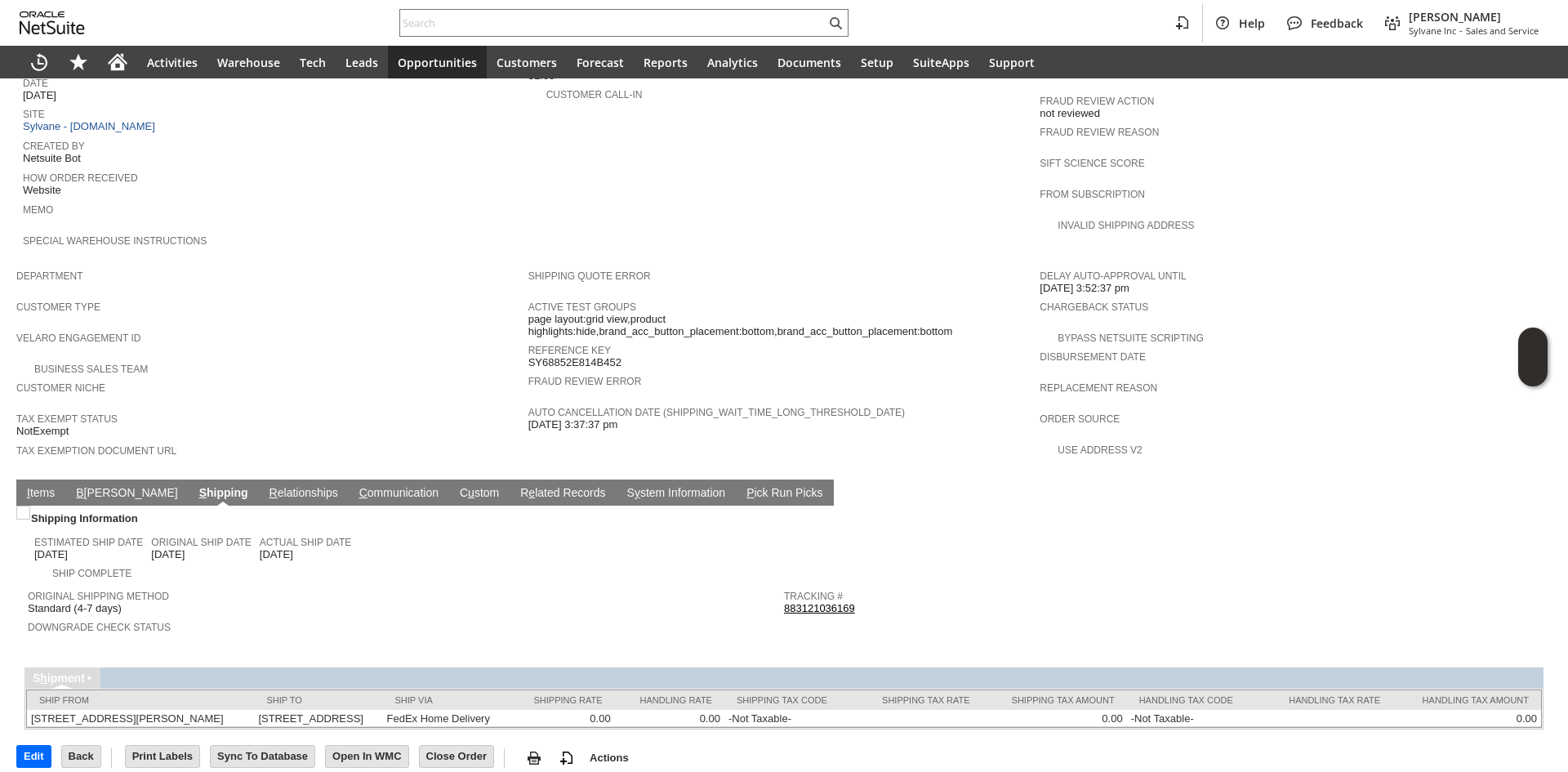
click at [51, 485] on link "I tems" at bounding box center [41, 493] width 36 height 15
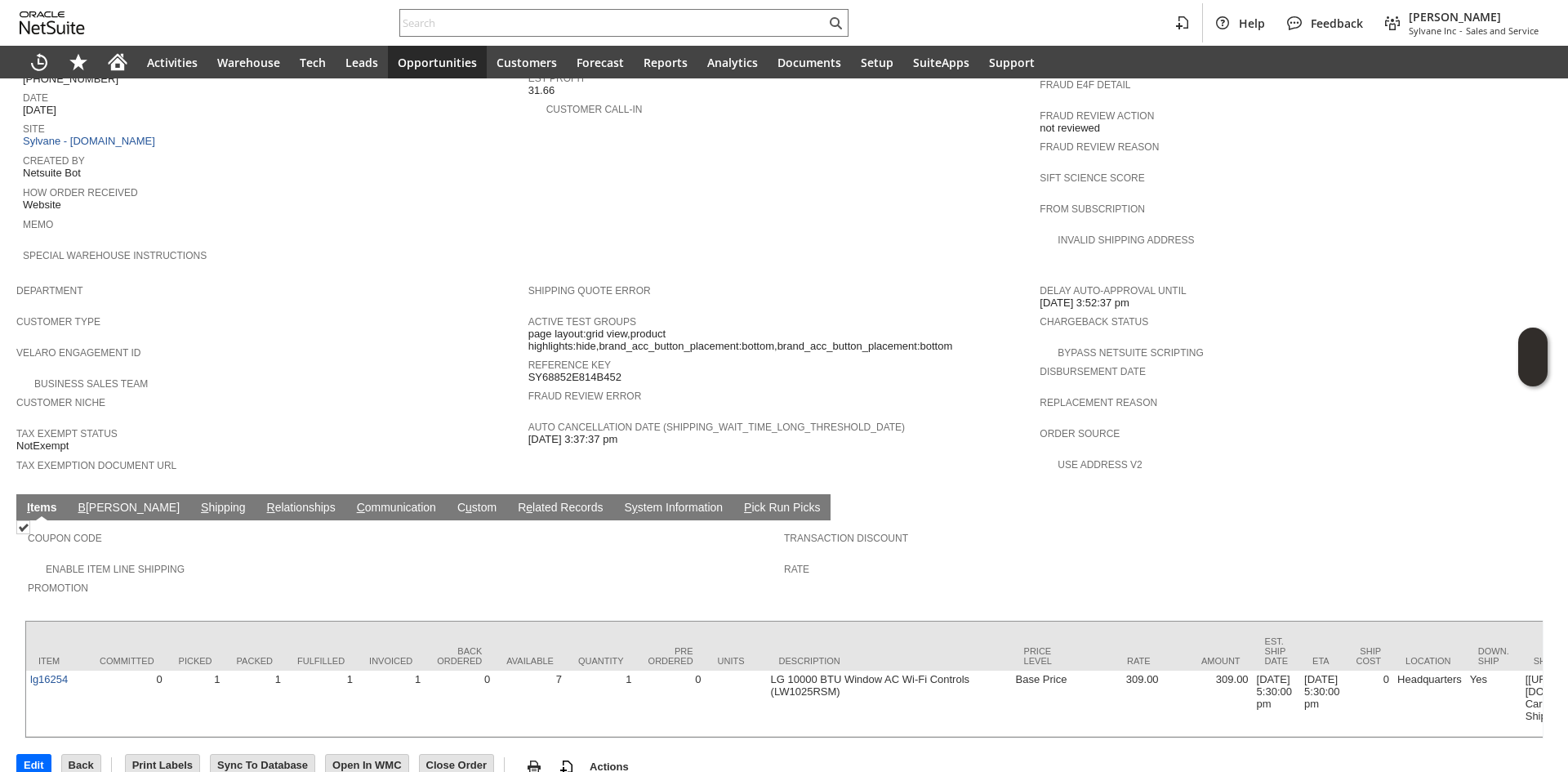
click at [197, 501] on link "S hipping" at bounding box center [223, 509] width 53 height 15
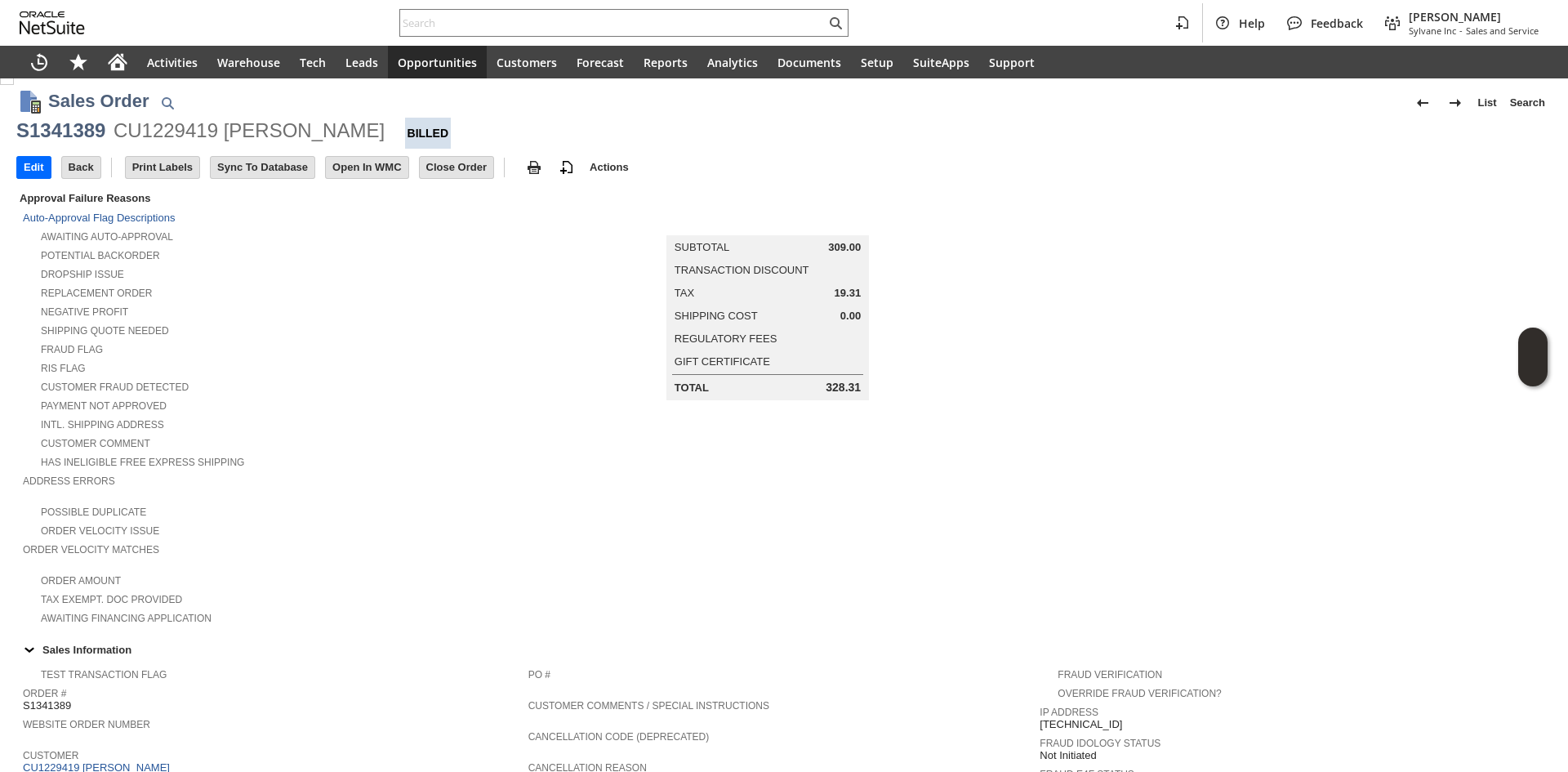
scroll to position [0, 0]
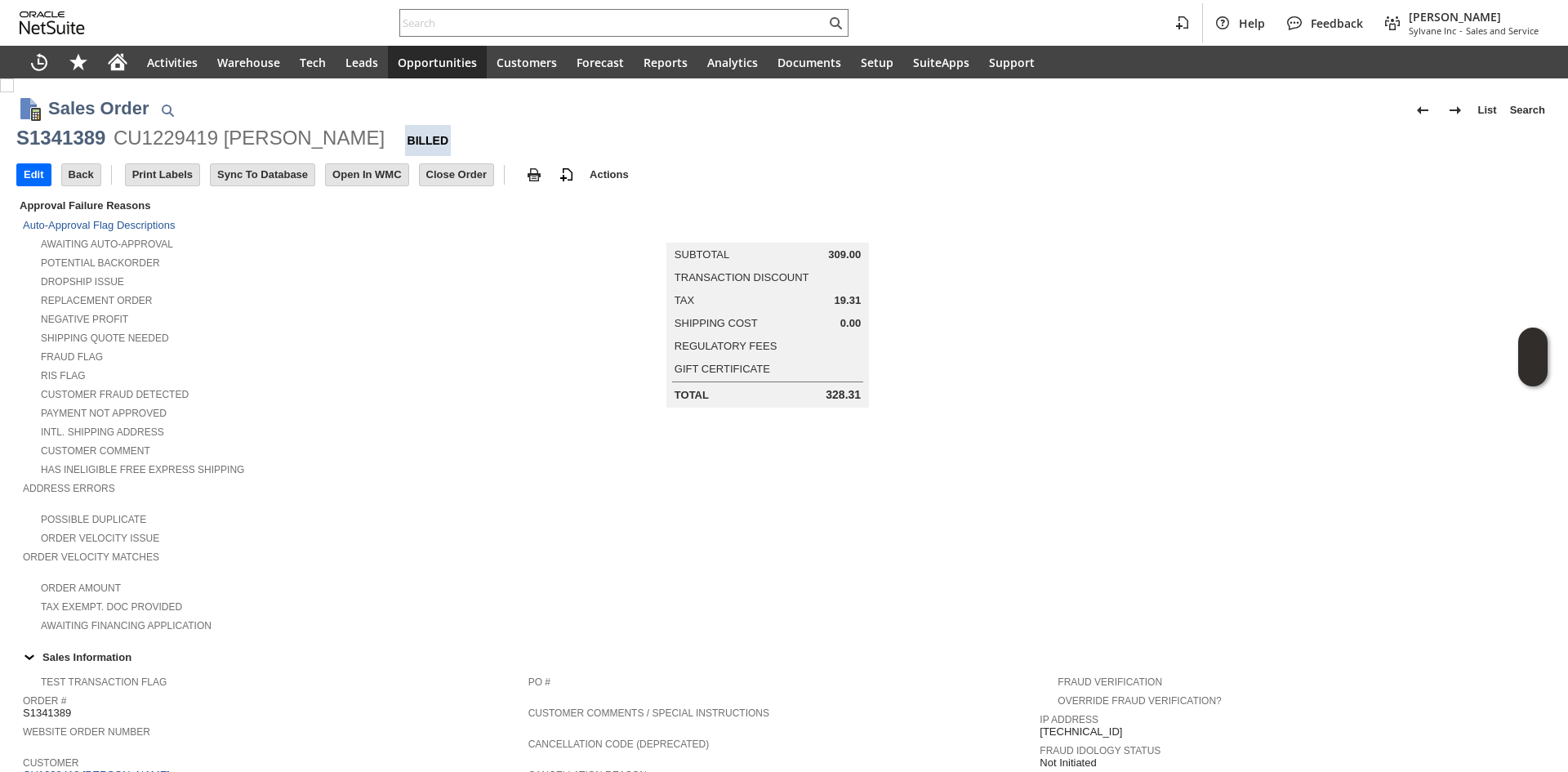
copy div "[PERSON_NAME]"
drag, startPoint x: 378, startPoint y: 139, endPoint x: 227, endPoint y: 139, distance: 151.0
click at [227, 139] on div "CU1229419 [PERSON_NAME]" at bounding box center [249, 137] width 271 height 26
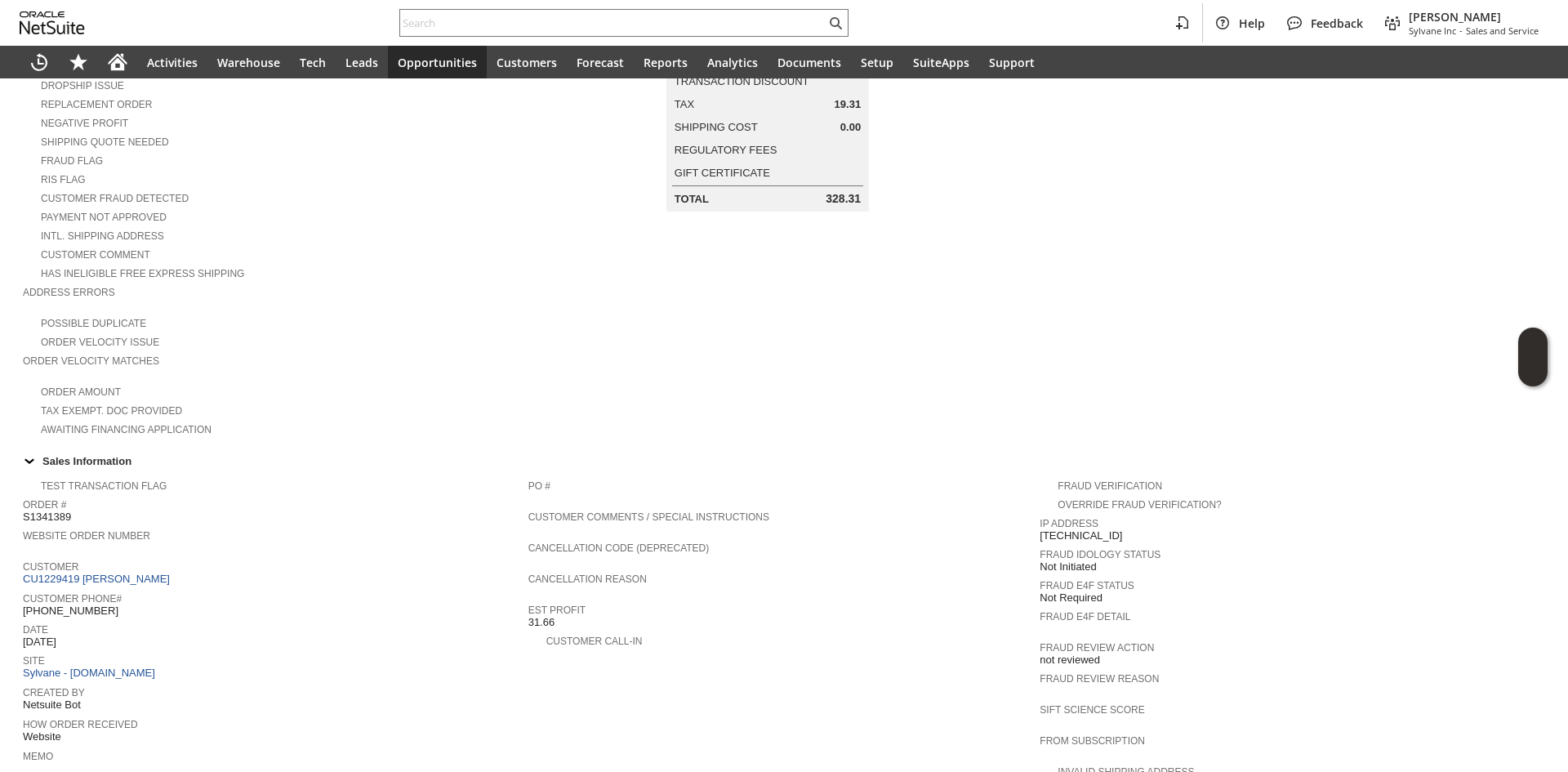
scroll to position [245, 0]
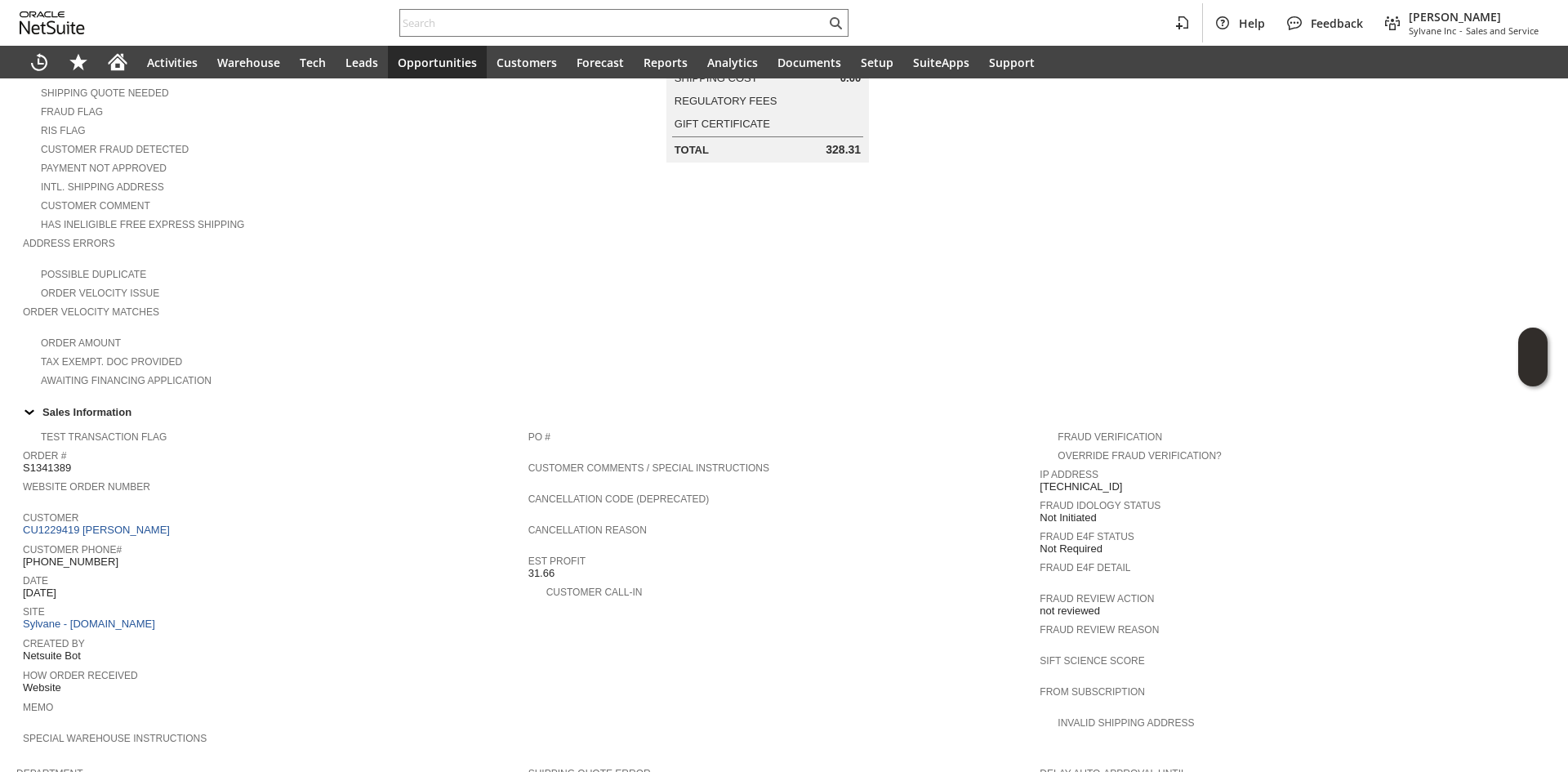
click at [77, 555] on span "[PHONE_NUMBER]" at bounding box center [70, 562] width 96 height 14
copy tbody "[PHONE_NUMBER]"
click at [77, 555] on span "[PHONE_NUMBER]" at bounding box center [70, 562] width 96 height 14
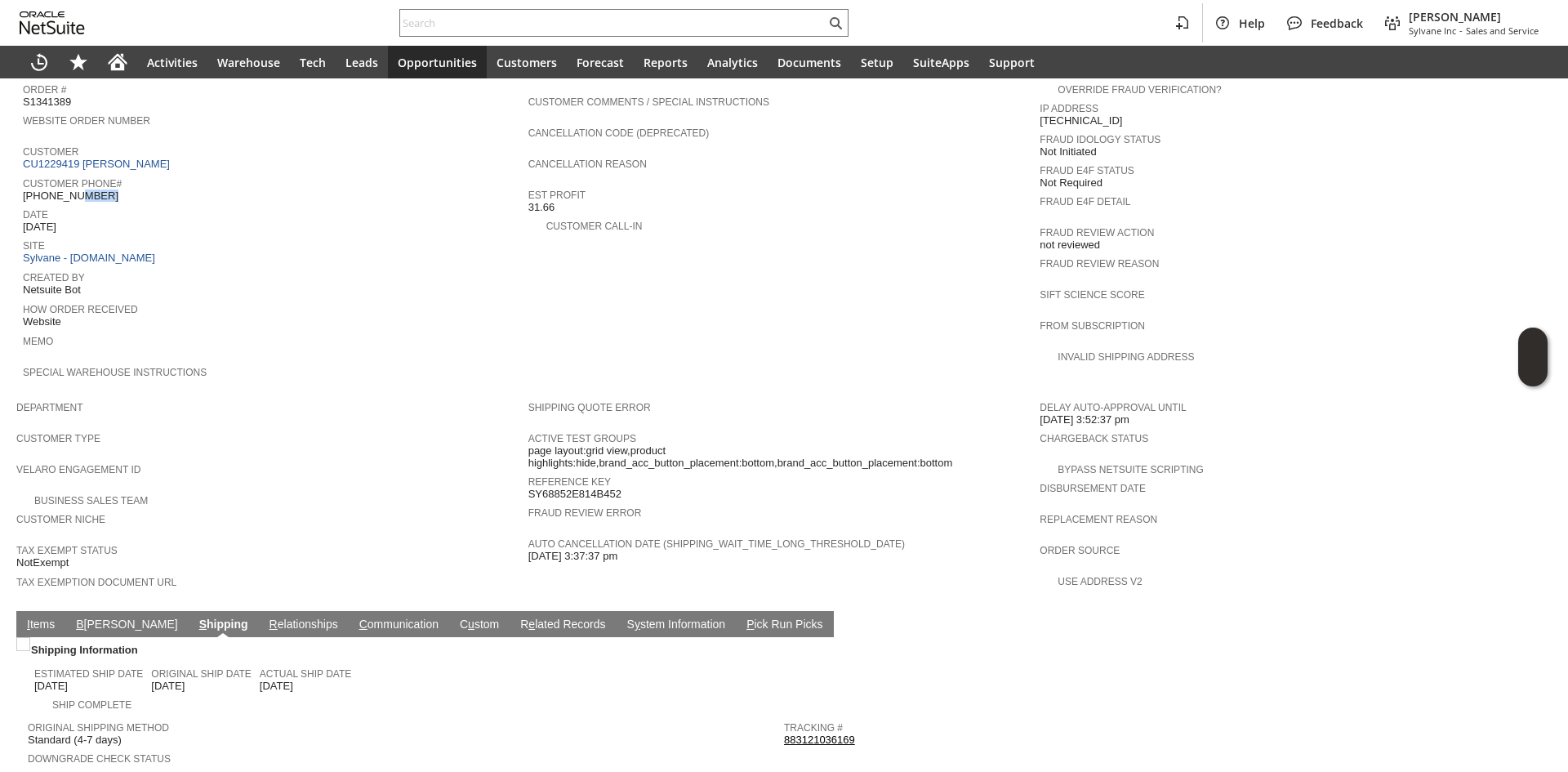
scroll to position [742, 0]
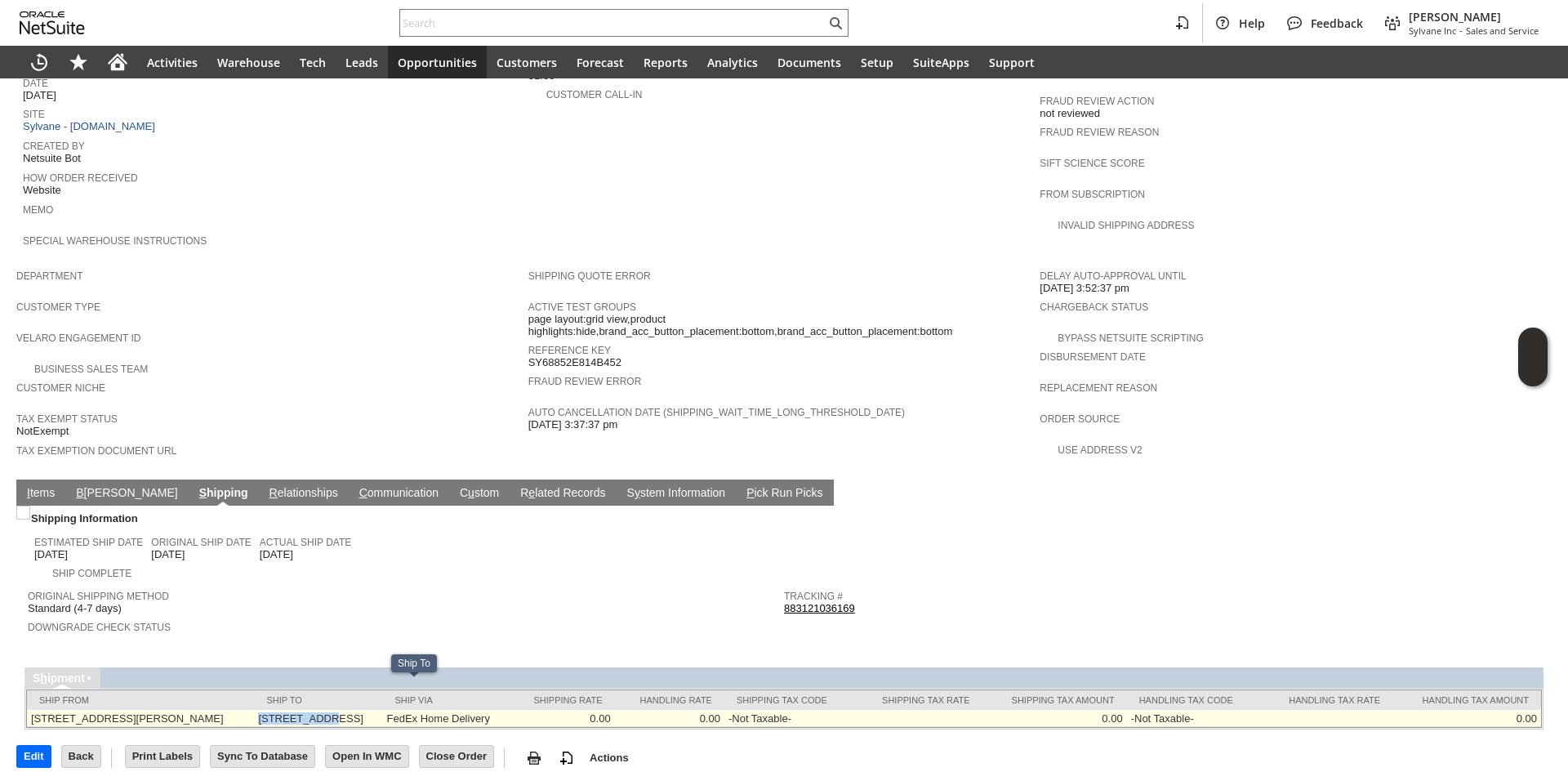
copy td "[STREET_ADDRESS]"
drag, startPoint x: 289, startPoint y: 688, endPoint x: 355, endPoint y: 687, distance: 66.0
click at [355, 709] on td "[STREET_ADDRESS]" at bounding box center [317, 718] width 128 height 17
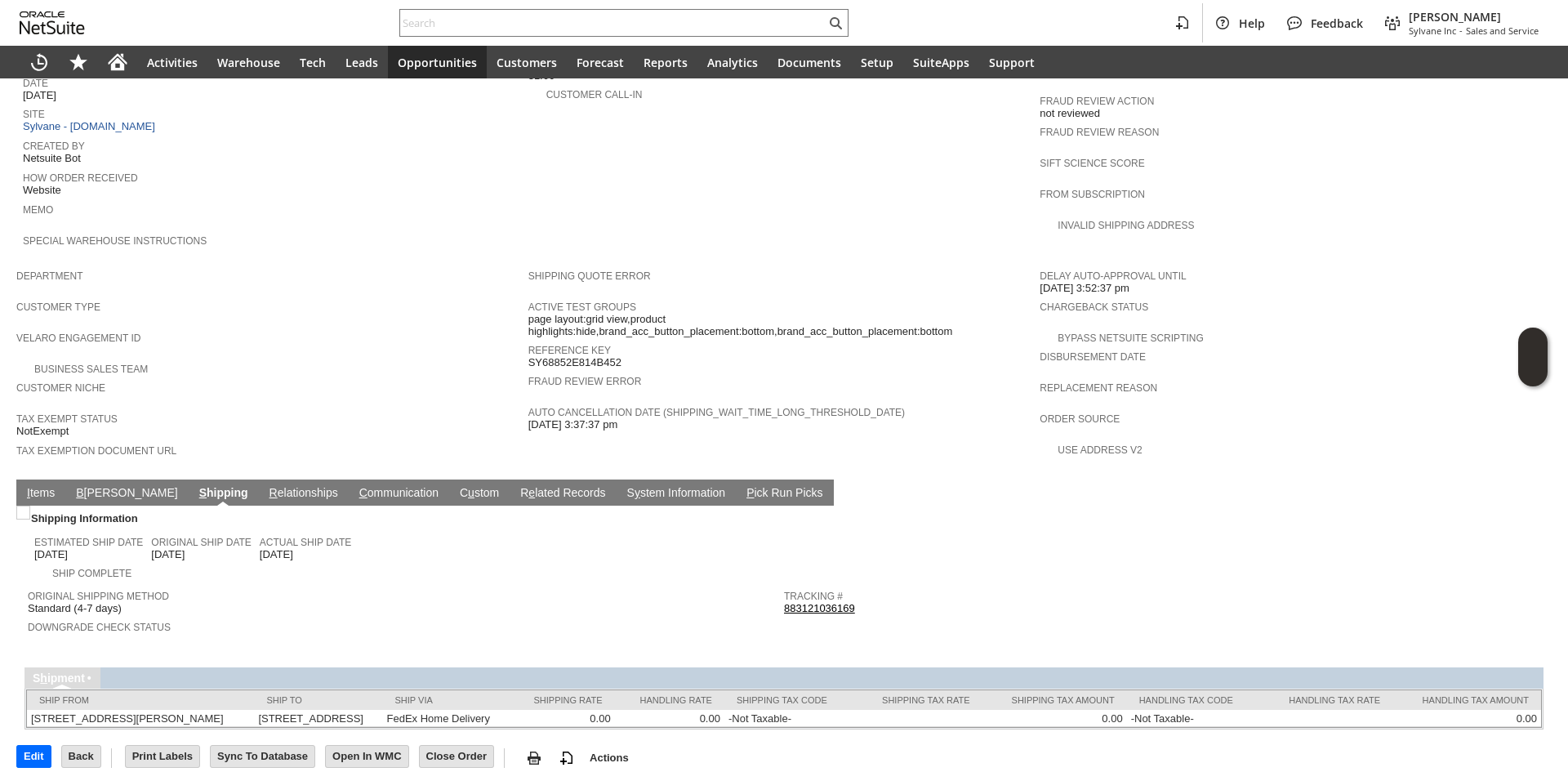
click at [382, 690] on td "Ship To" at bounding box center [317, 700] width 128 height 19
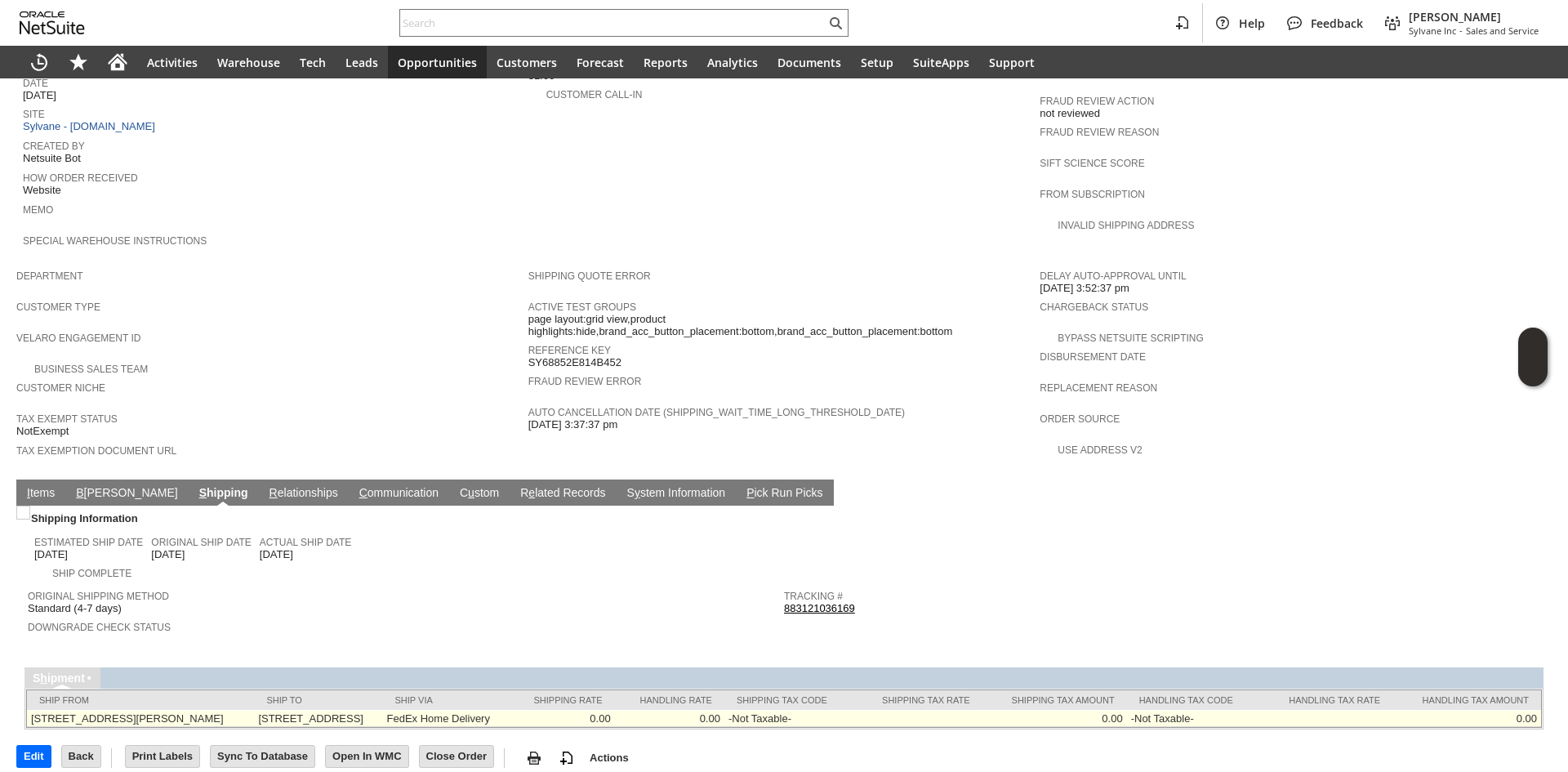
click at [382, 709] on td "[STREET_ADDRESS]" at bounding box center [317, 718] width 128 height 17
copy td "02467"
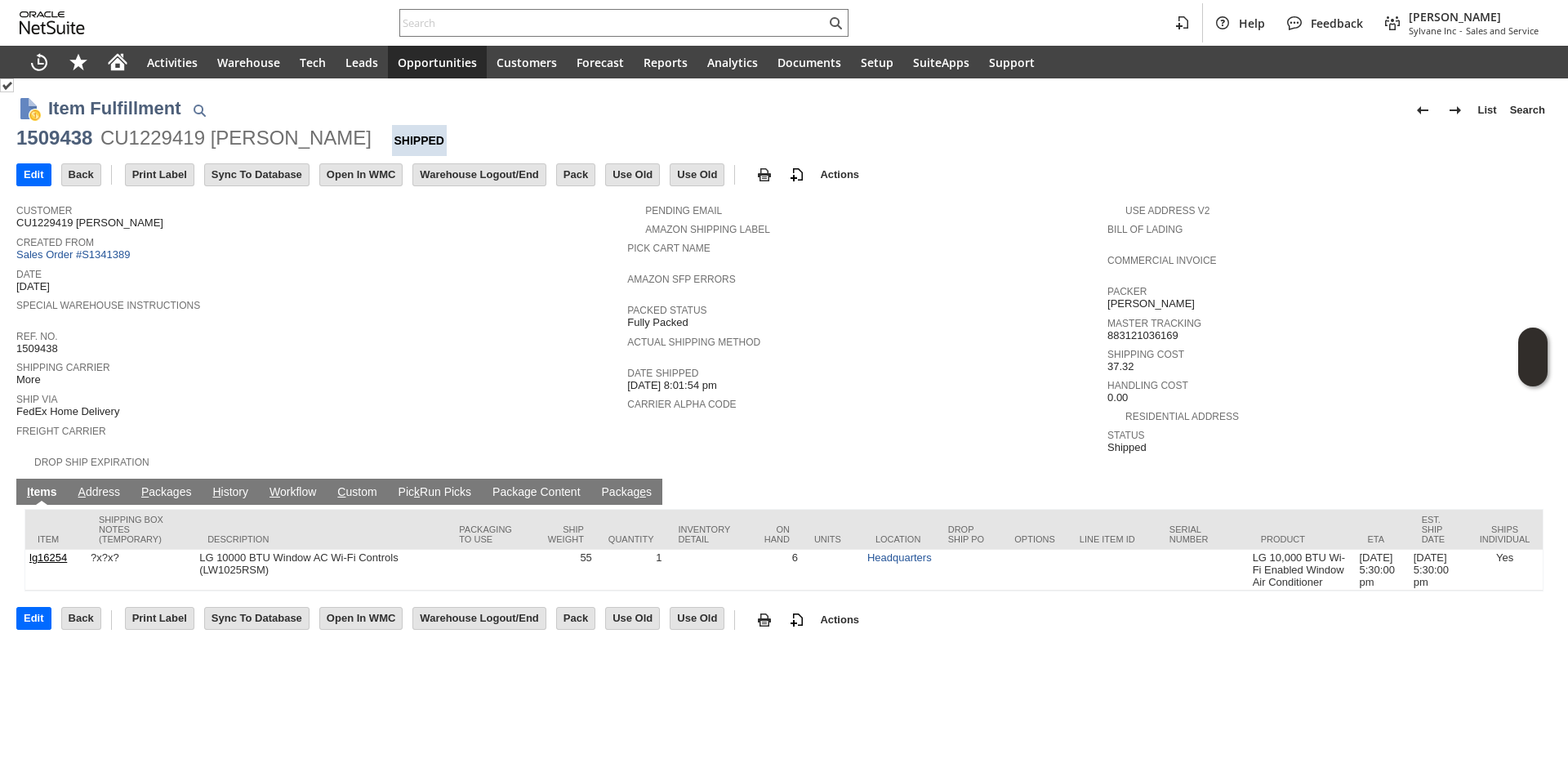
click at [158, 485] on link "P ackages" at bounding box center [166, 493] width 59 height 15
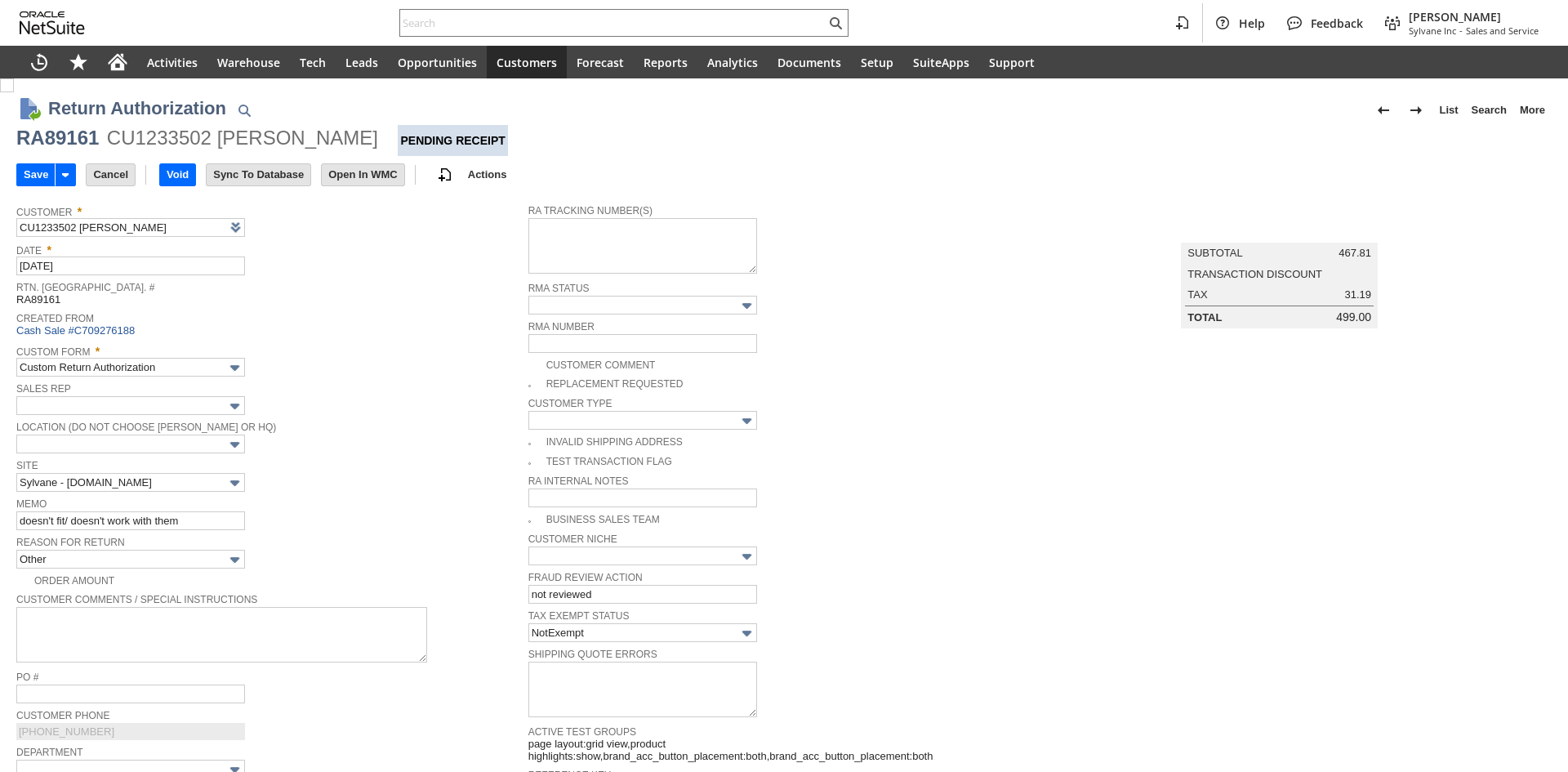
click at [182, 522] on input "doesn't fit/ doesn't work with them" at bounding box center [130, 520] width 229 height 18
type input "Add"
type input "Copy Previous"
drag, startPoint x: 67, startPoint y: 517, endPoint x: 204, endPoint y: 514, distance: 137.0
click at [204, 514] on input "doesn't fit/ doesn't work with them" at bounding box center [130, 520] width 229 height 18
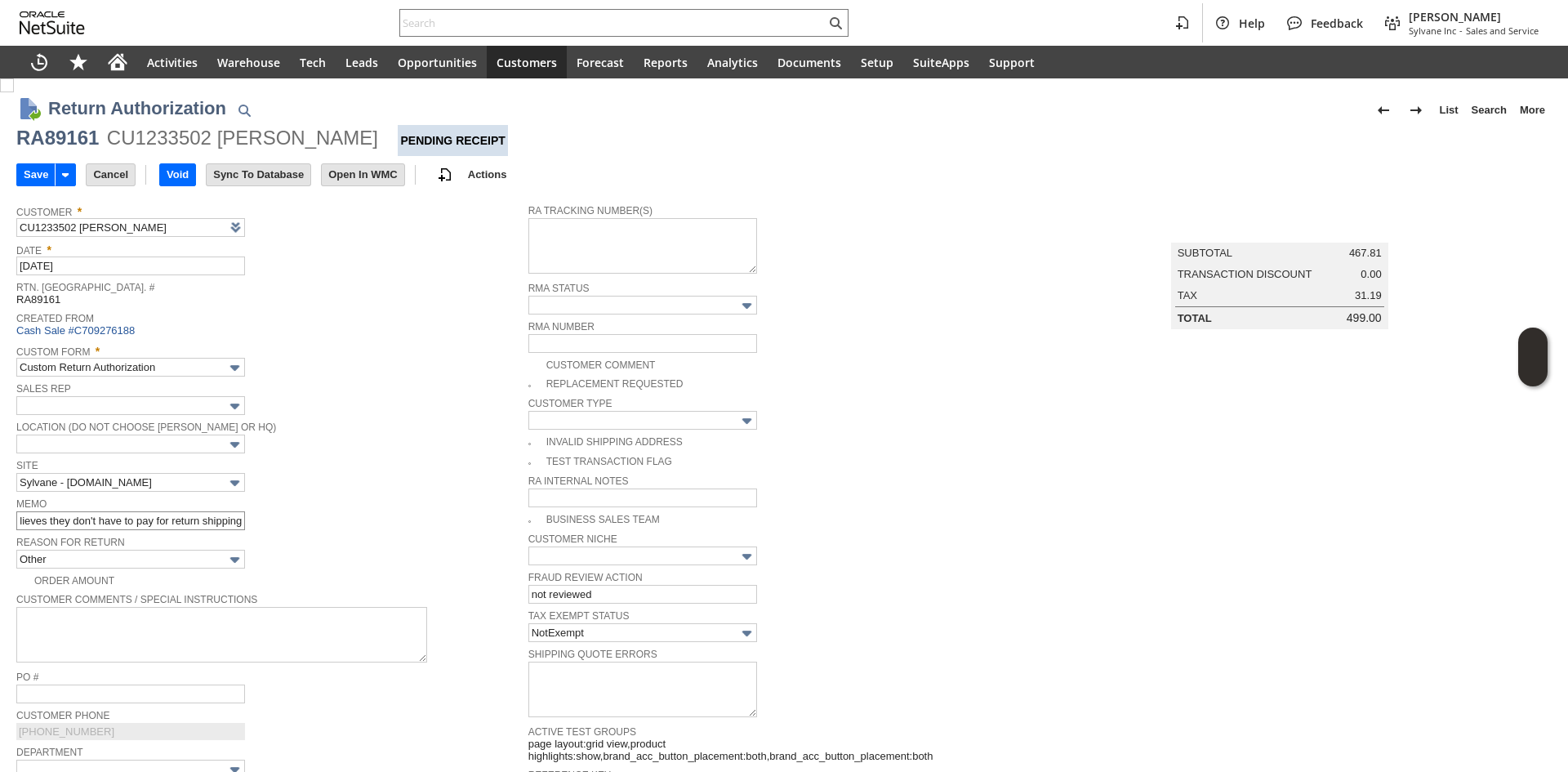
scroll to position [0, 420]
type input "doesn't fit because they have double pane window / that info is not on the webs…"
drag, startPoint x: 28, startPoint y: 174, endPoint x: 48, endPoint y: 166, distance: 21.5
click at [28, 174] on input "Save" at bounding box center [36, 175] width 38 height 21
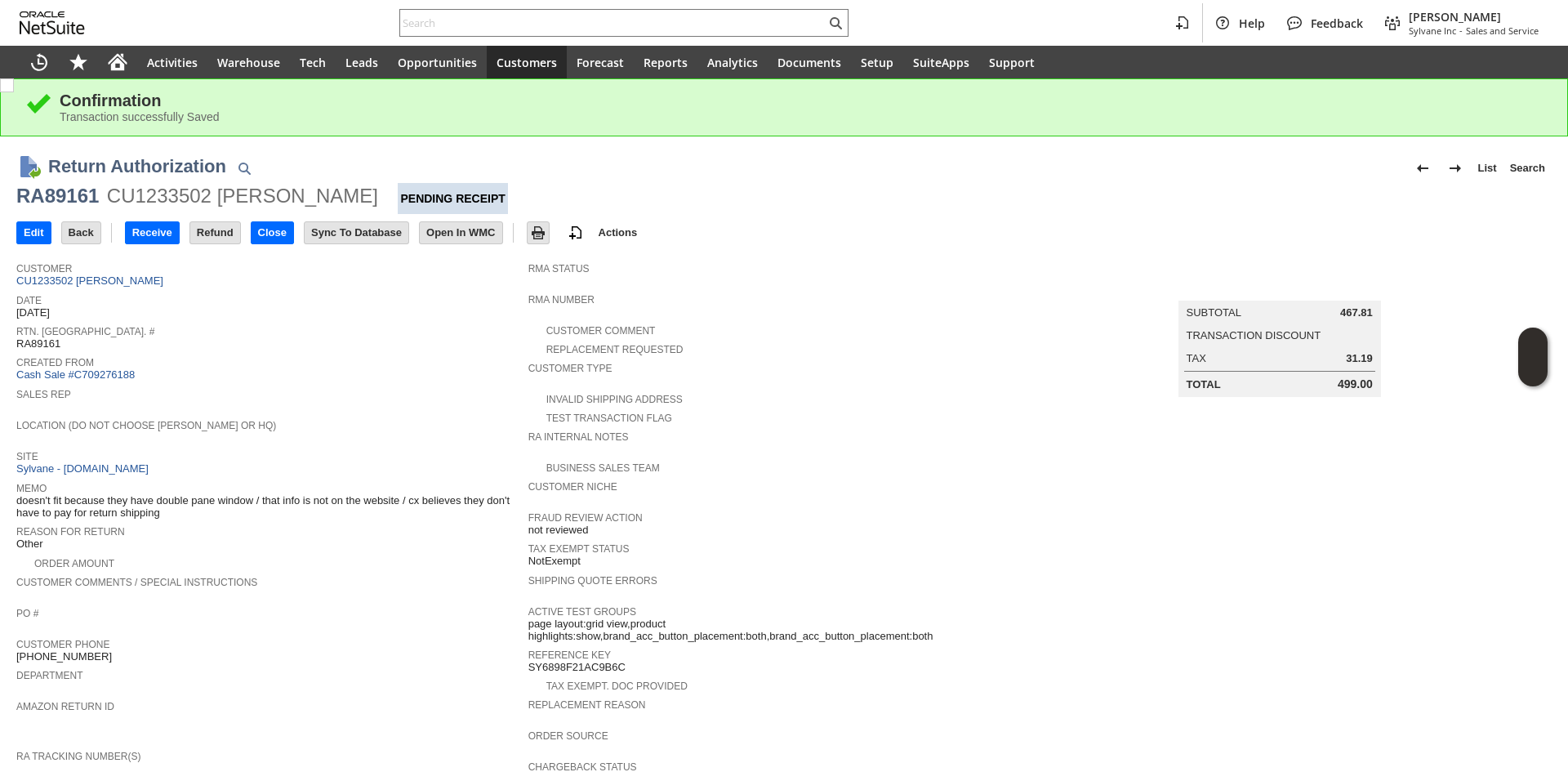
click at [102, 200] on div "RA89161 CU1233502 Michelle Papazian Pending Receipt" at bounding box center [784, 199] width 1535 height 31
click at [81, 206] on div "RA89161" at bounding box center [57, 196] width 82 height 26
copy div "RA89161"
click at [24, 231] on input "Edit" at bounding box center [34, 233] width 34 height 21
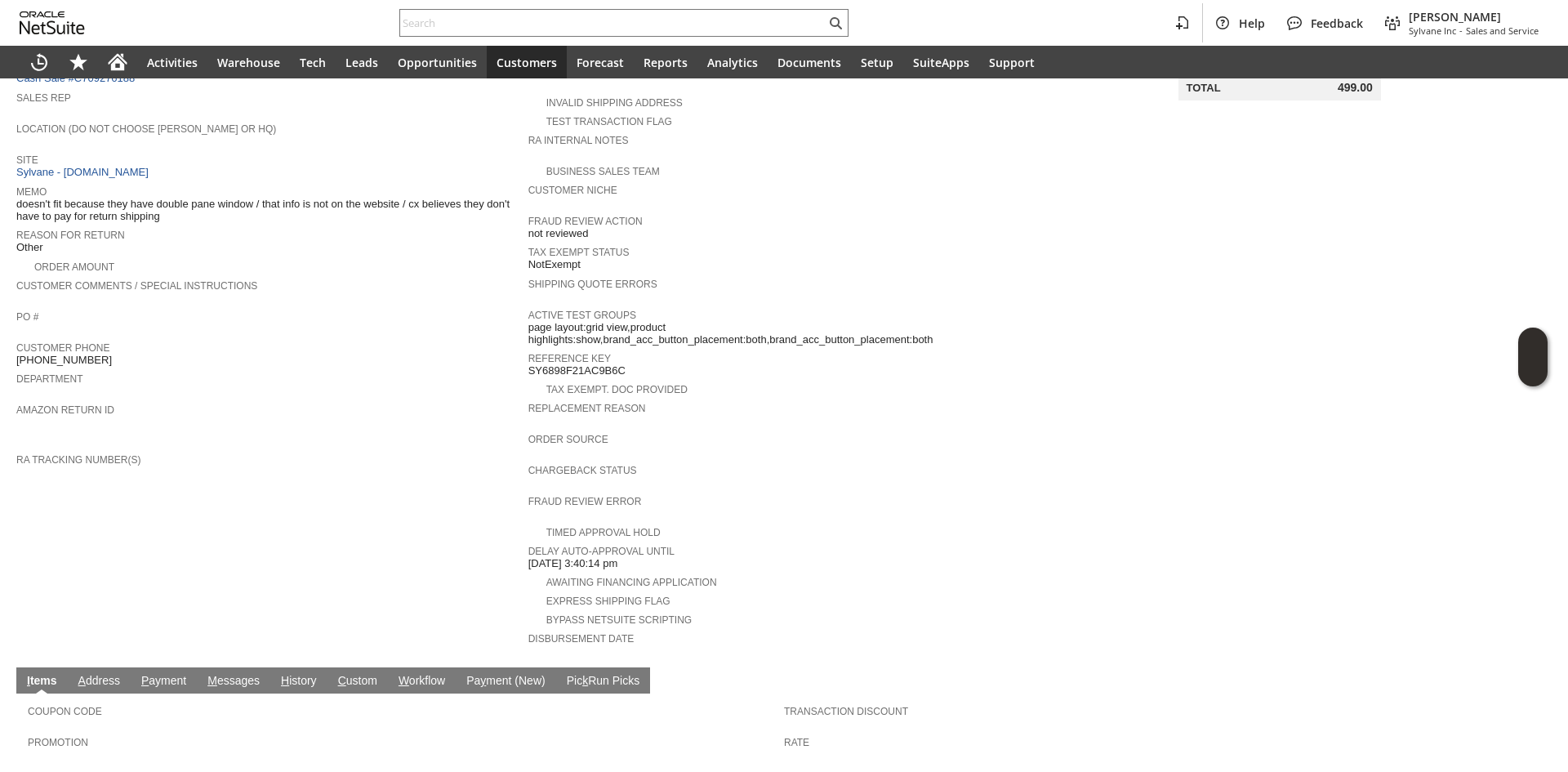
scroll to position [326, 0]
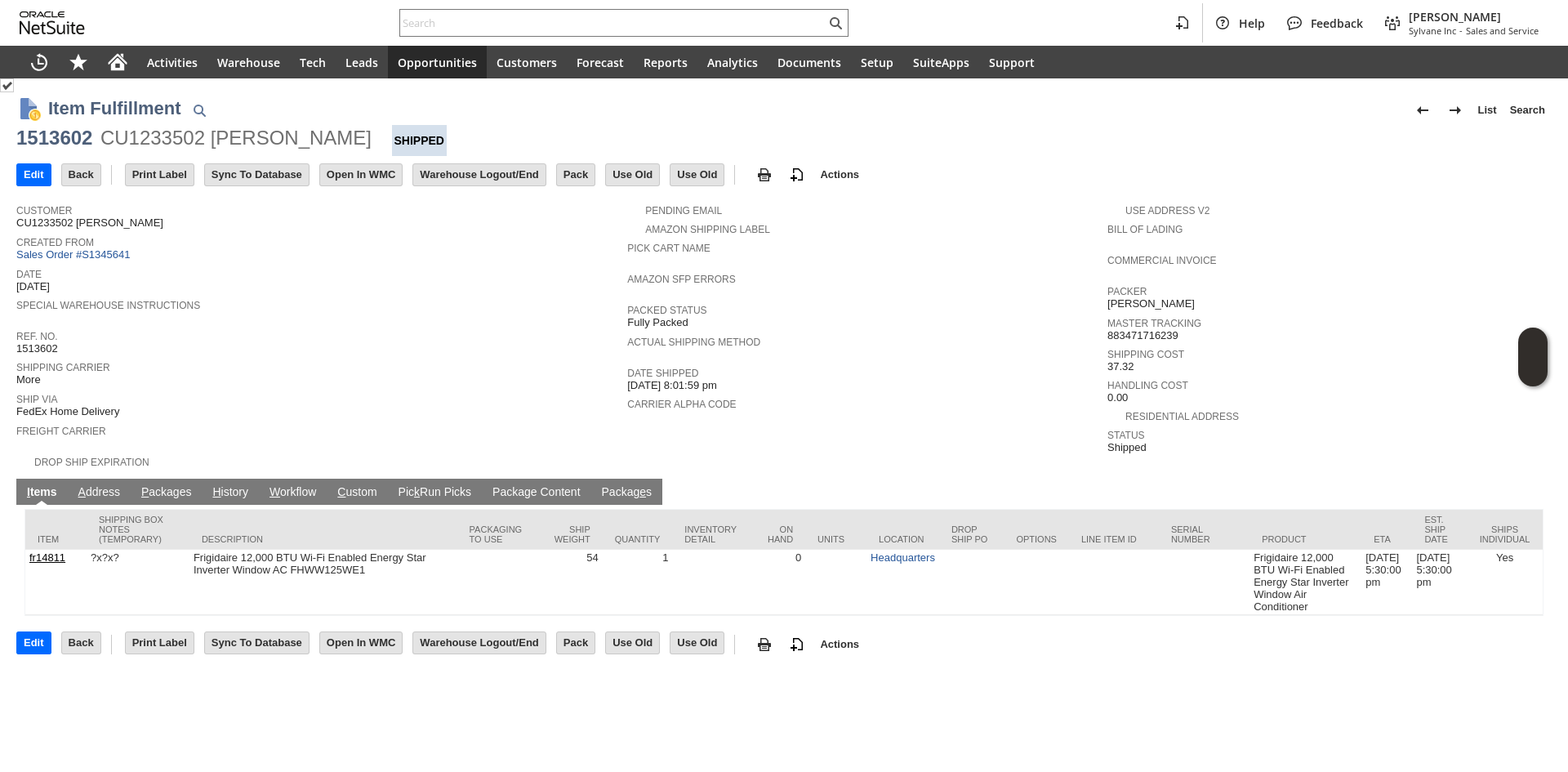
click at [151, 485] on link "P ackages" at bounding box center [166, 493] width 59 height 15
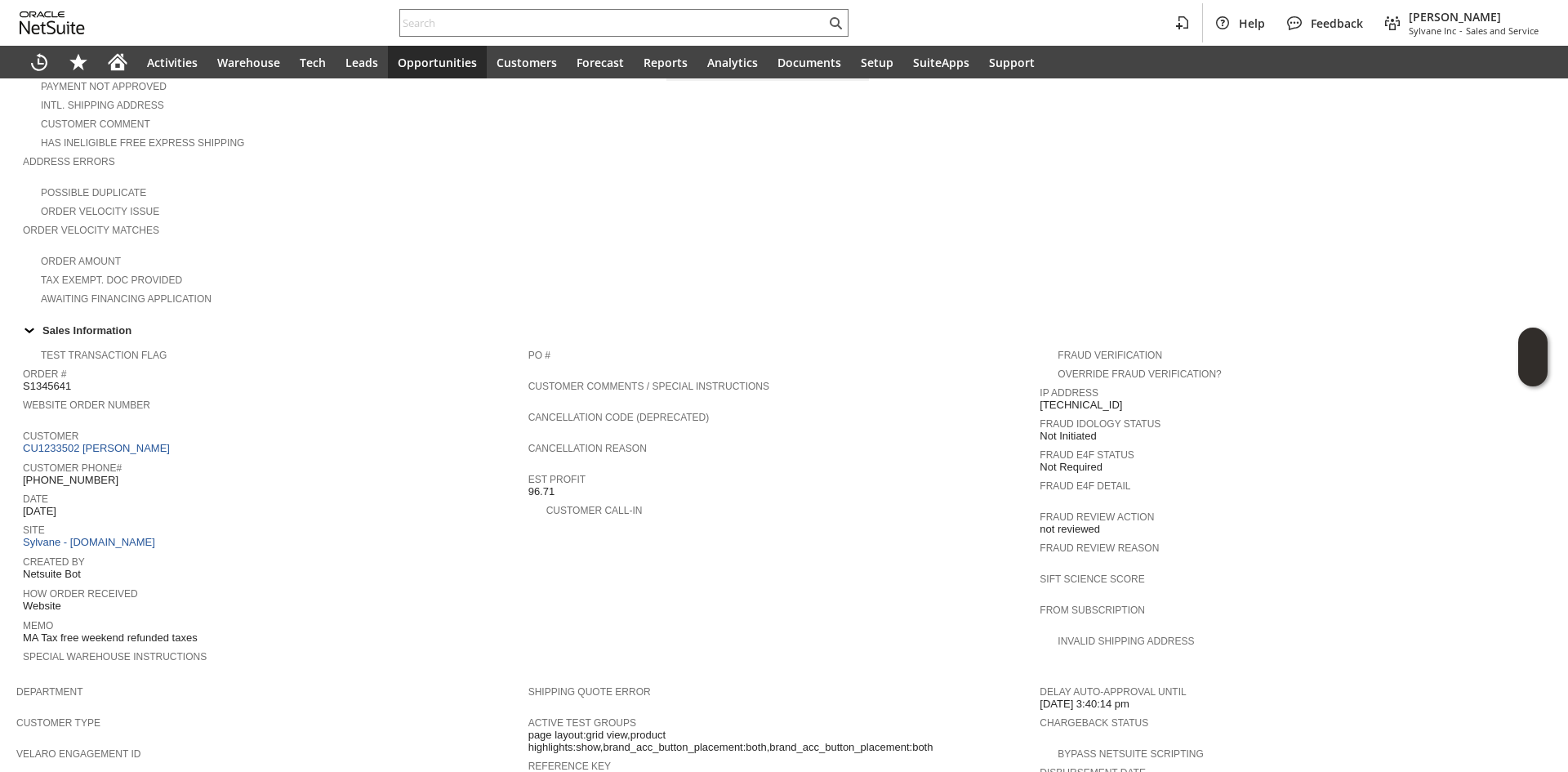
scroll to position [735, 0]
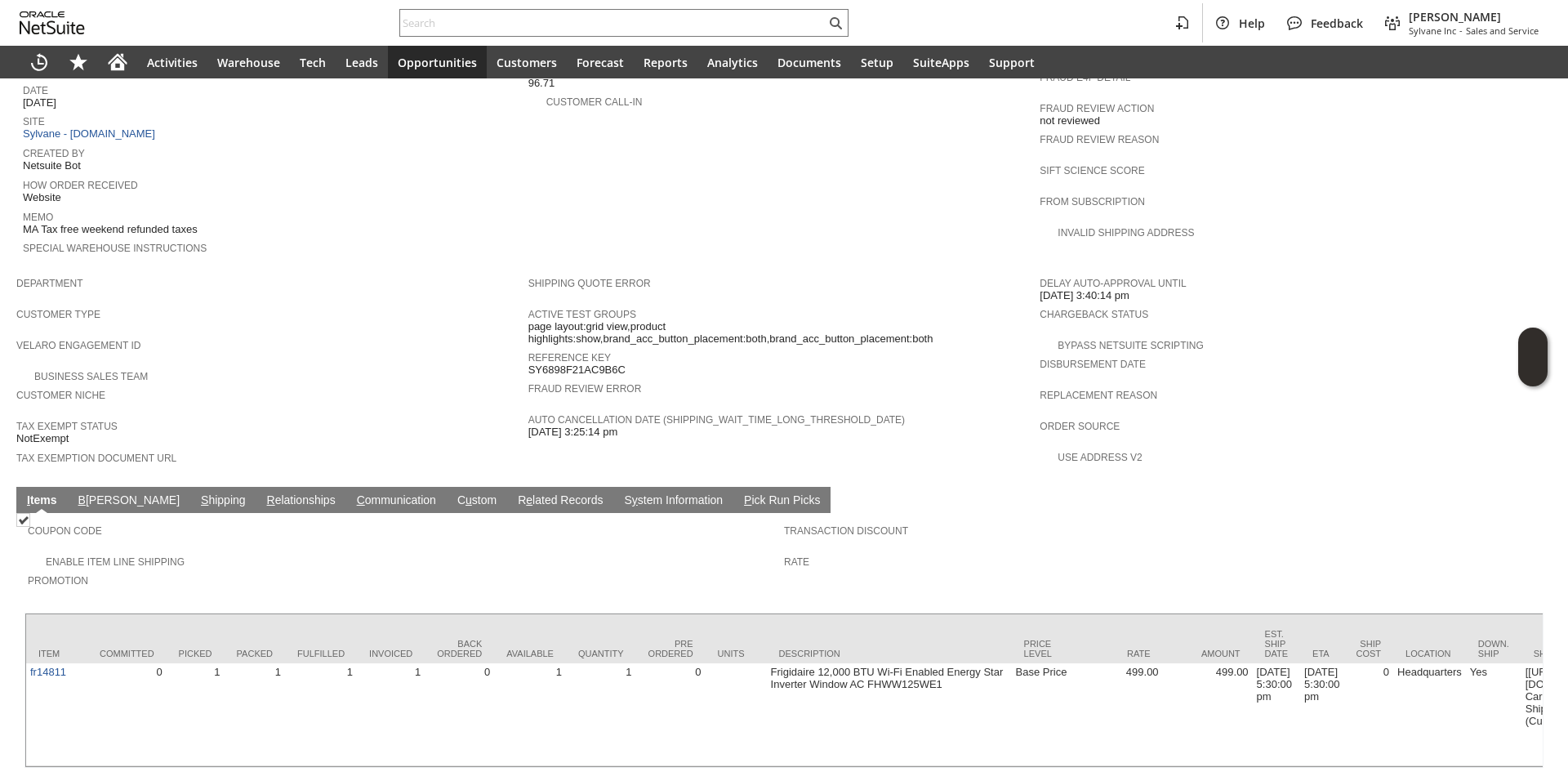
click at [197, 493] on link "S hipping" at bounding box center [223, 501] width 53 height 15
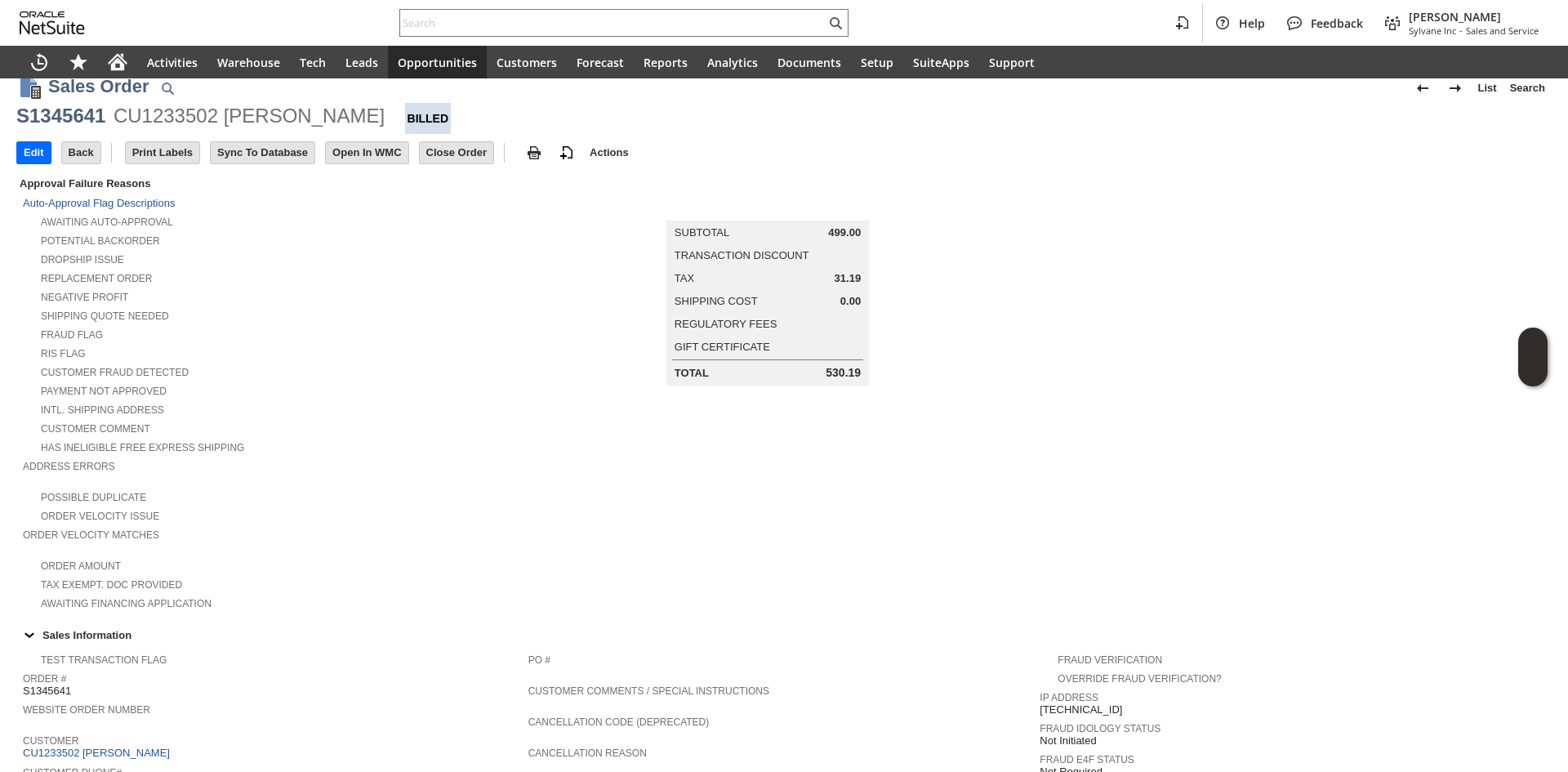
scroll to position [0, 0]
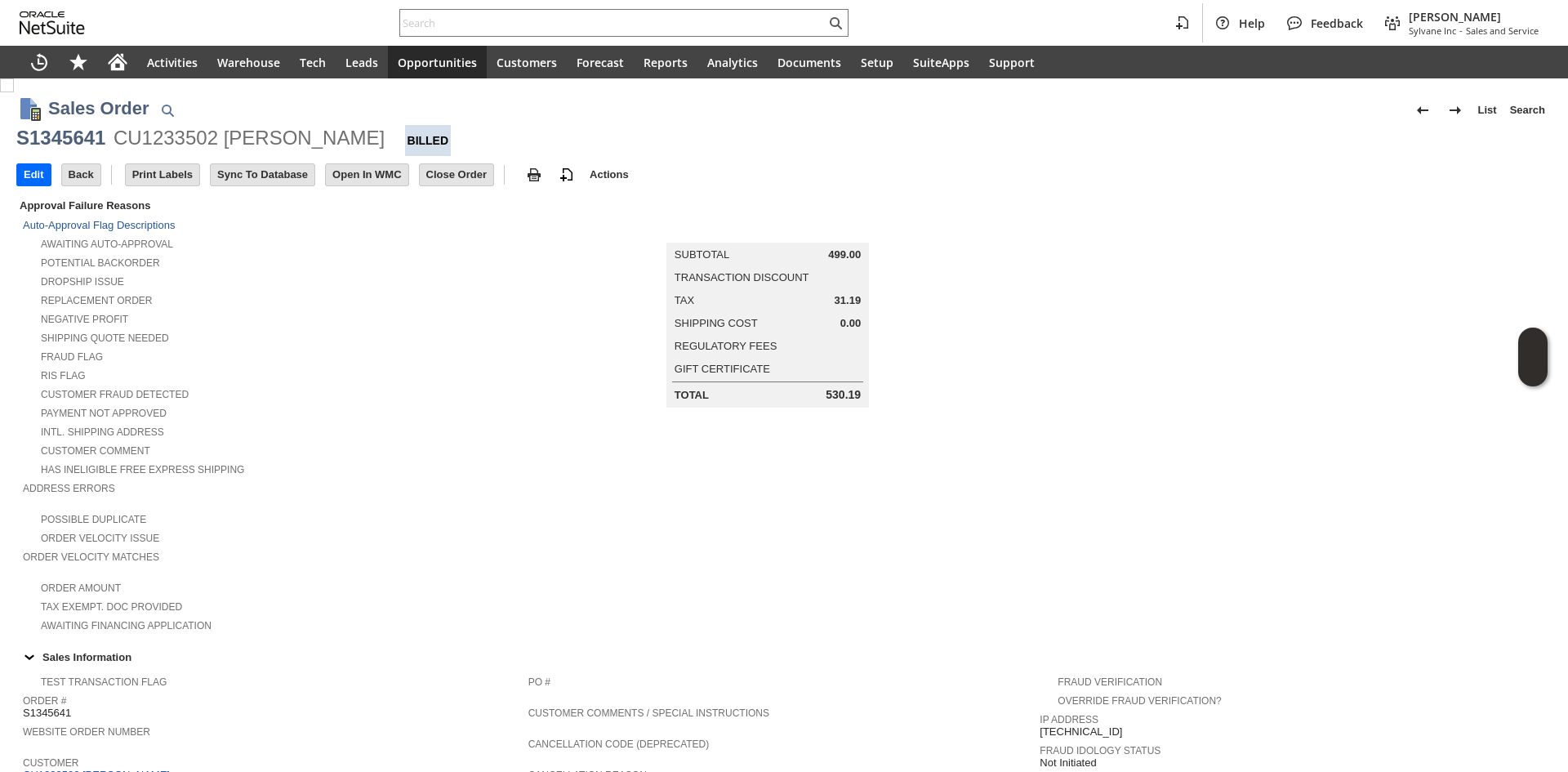
drag, startPoint x: 227, startPoint y: 126, endPoint x: 379, endPoint y: 143, distance: 152.9
click at [379, 143] on div "CU1233502 [PERSON_NAME]" at bounding box center [249, 137] width 271 height 26
copy div "Michelle Papazian"
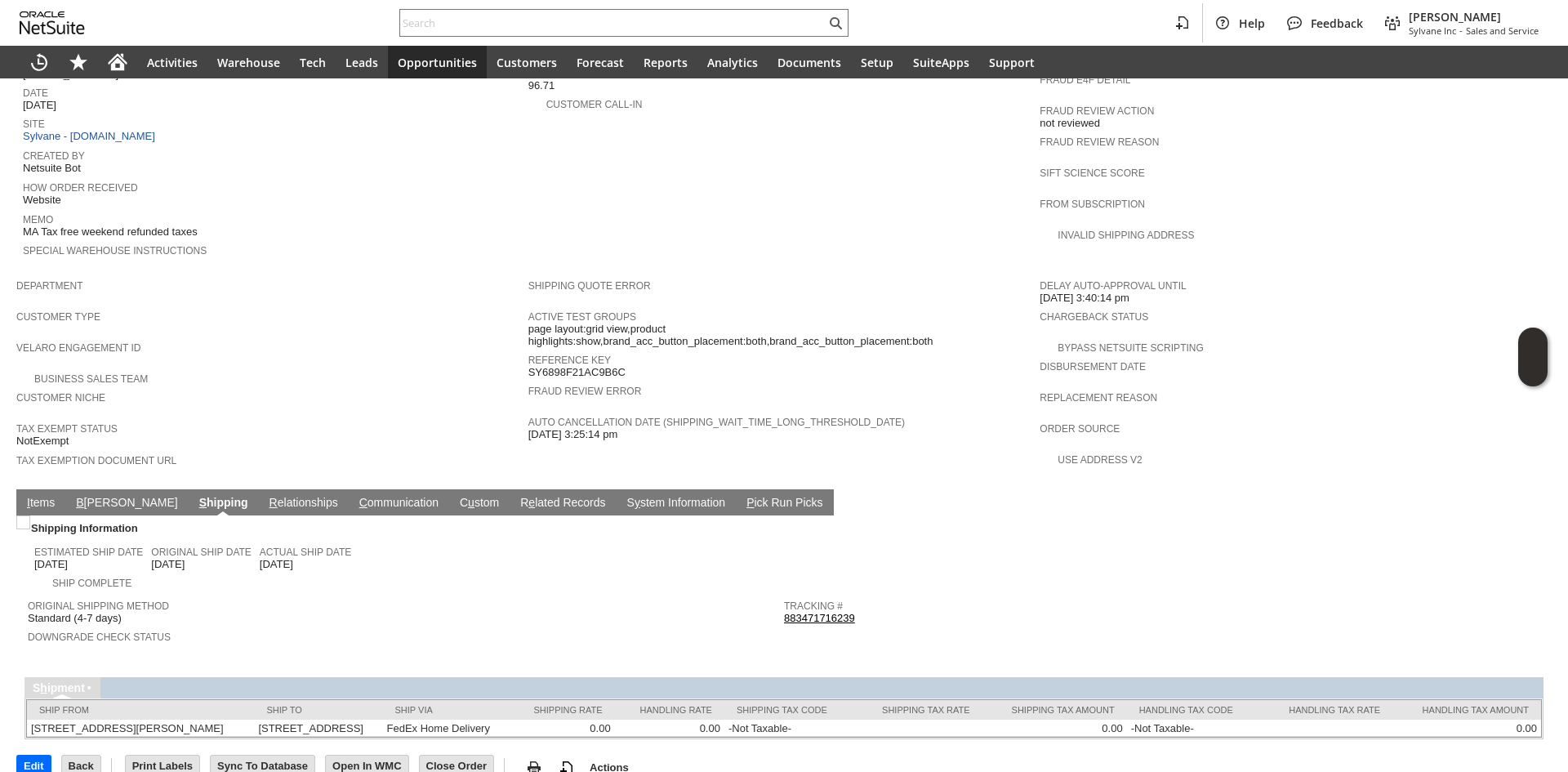
scroll to position [735, 0]
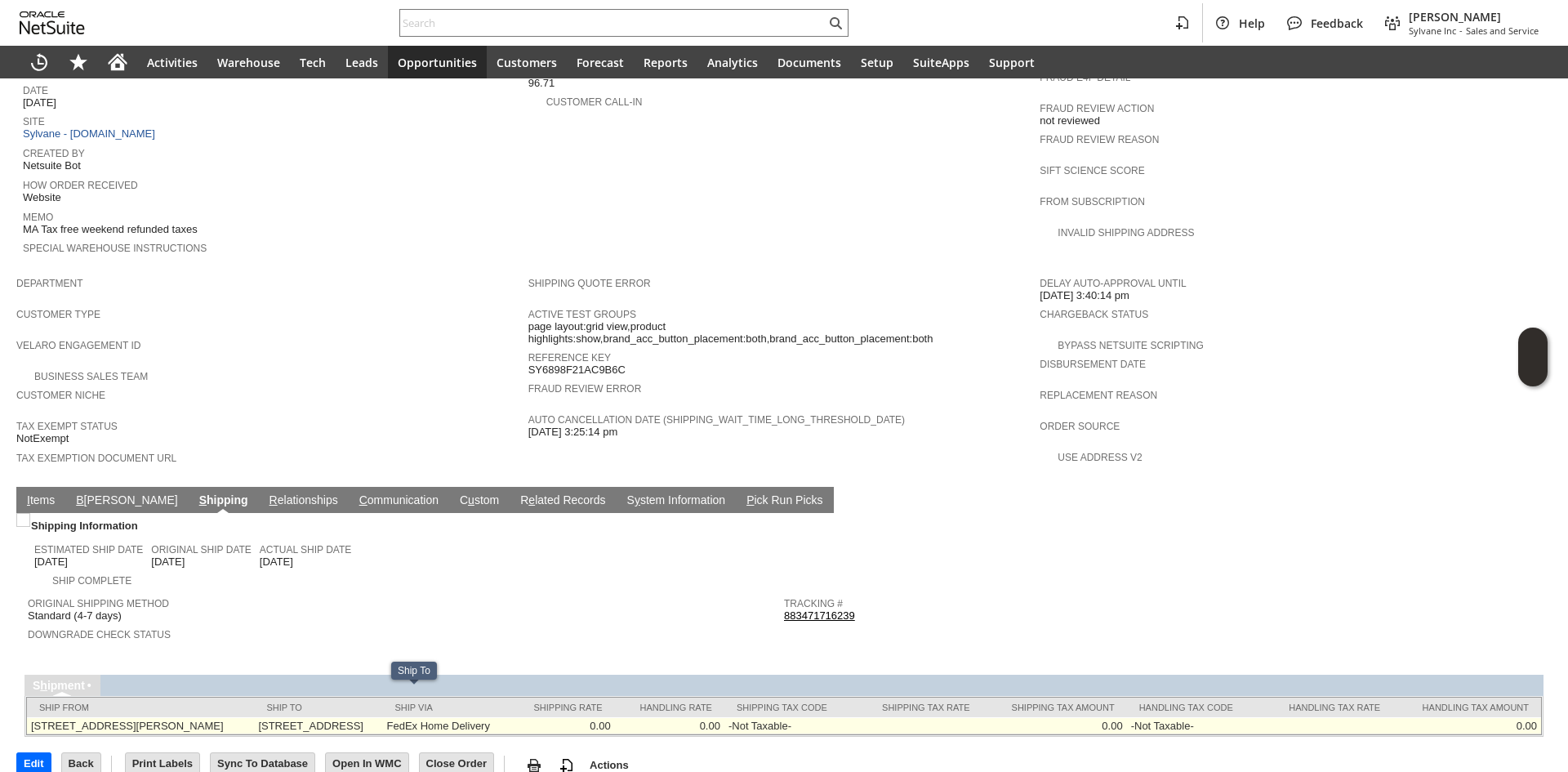
click at [295, 717] on td "361 Vfw Pkwy Chestnut Hill MA 02467-3717 United States" at bounding box center [317, 726] width 128 height 17
copy td "361 Vfw Pkwy Chestnut"
copy td "[STREET_ADDRESS]"
drag, startPoint x: 289, startPoint y: 701, endPoint x: 355, endPoint y: 698, distance: 66.1
click at [355, 717] on td "361 Vfw Pkwy Chestnut Hill MA 02467-3717 United States" at bounding box center [317, 726] width 128 height 17
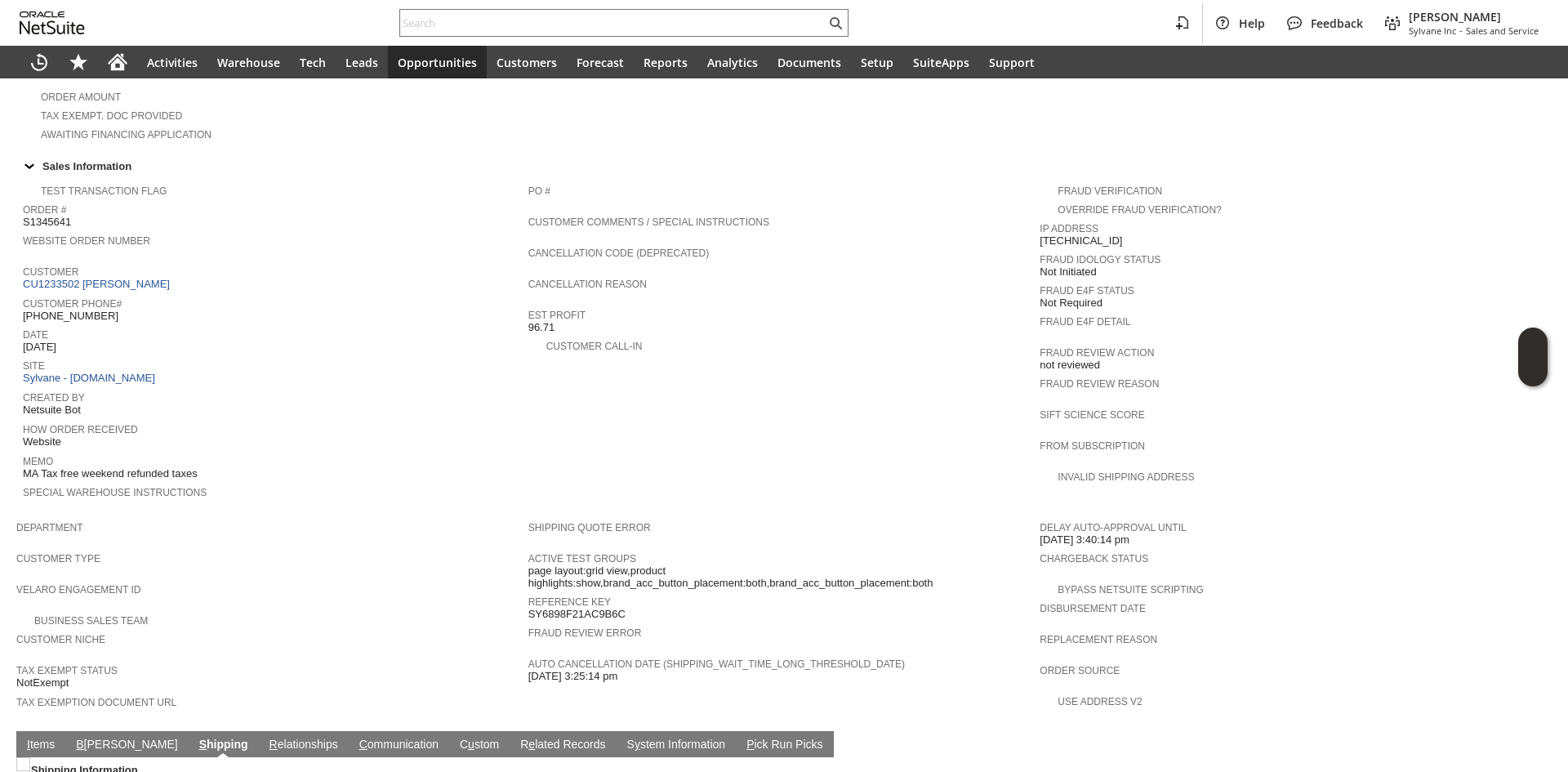
scroll to position [490, 0]
click at [78, 311] on span "[PHONE_NUMBER]" at bounding box center [70, 317] width 96 height 14
copy tbody "[PHONE_NUMBER]"
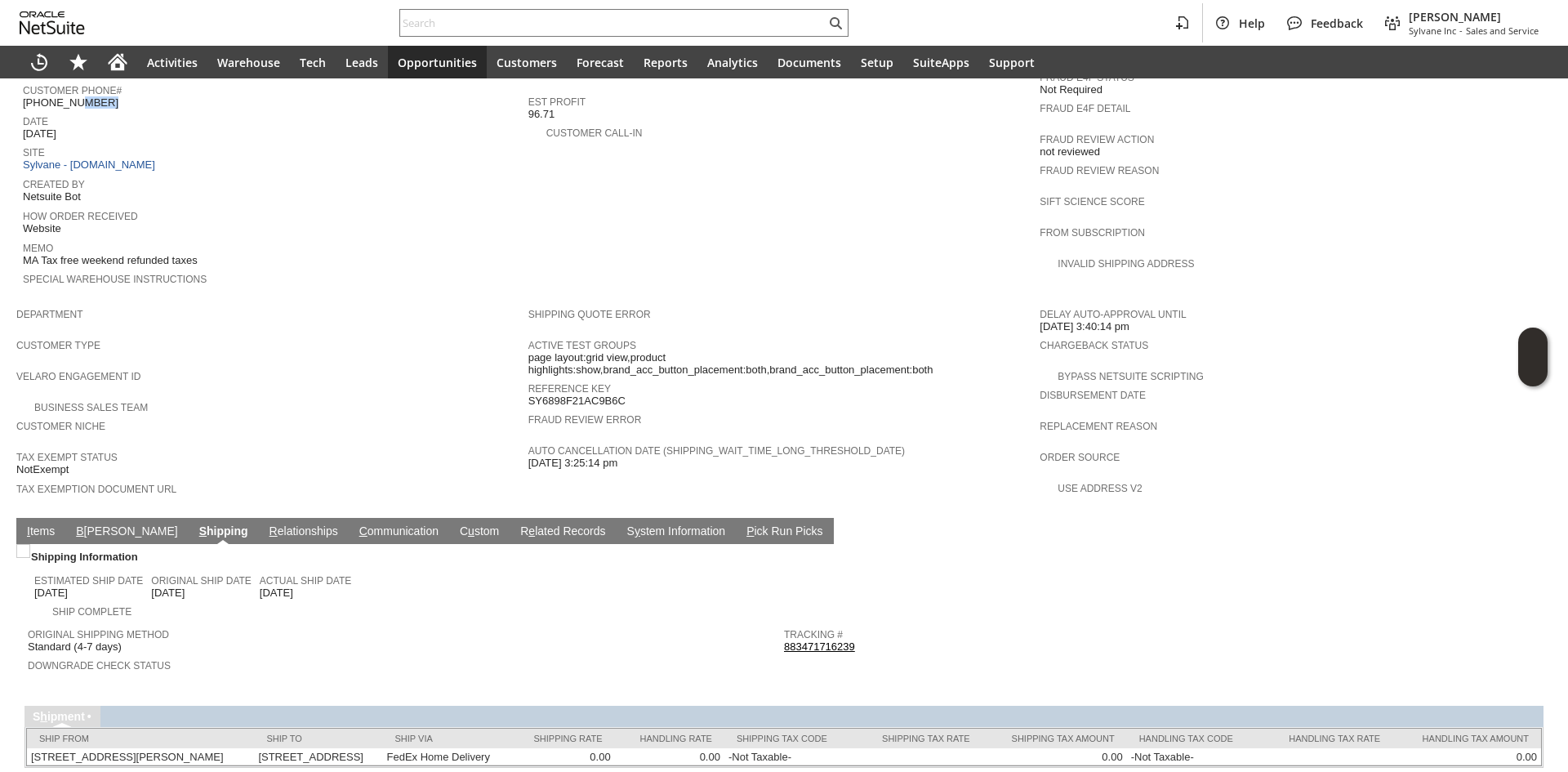
scroll to position [742, 0]
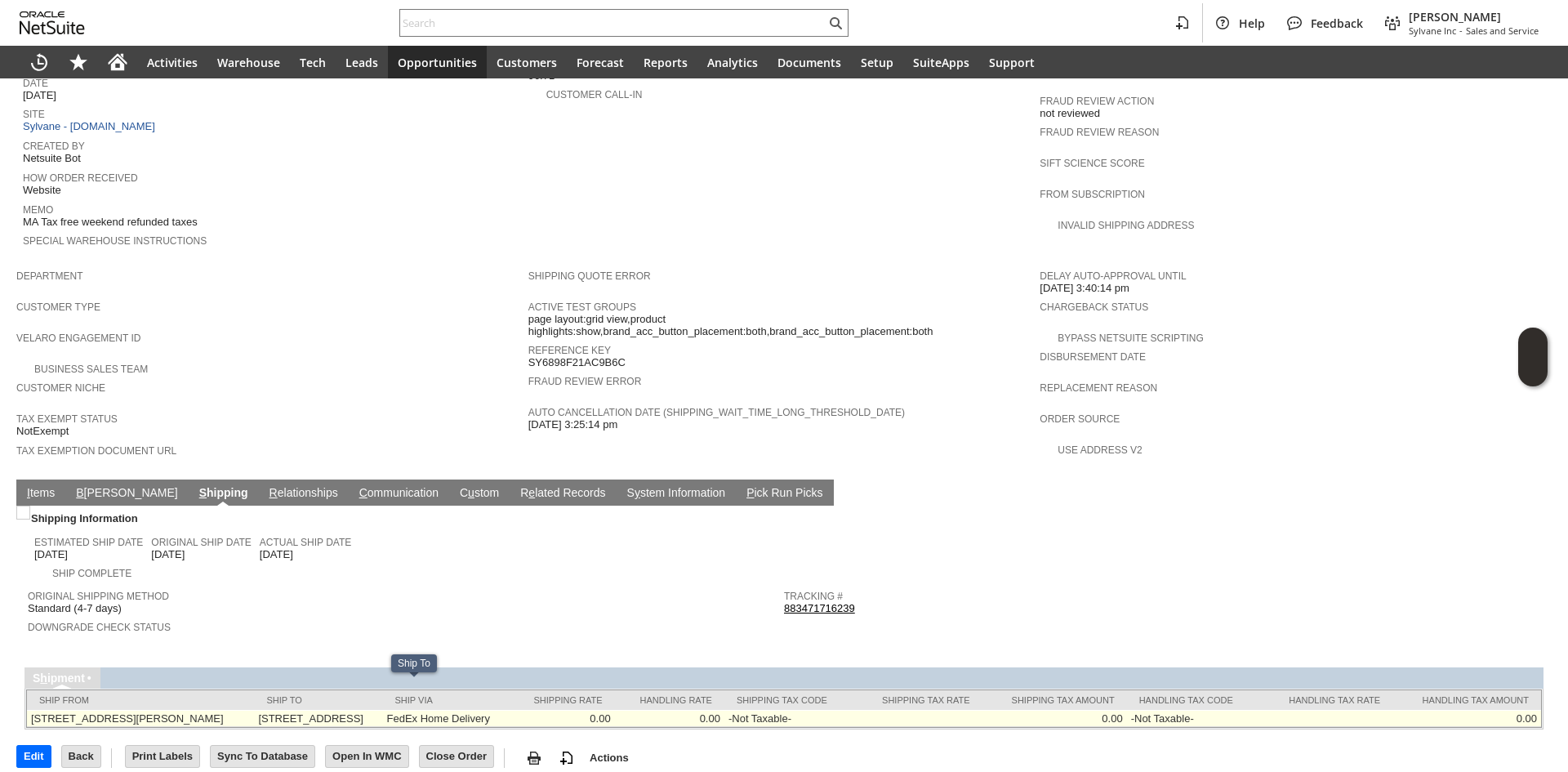
click at [382, 709] on td "361 Vfw Pkwy Chestnut Hill MA 02467-3717 United States" at bounding box center [317, 718] width 128 height 17
copy td "02467"
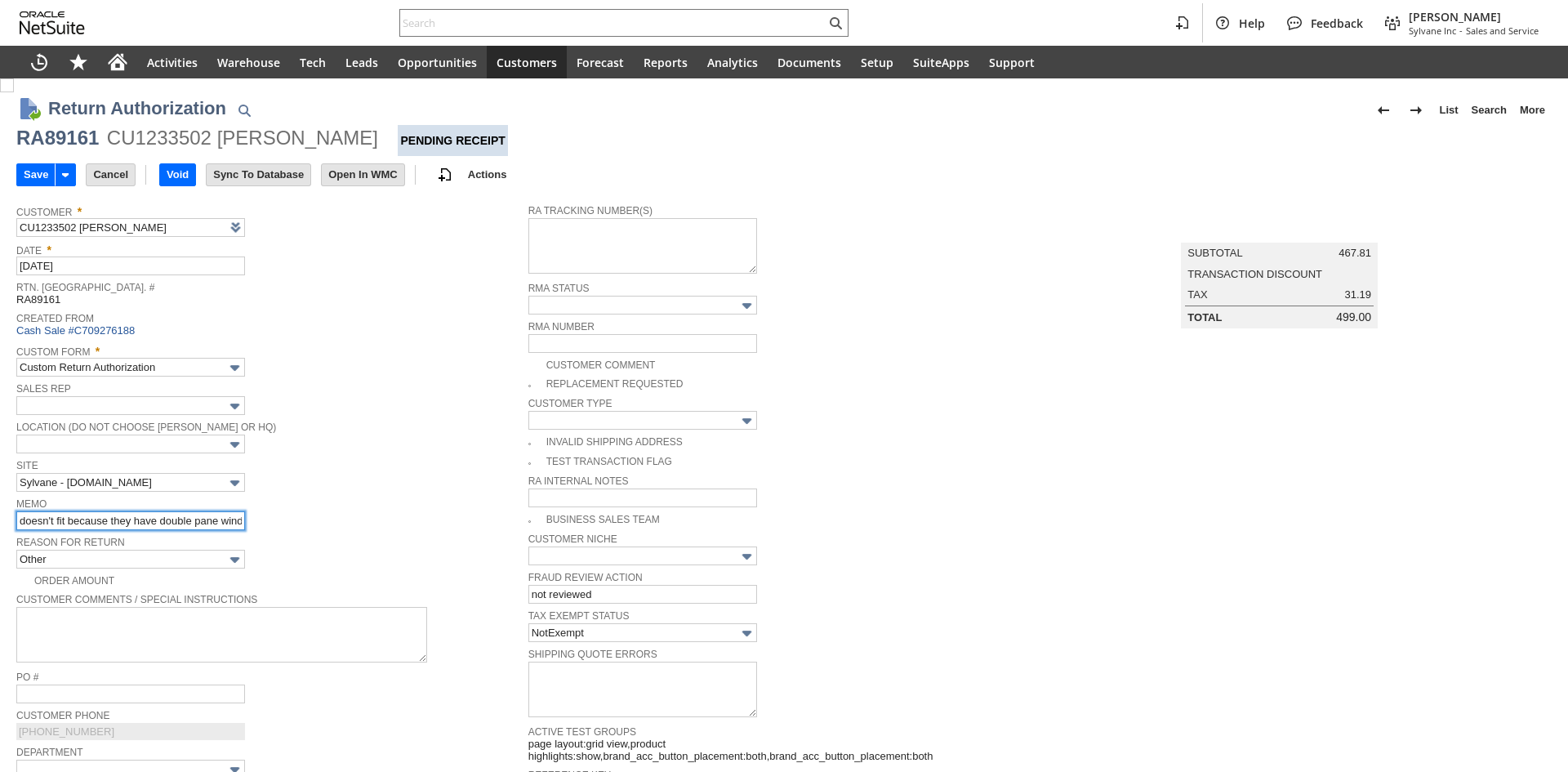
click at [154, 518] on input "doesn't fit because they have double pane window / that info is not on the webs…" at bounding box center [130, 520] width 229 height 18
click at [197, 512] on input "doesn't fit because they have double pane window / that info is not on the webs…" at bounding box center [130, 520] width 229 height 18
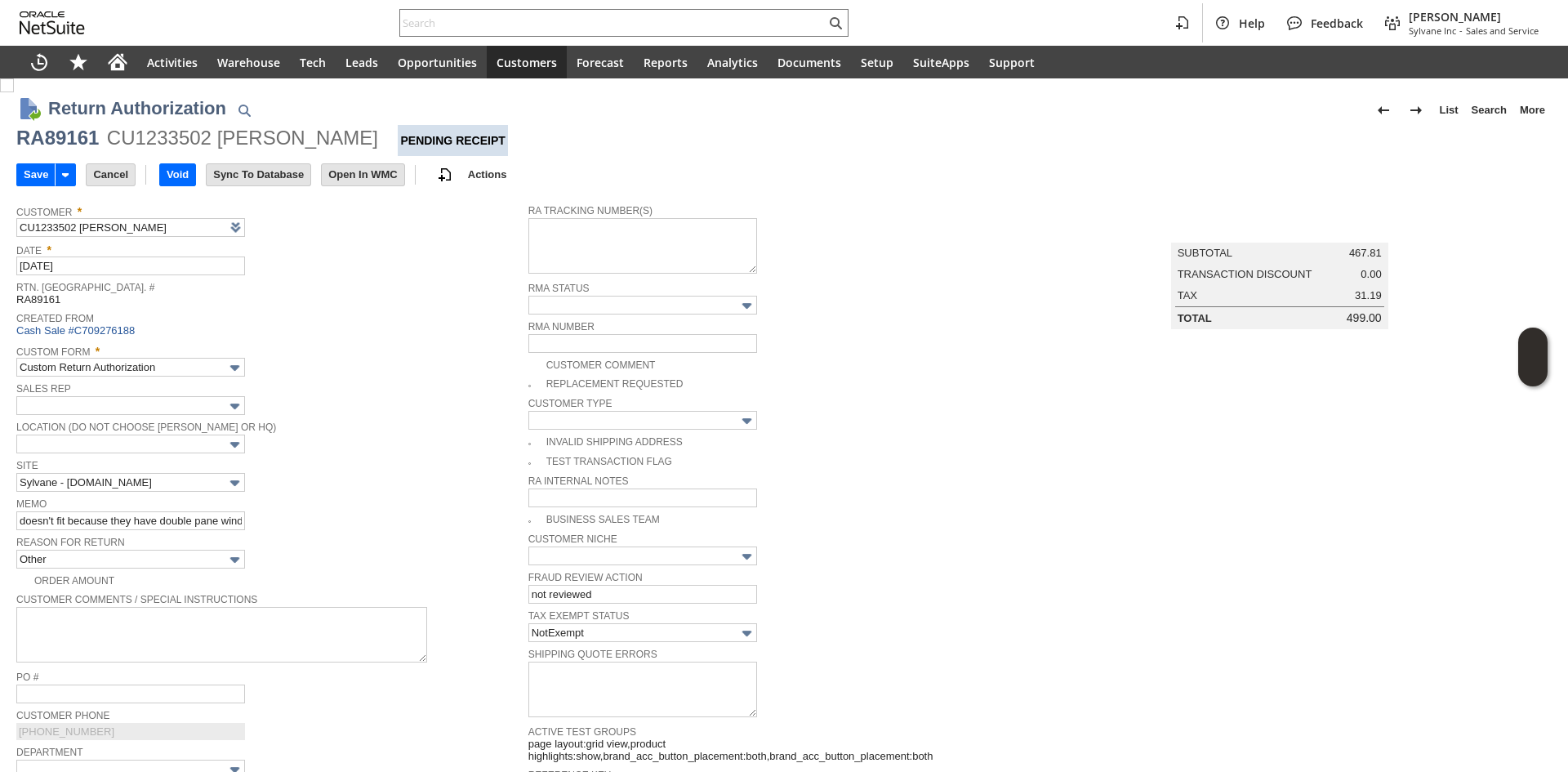
click at [246, 519] on div "Memo doesn't fit because they have double pane window / that info is not on the…" at bounding box center [268, 511] width 504 height 37
click at [215, 527] on input "doesn't fit because they have double pane window / that info is not on the webs…" at bounding box center [130, 520] width 229 height 18
paste input "84.39"
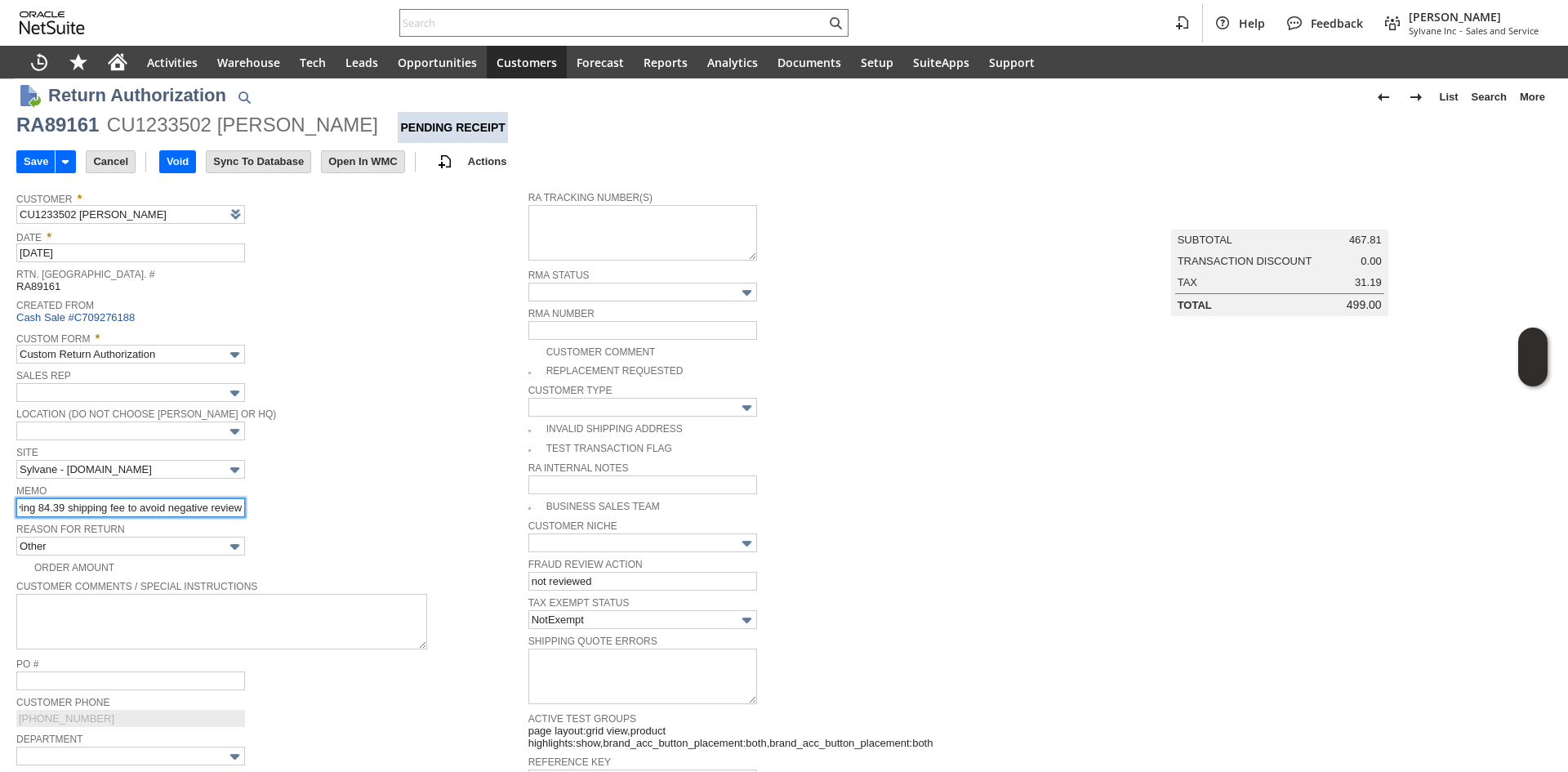
scroll to position [0, 0]
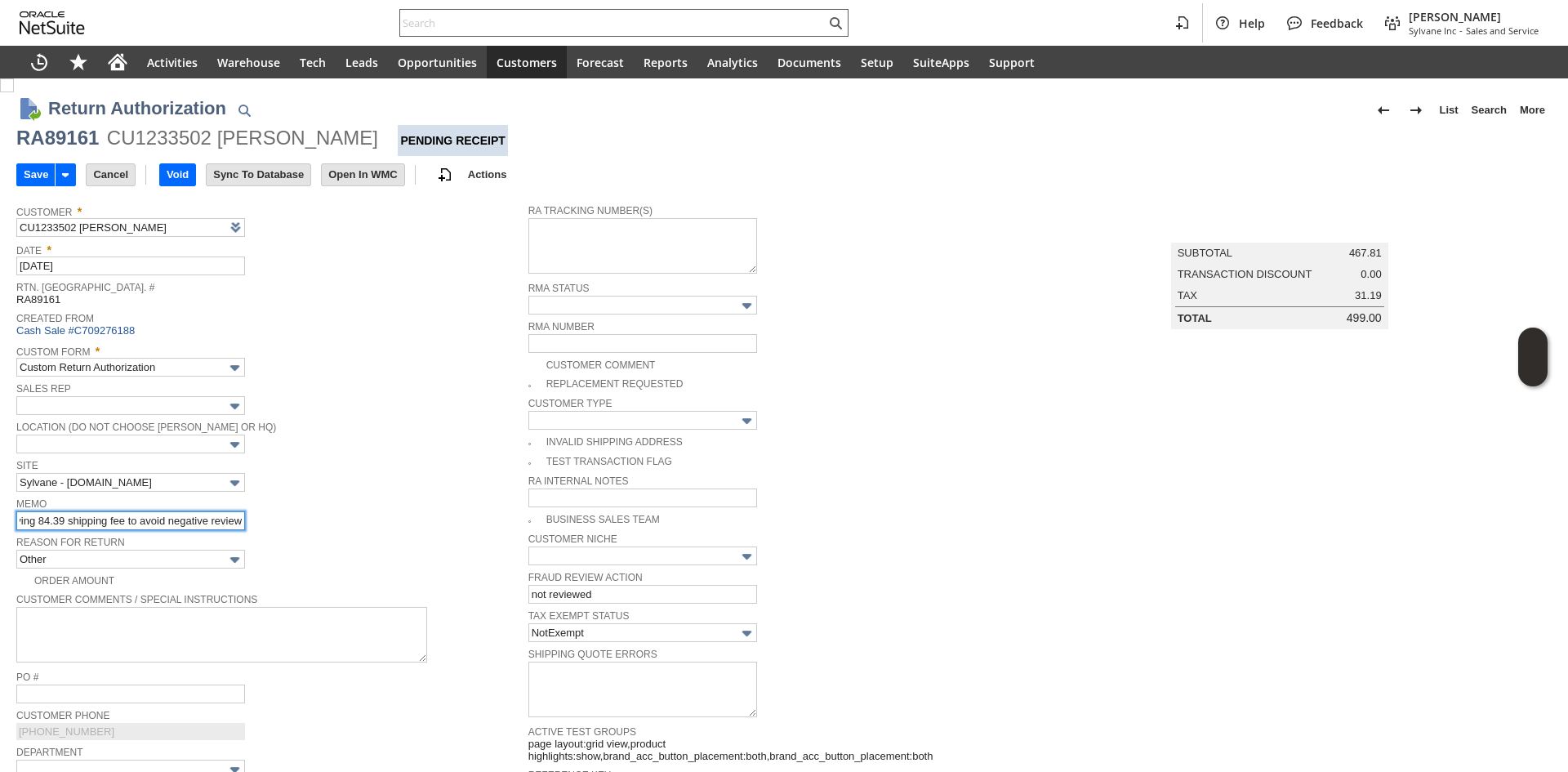
type input "doesn't fit because they have double pane window / that info is not on the webs…"
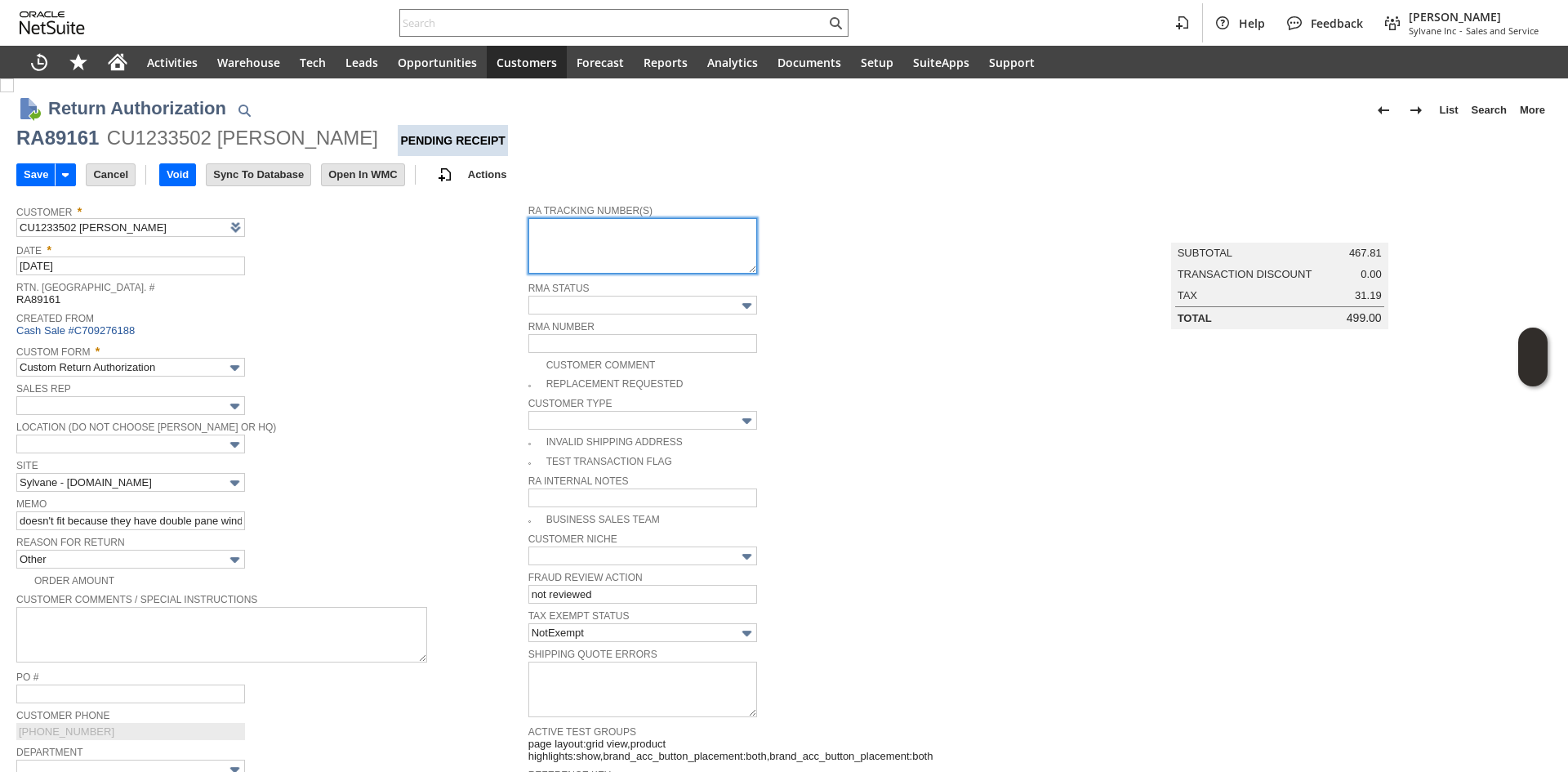
click at [640, 242] on textarea at bounding box center [642, 246] width 229 height 56
paste textarea "997001700323236"
click at [411, 332] on div "Created From Cash Sale #C709276188" at bounding box center [268, 322] width 504 height 30
click at [678, 244] on textarea "997001700323236" at bounding box center [642, 246] width 229 height 56
type textarea "[PHONE_NUMBER] Ground Call Tag [DATE] 8am-12pm"
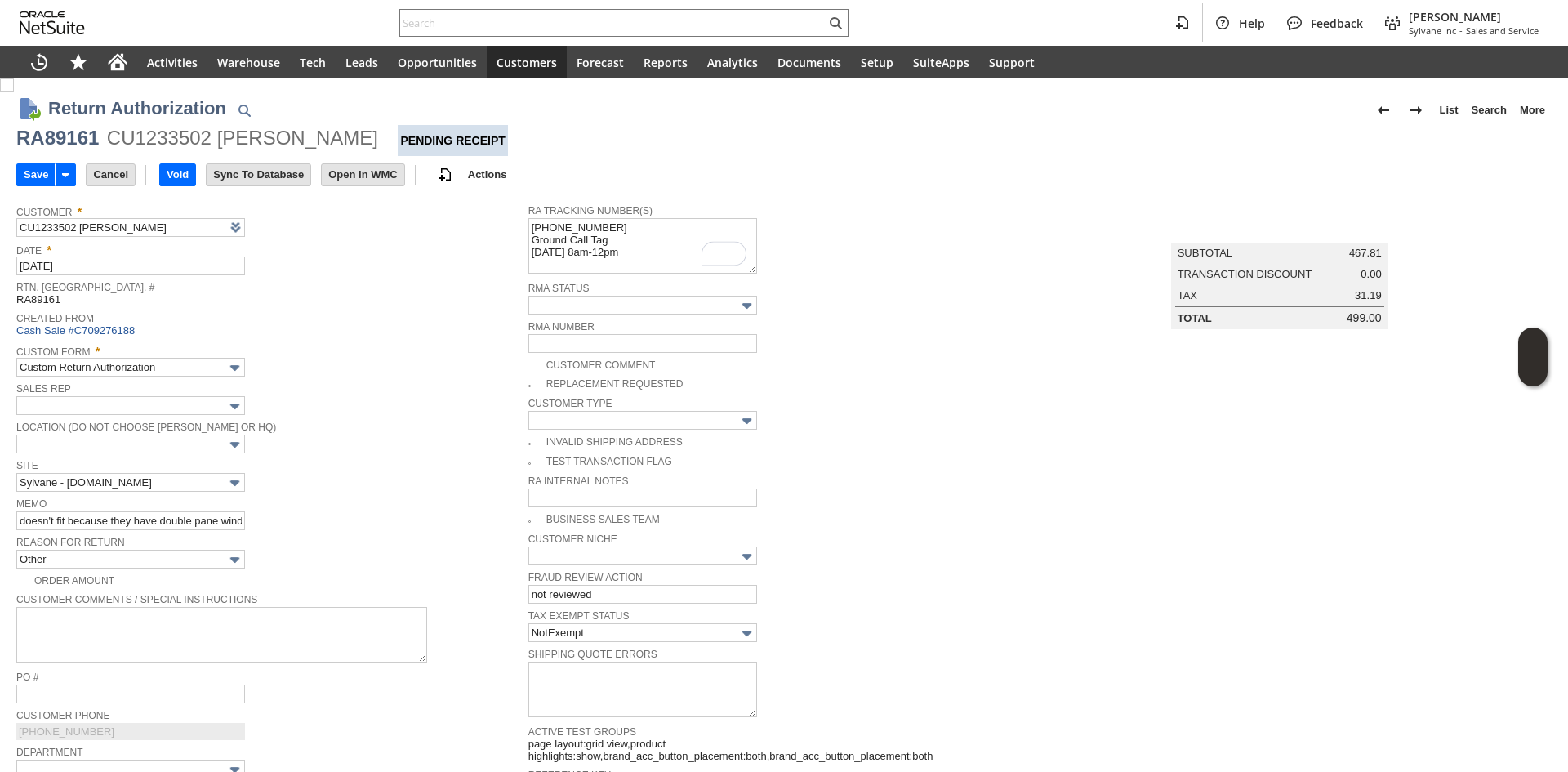
click at [302, 300] on div "Rtn. [GEOGRAPHIC_DATA]. # RA89161" at bounding box center [268, 291] width 504 height 29
click at [41, 177] on input "Save" at bounding box center [36, 175] width 38 height 21
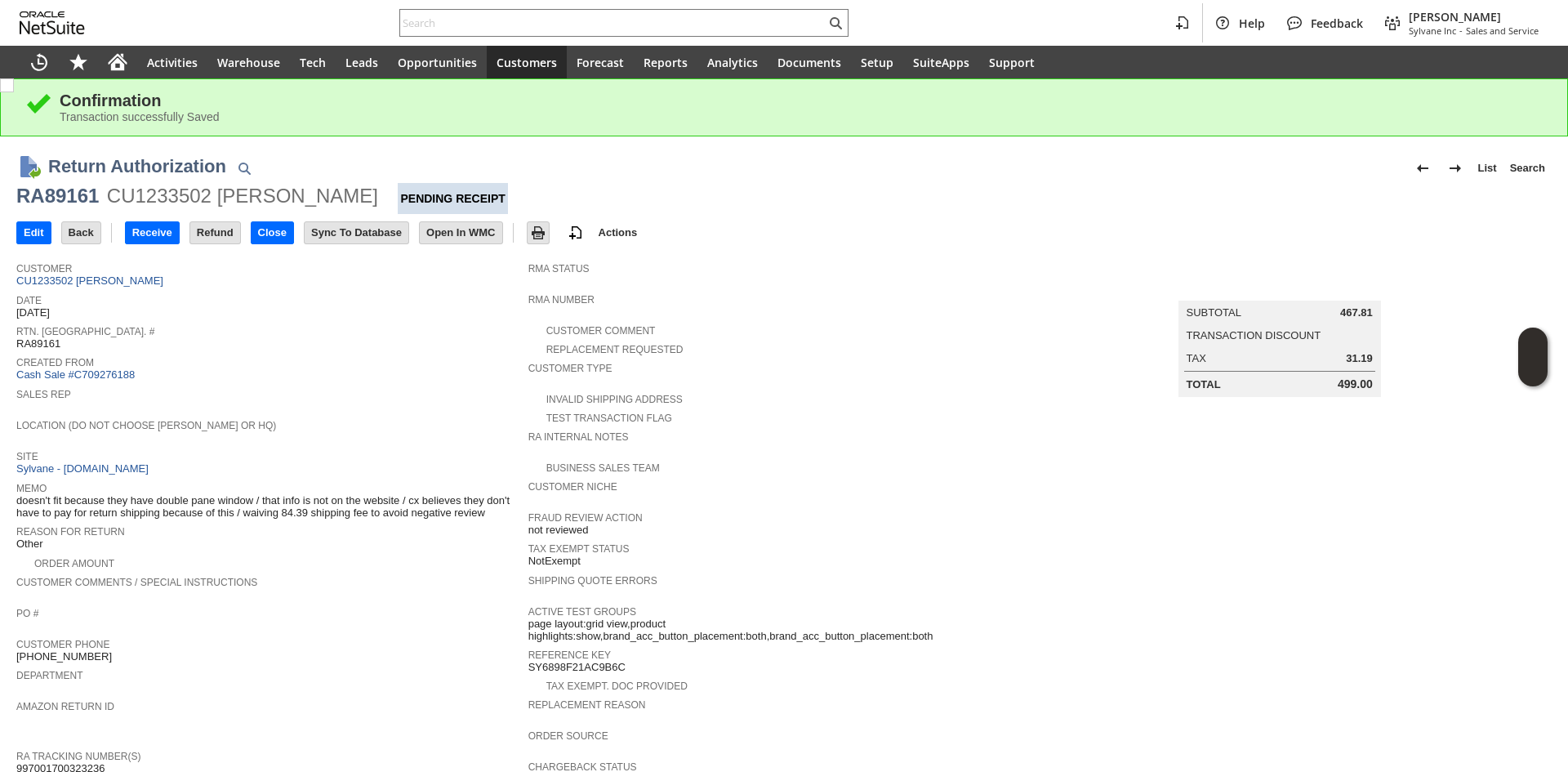
click at [152, 287] on td "Customer CU1233502 [PERSON_NAME]" at bounding box center [272, 271] width 512 height 36
click at [152, 280] on link "CU1233502 [PERSON_NAME]" at bounding box center [92, 280] width 151 height 13
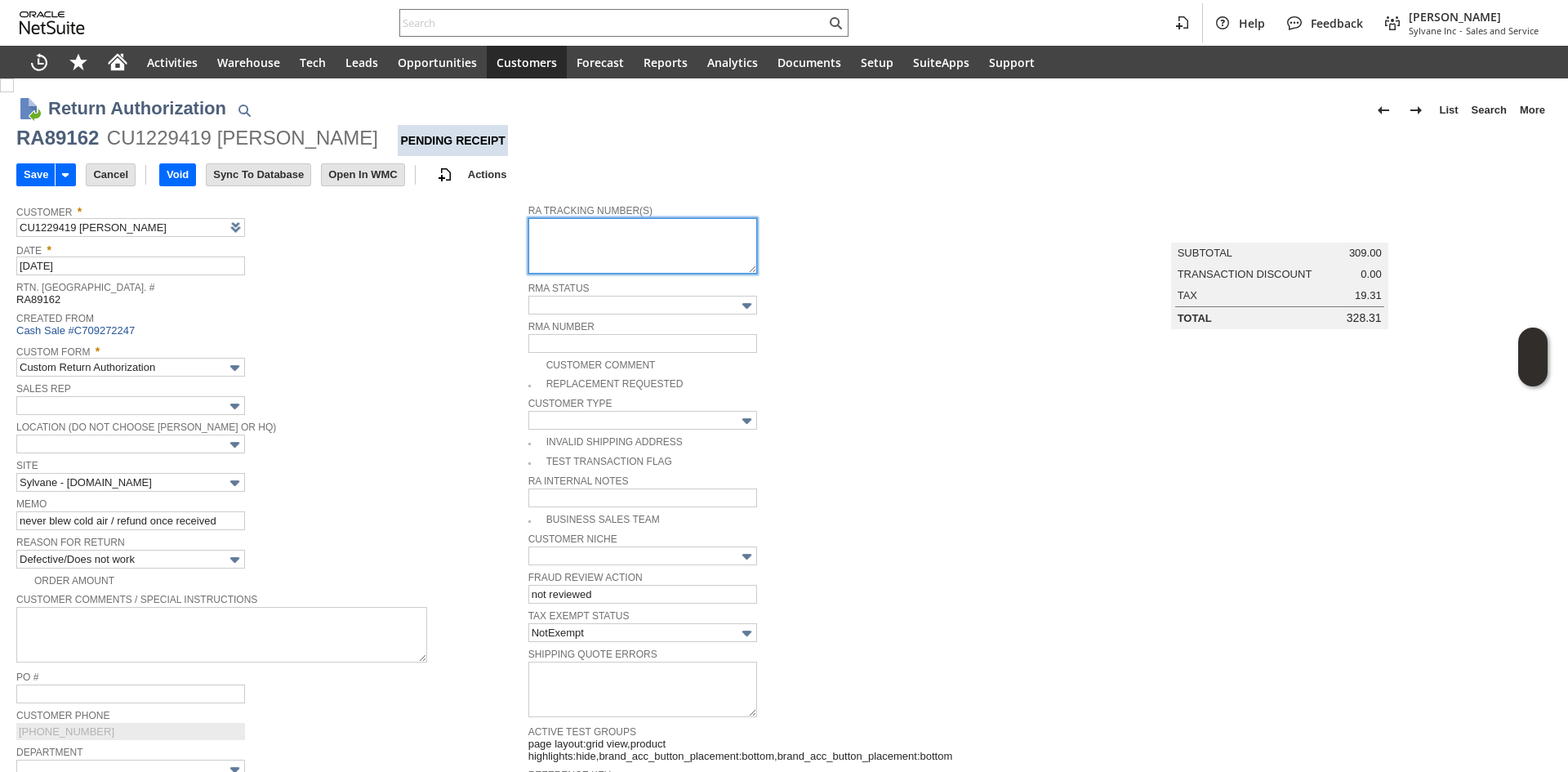
click at [602, 247] on textarea at bounding box center [642, 246] width 229 height 56
paste textarea "997001700323243"
type textarea "[PHONE_NUMBER] Ground Call Tag' [DATE] 8am-12pm"
click at [35, 172] on input "Save" at bounding box center [36, 175] width 38 height 21
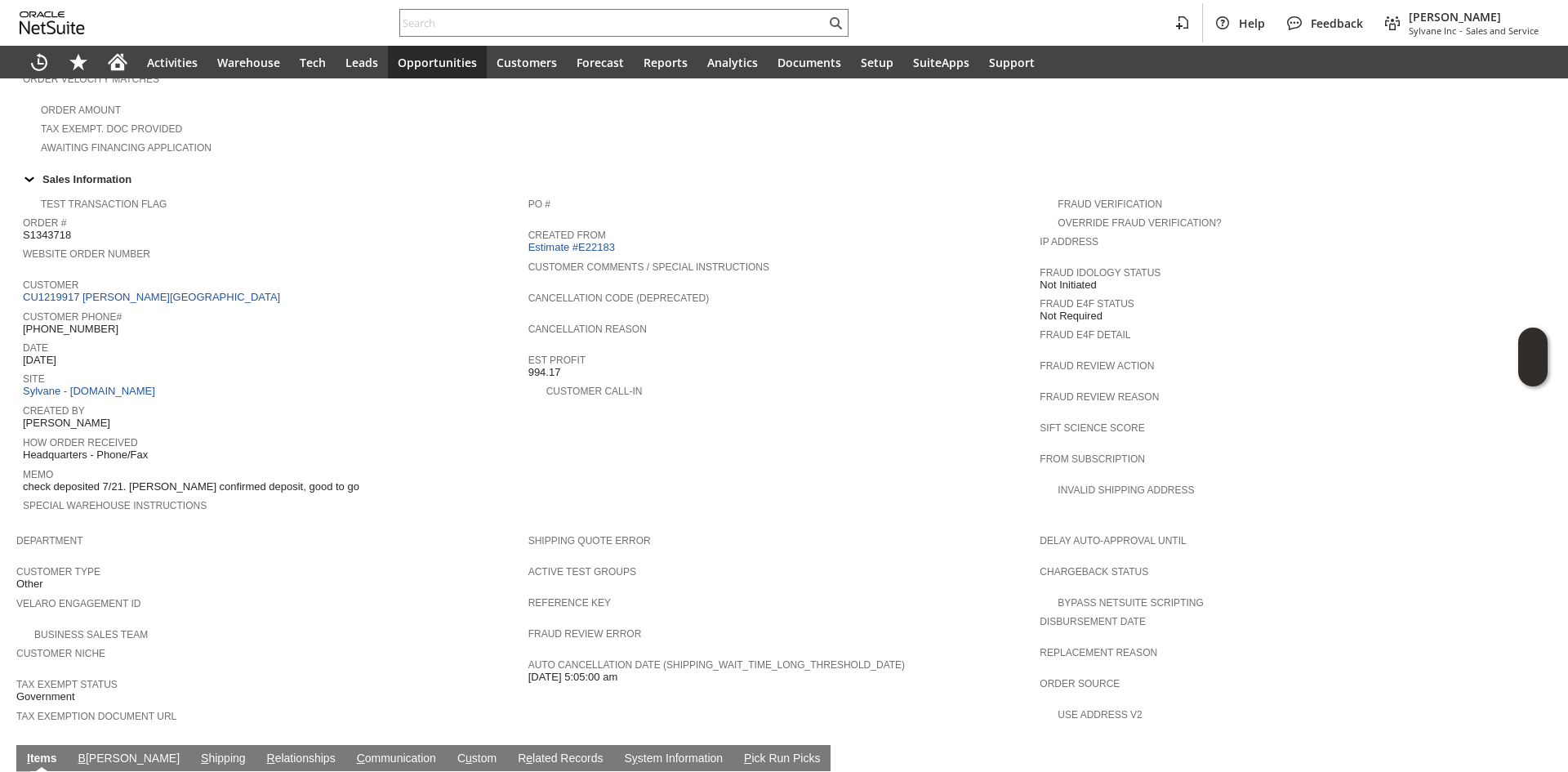
scroll to position [490, 0]
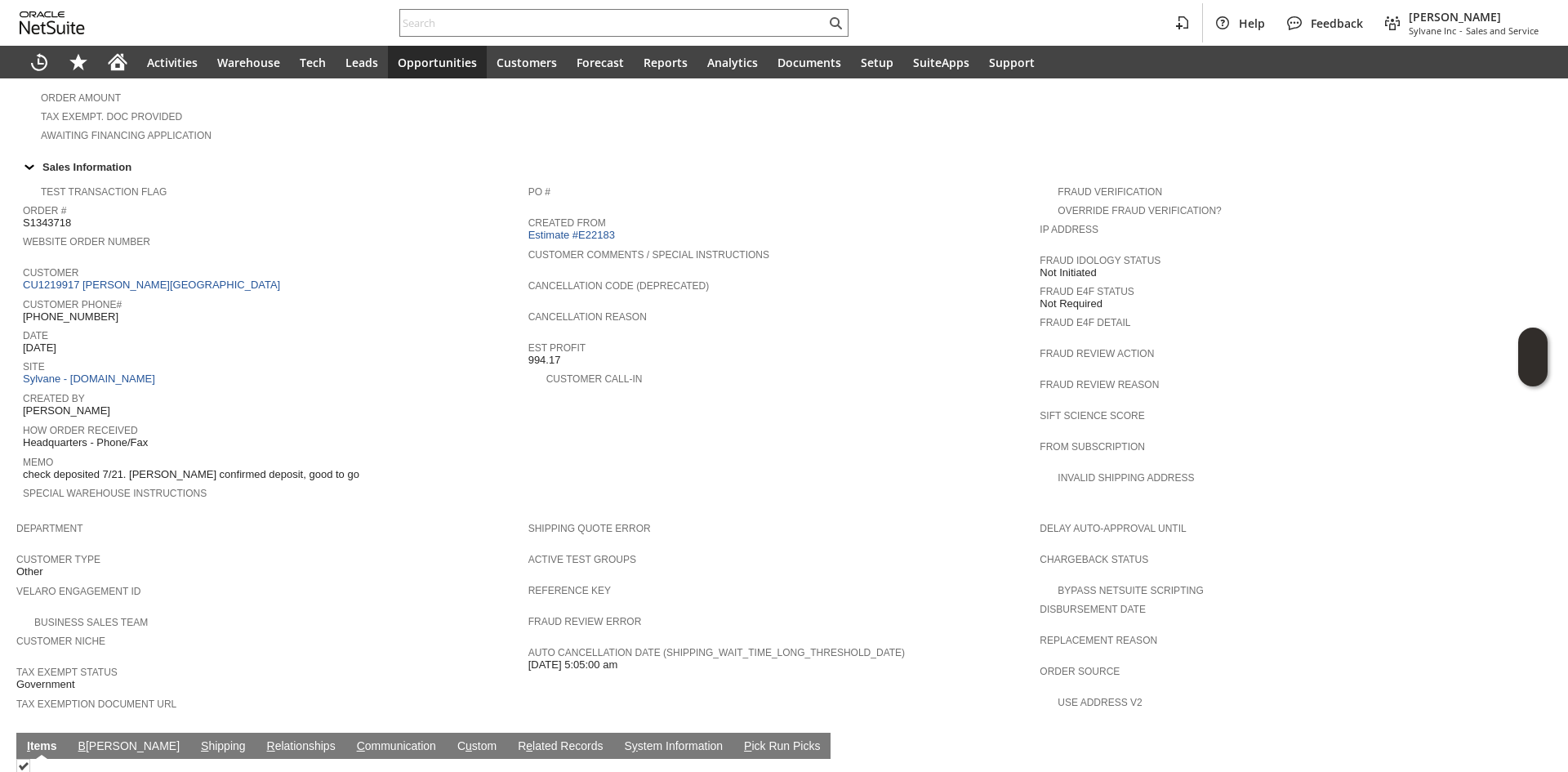
click at [188, 262] on span "Customer" at bounding box center [271, 270] width 497 height 16
click at [184, 279] on link "CU1219917 [PERSON_NAME][GEOGRAPHIC_DATA]" at bounding box center [153, 285] width 261 height 13
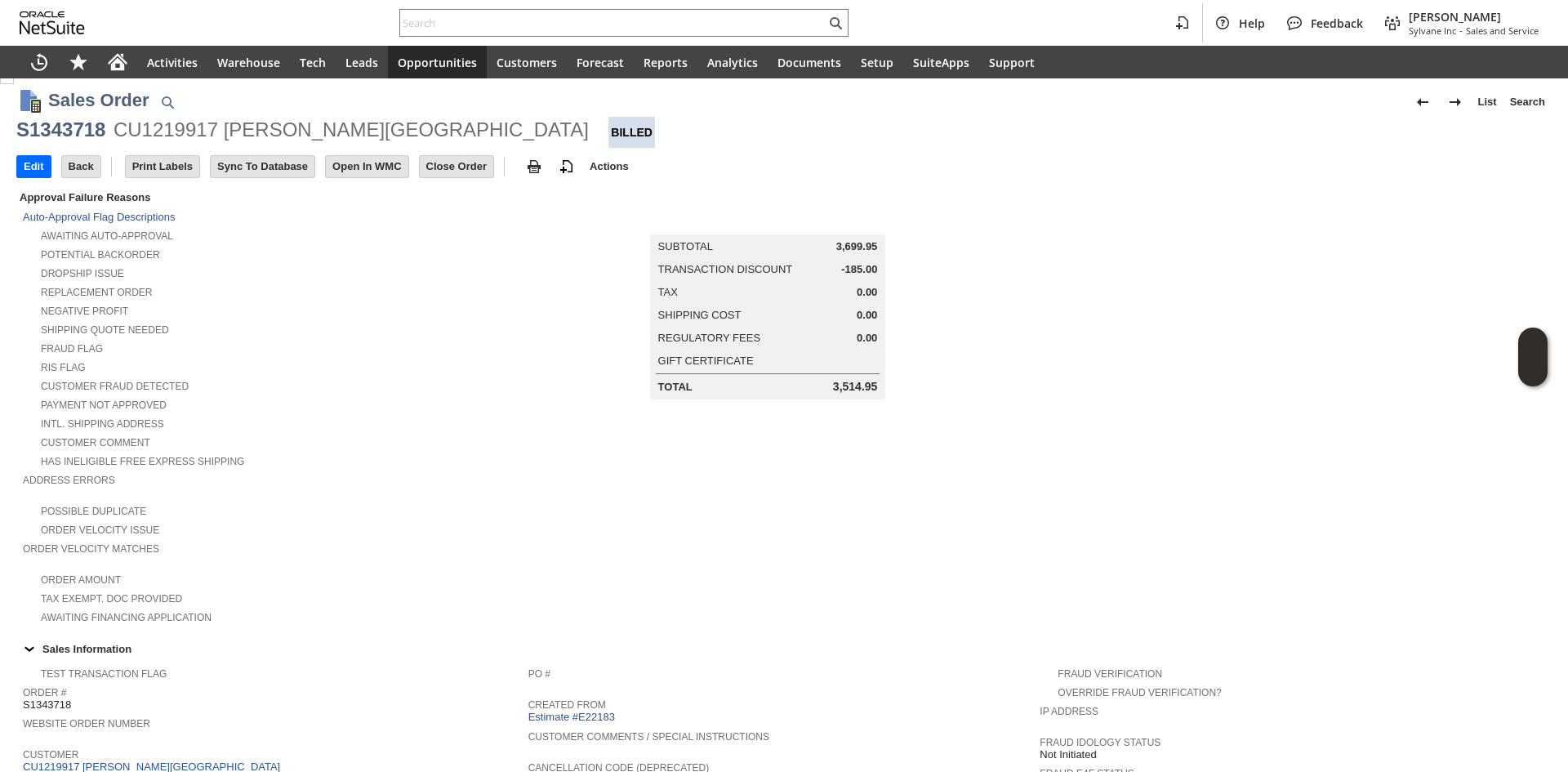
scroll to position [0, 0]
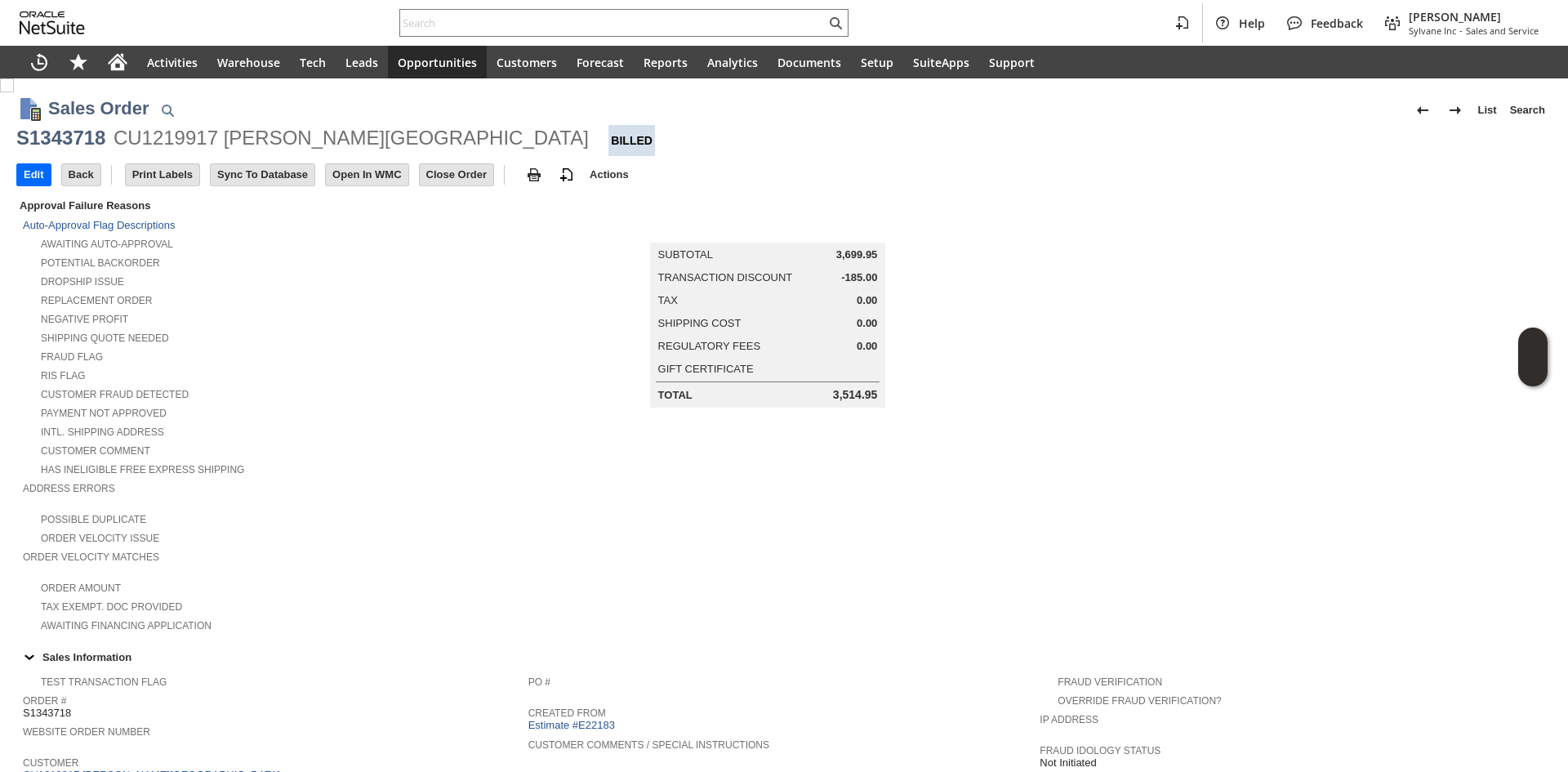
click at [29, 142] on div "S1343718" at bounding box center [61, 137] width 89 height 26
copy div "S1343718"
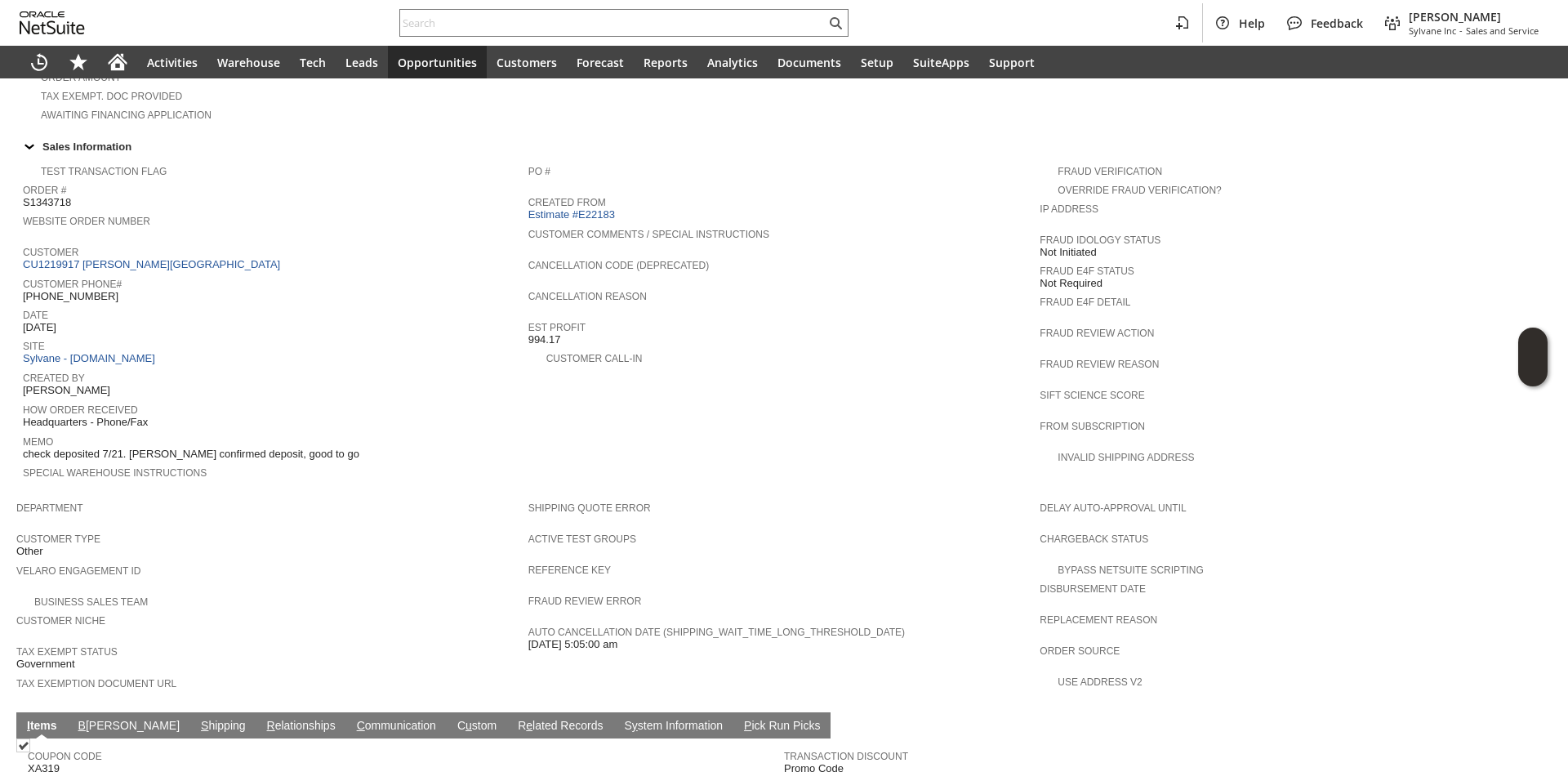
scroll to position [715, 0]
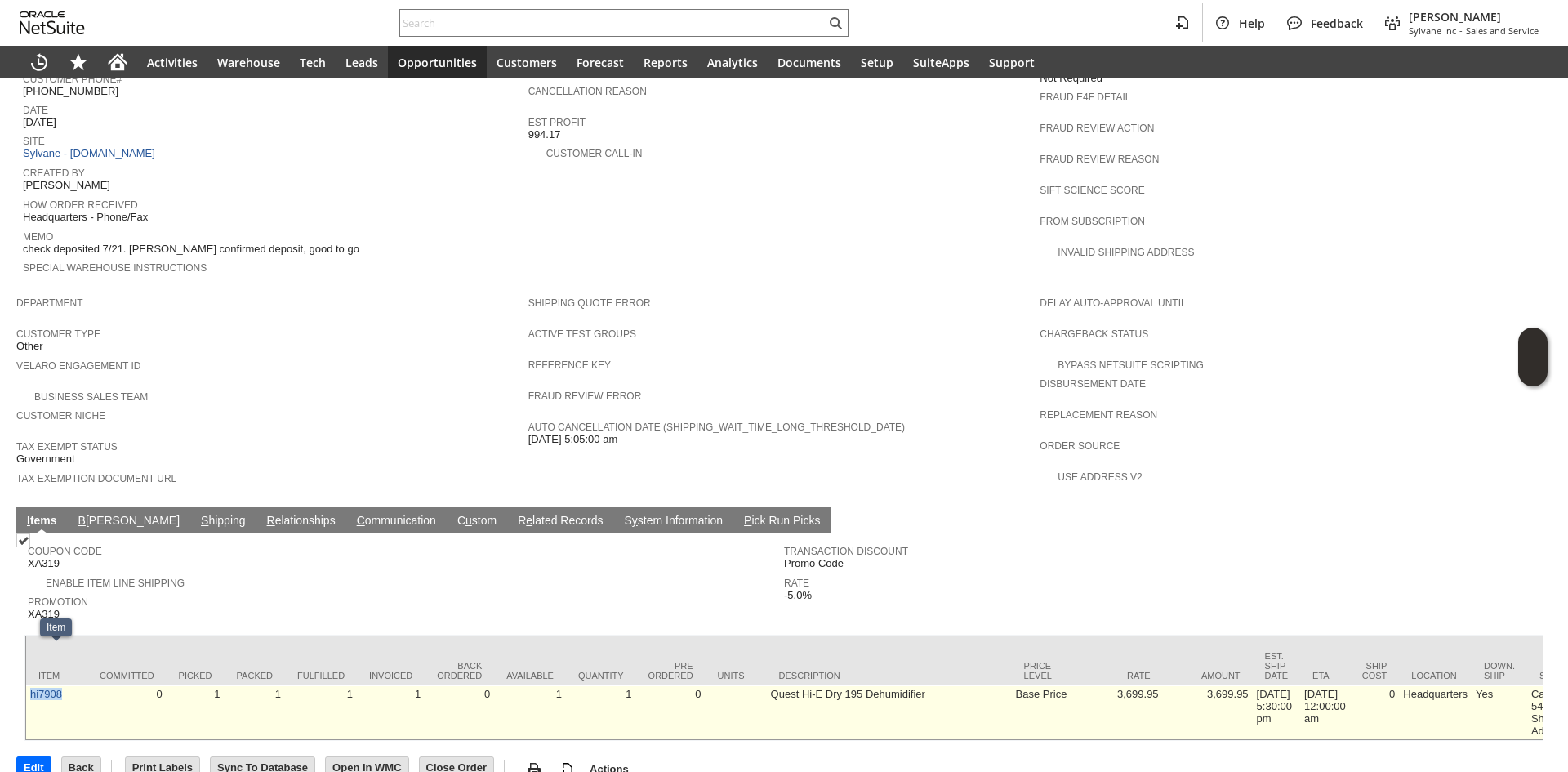
copy link "hi7908"
drag, startPoint x: 63, startPoint y: 673, endPoint x: 29, endPoint y: 661, distance: 36.1
click at [29, 685] on td "hi7908" at bounding box center [56, 712] width 61 height 54
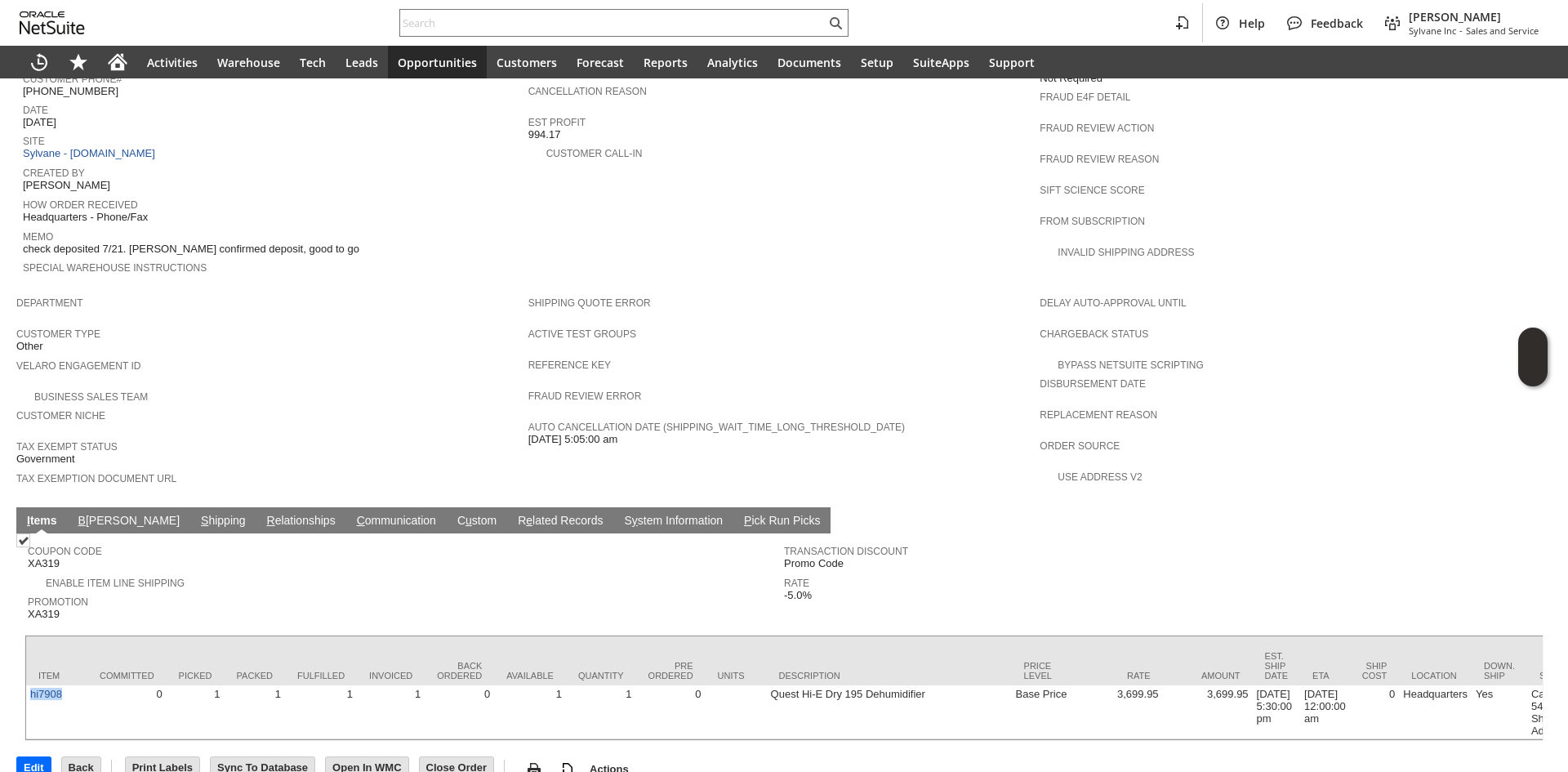
click at [106, 513] on link "B [PERSON_NAME]" at bounding box center [128, 521] width 109 height 15
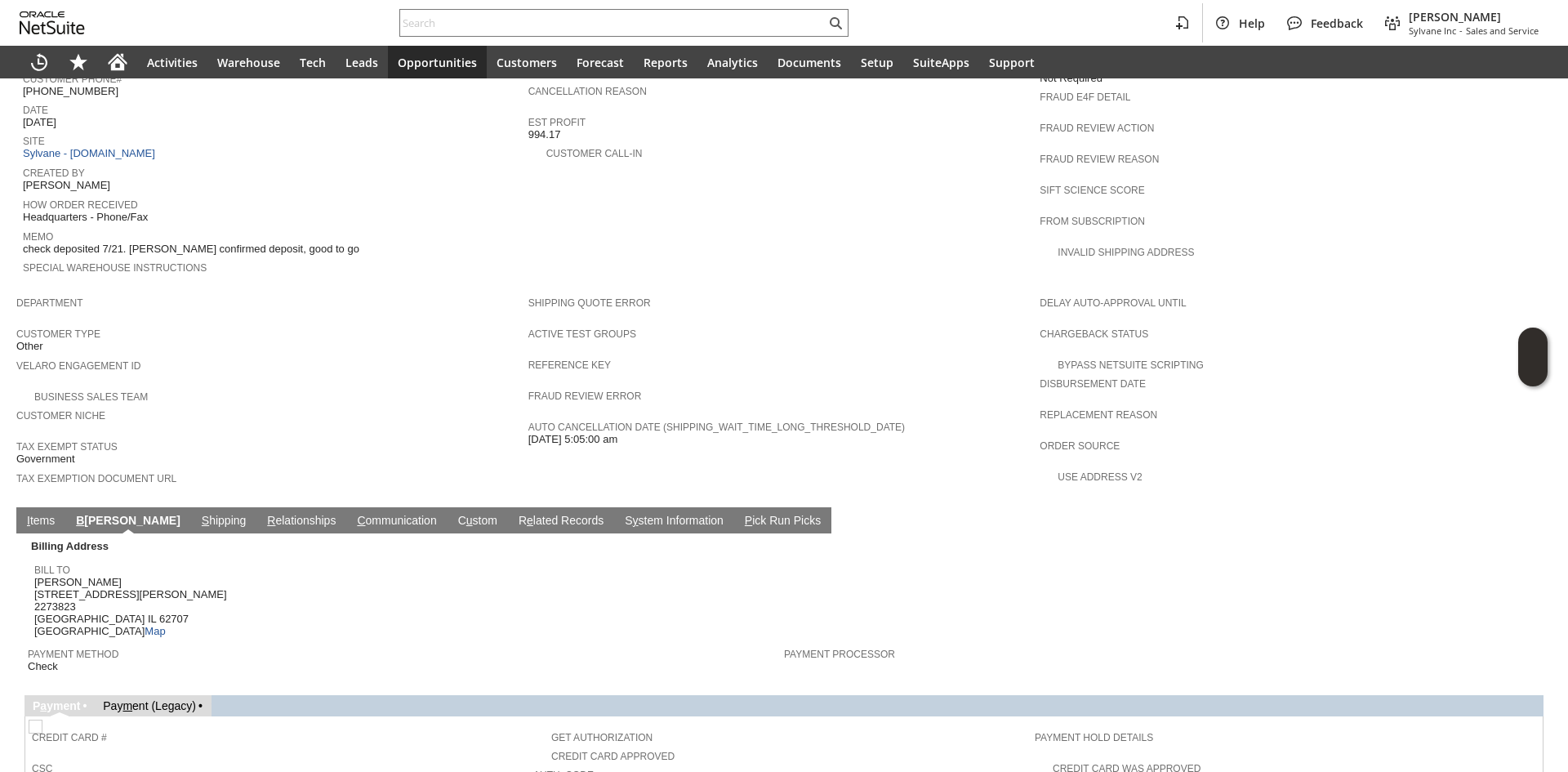
click at [198, 513] on link "S hipping" at bounding box center [224, 521] width 53 height 15
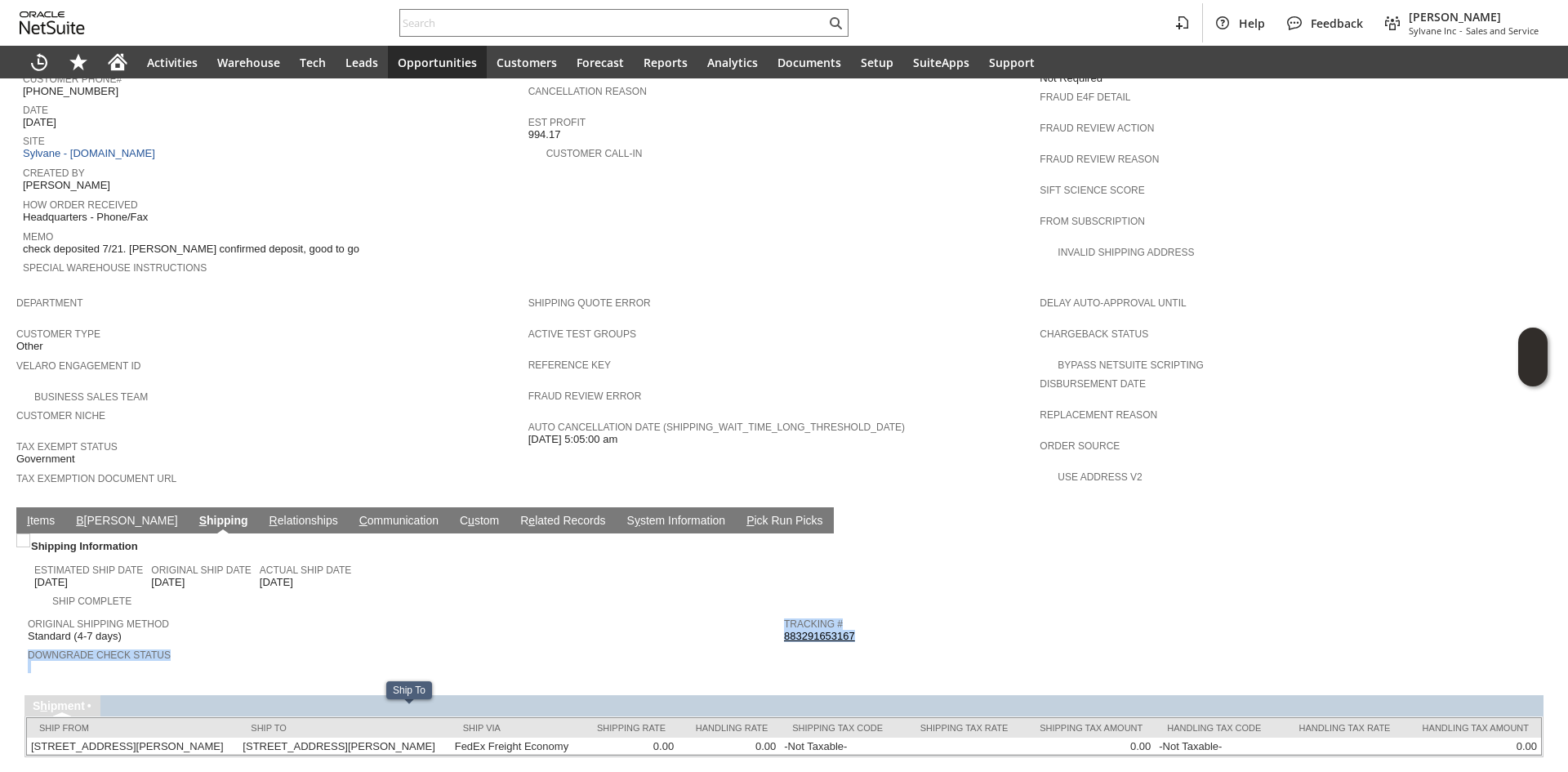
copy tr "Downgrade Check Status Tracking # 883291653167"
copy link "883291653167"
drag, startPoint x: 867, startPoint y: 597, endPoint x: 780, endPoint y: 599, distance: 87.0
click at [784, 613] on div "Tracking # 883291653167" at bounding box center [1157, 627] width 748 height 29
